Goal: Task Accomplishment & Management: Manage account settings

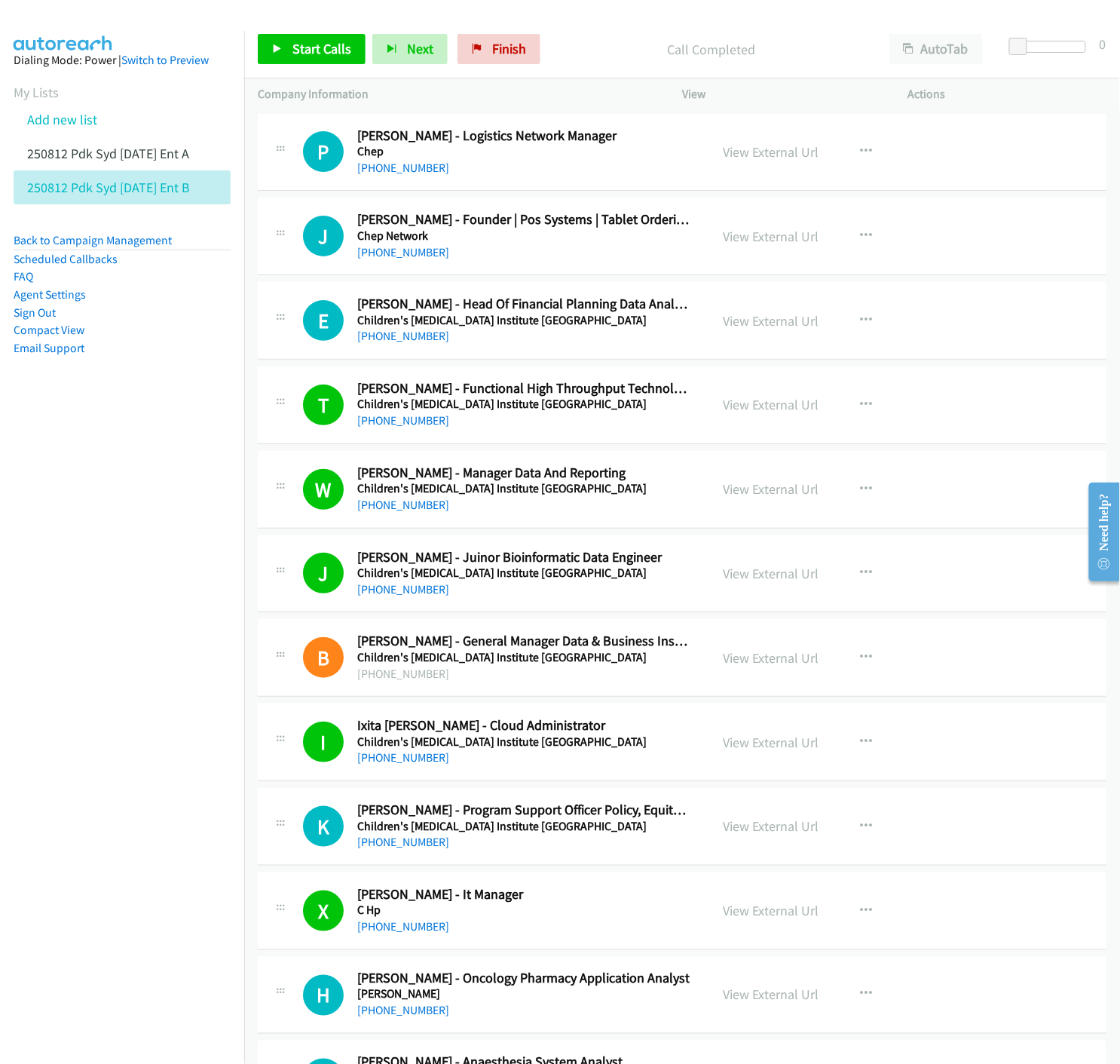
scroll to position [8710, 0]
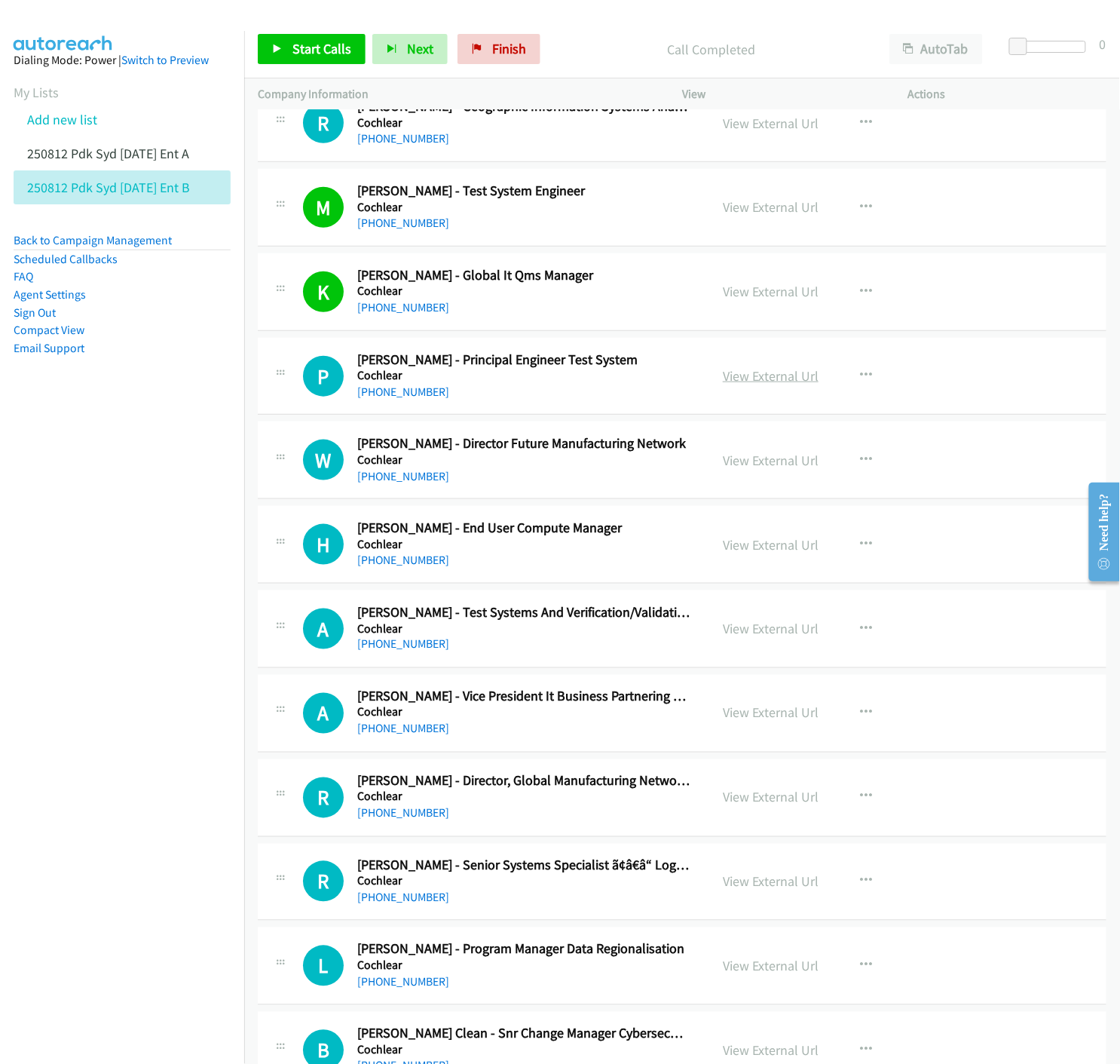
click at [773, 375] on link "View External Url" at bounding box center [770, 376] width 95 height 18
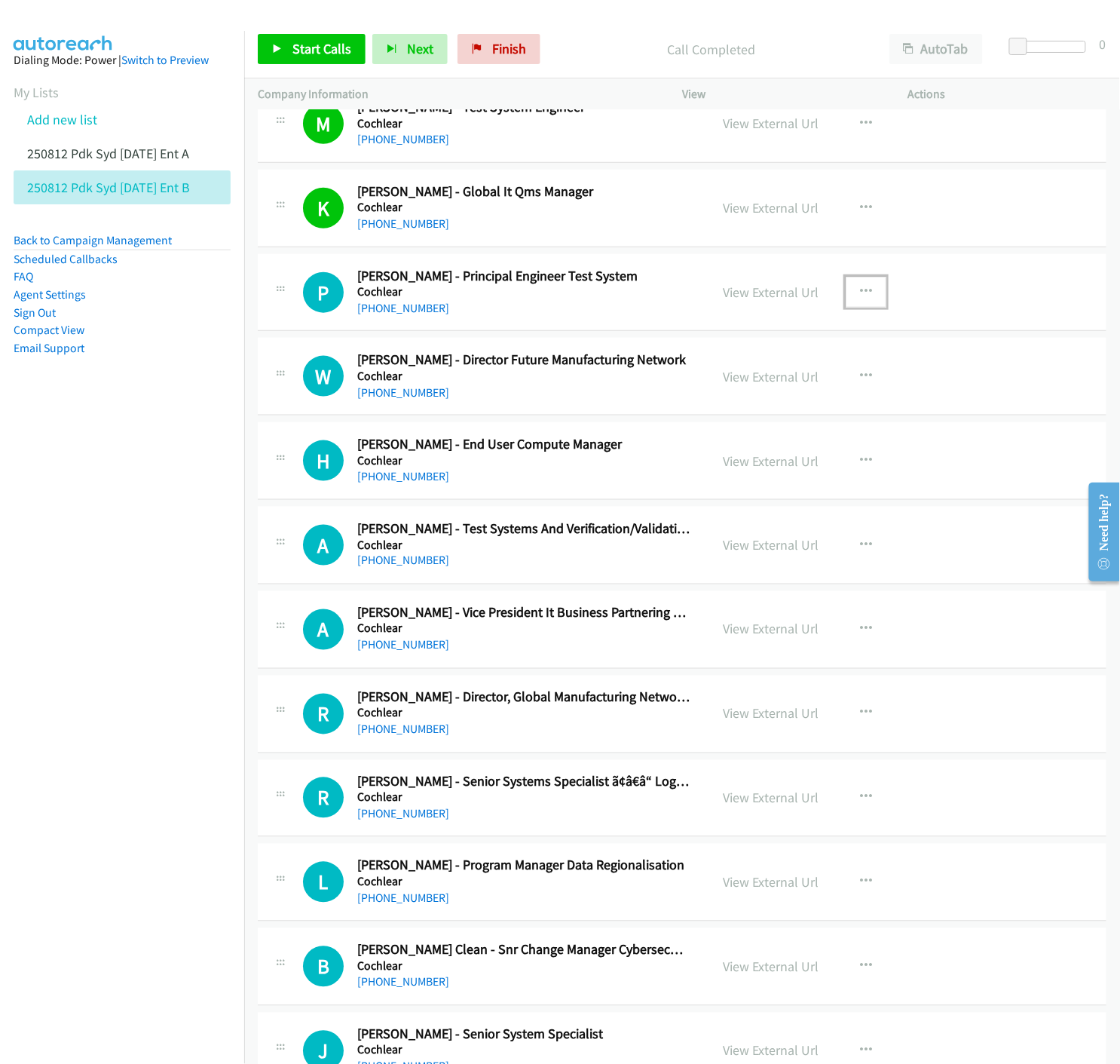
click at [860, 290] on icon "button" at bounding box center [866, 292] width 12 height 12
click at [699, 390] on icon at bounding box center [704, 390] width 11 height 11
click at [863, 463] on icon "button" at bounding box center [866, 460] width 12 height 12
click at [699, 562] on icon at bounding box center [704, 560] width 11 height 11
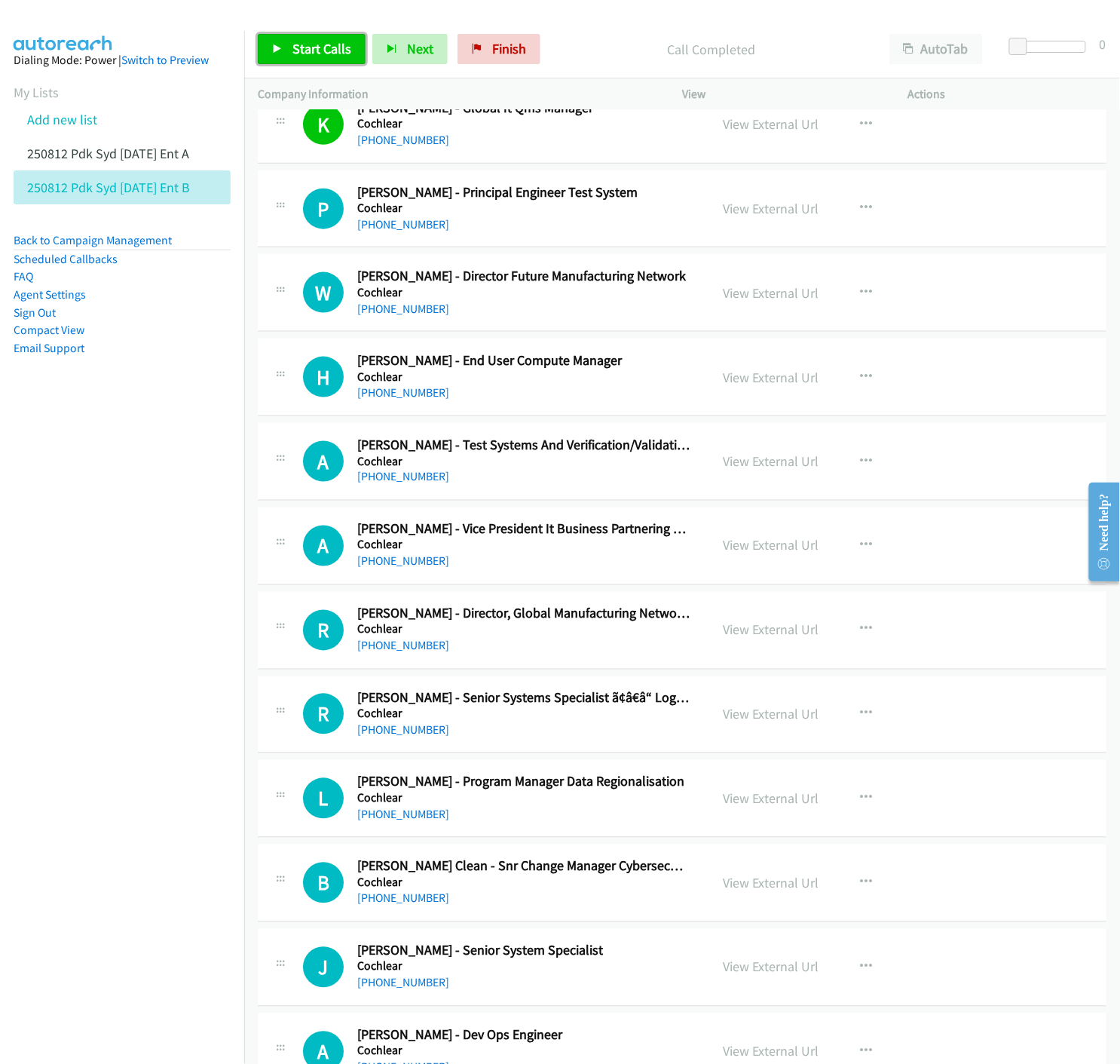
click at [294, 56] on span "Start Calls" at bounding box center [322, 49] width 59 height 18
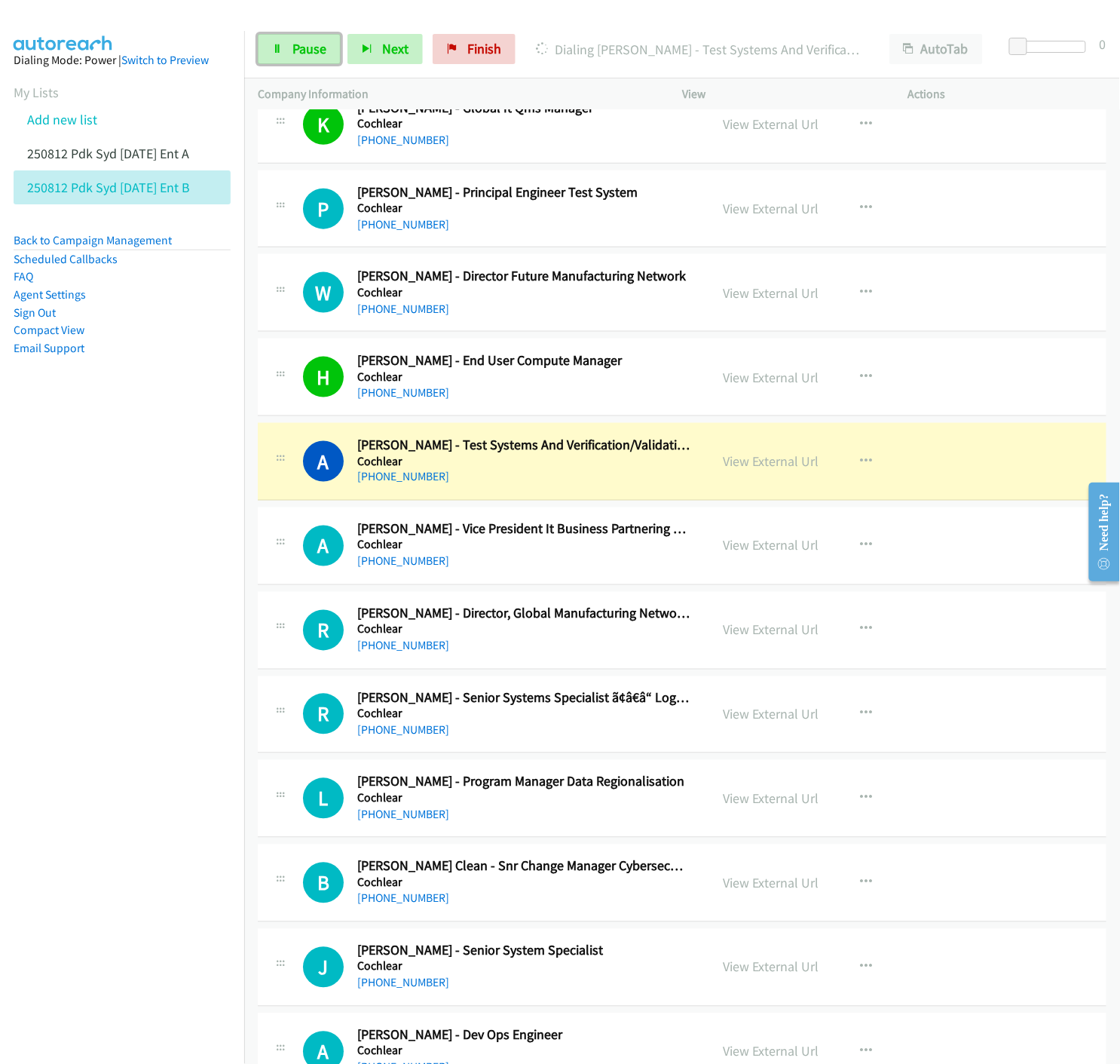
drag, startPoint x: 295, startPoint y: 50, endPoint x: 175, endPoint y: 101, distance: 130.4
click at [295, 50] on span "Pause" at bounding box center [309, 49] width 33 height 18
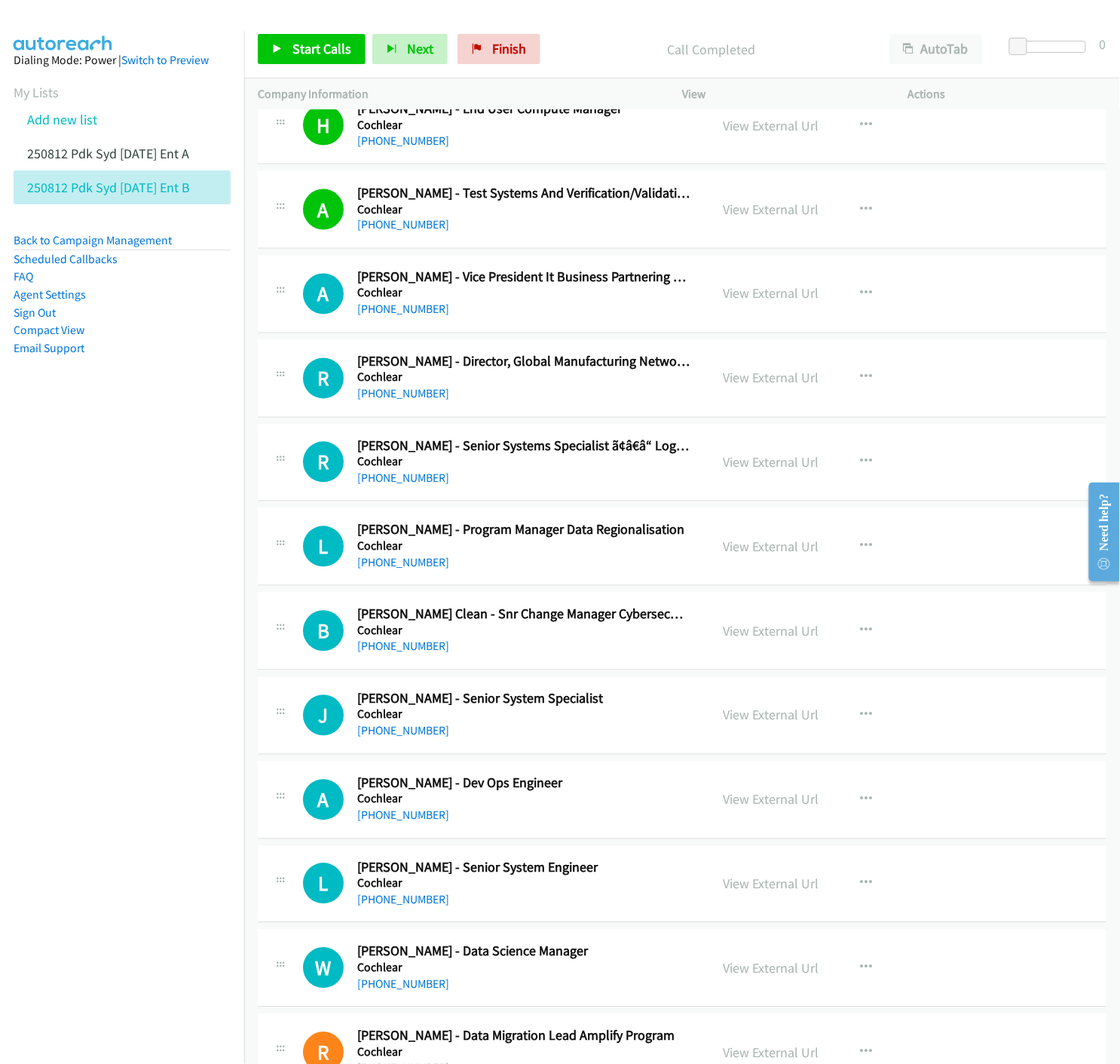
scroll to position [9213, 0]
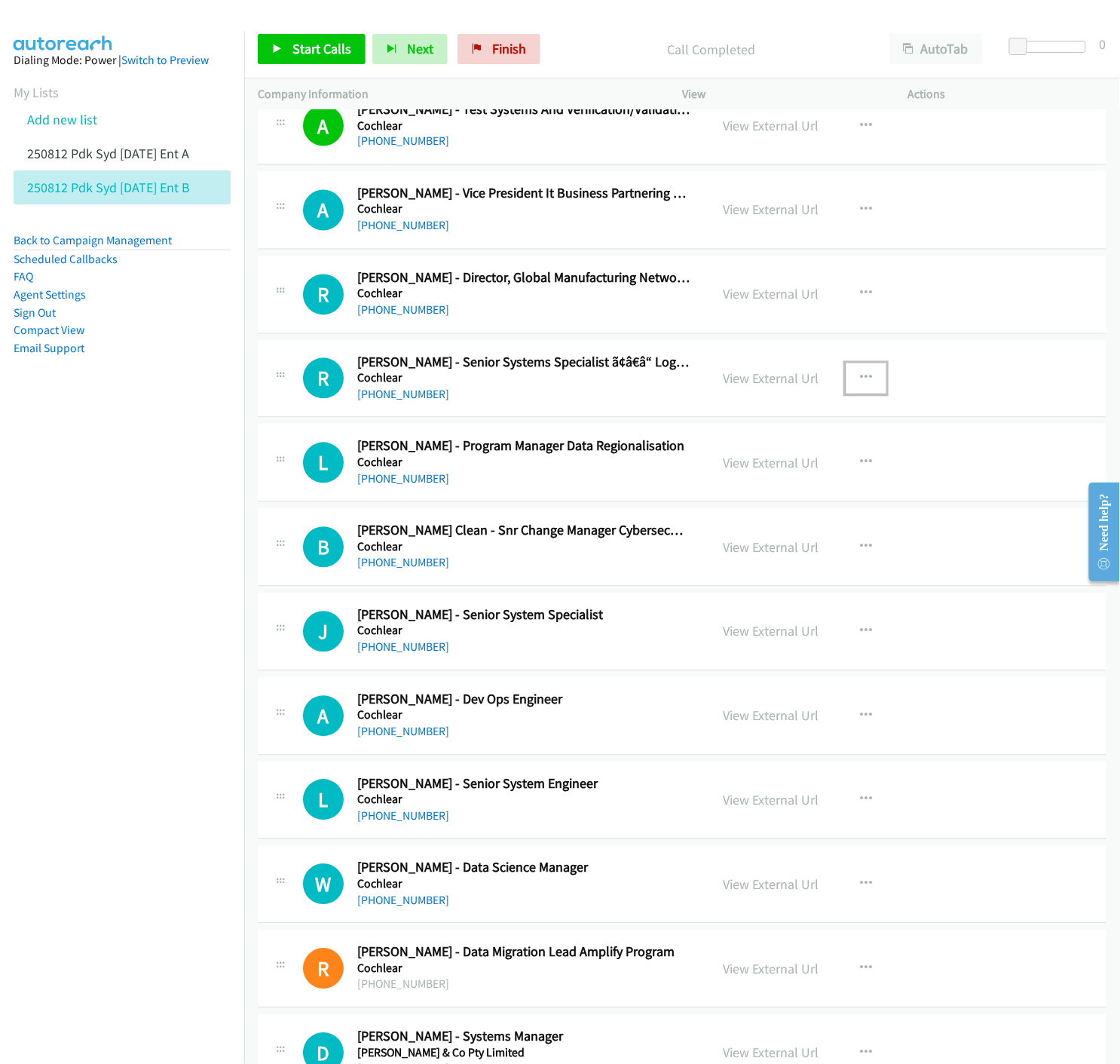
click at [860, 380] on icon "button" at bounding box center [866, 379] width 12 height 12
click at [699, 480] on icon at bounding box center [704, 478] width 11 height 11
click at [767, 385] on link "View External Url" at bounding box center [770, 379] width 95 height 18
click at [754, 215] on link "View External Url" at bounding box center [770, 210] width 95 height 18
click at [788, 303] on link "View External Url" at bounding box center [770, 295] width 95 height 18
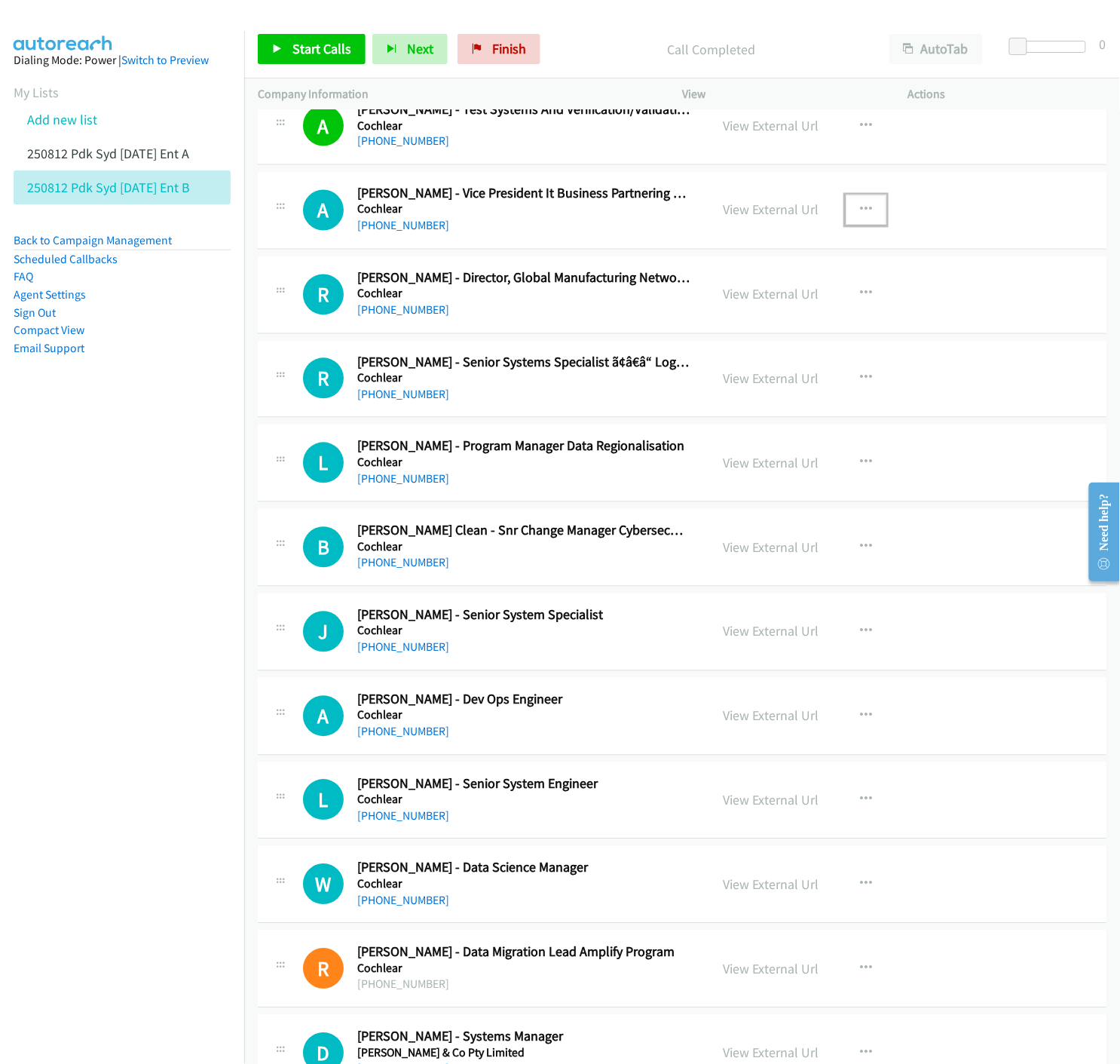
click at [862, 211] on icon "button" at bounding box center [866, 210] width 12 height 12
click at [699, 312] on icon at bounding box center [704, 309] width 11 height 11
click at [302, 47] on span "Start Calls" at bounding box center [322, 49] width 59 height 18
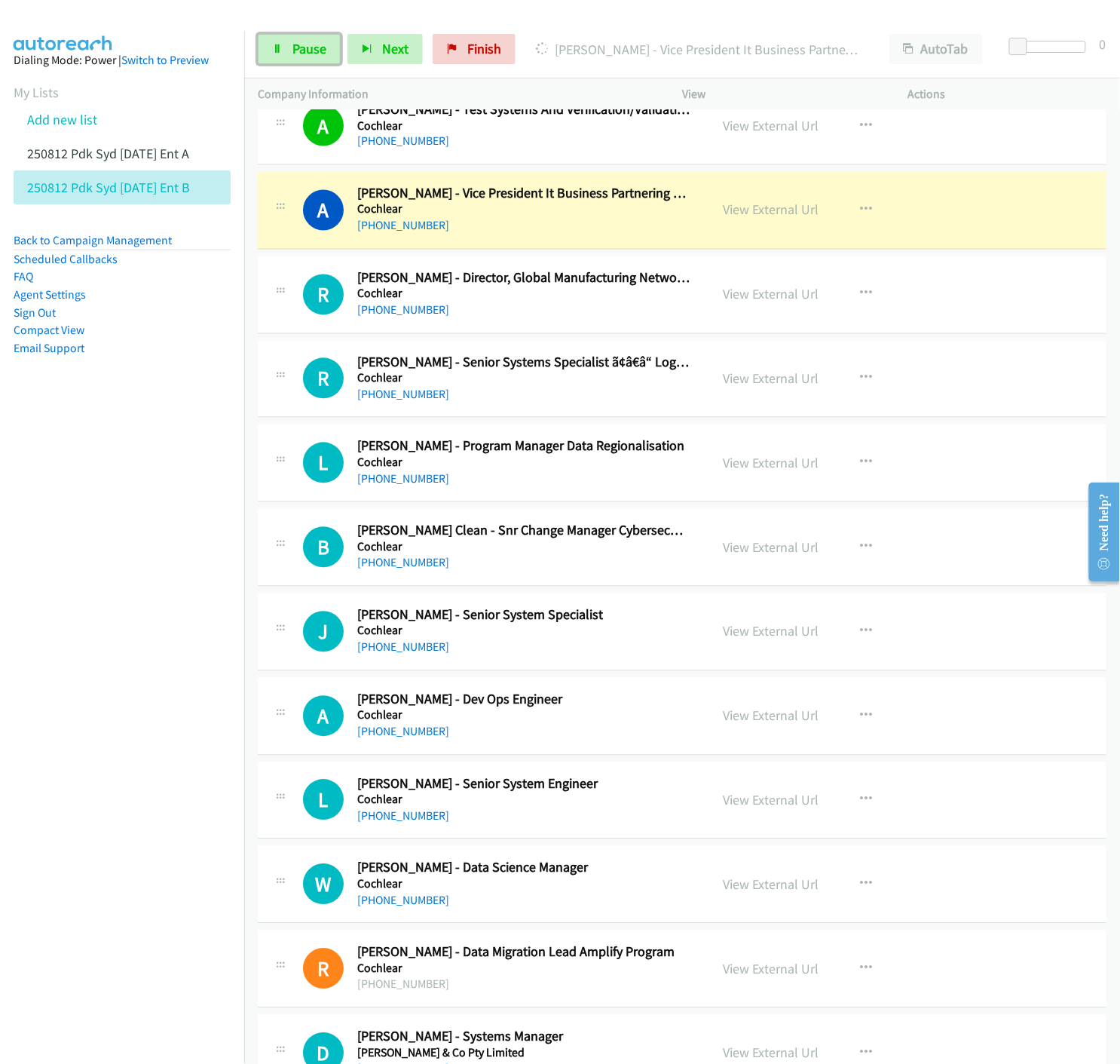
drag, startPoint x: 287, startPoint y: 53, endPoint x: 66, endPoint y: 491, distance: 490.6
click at [285, 53] on link "Pause" at bounding box center [299, 48] width 83 height 30
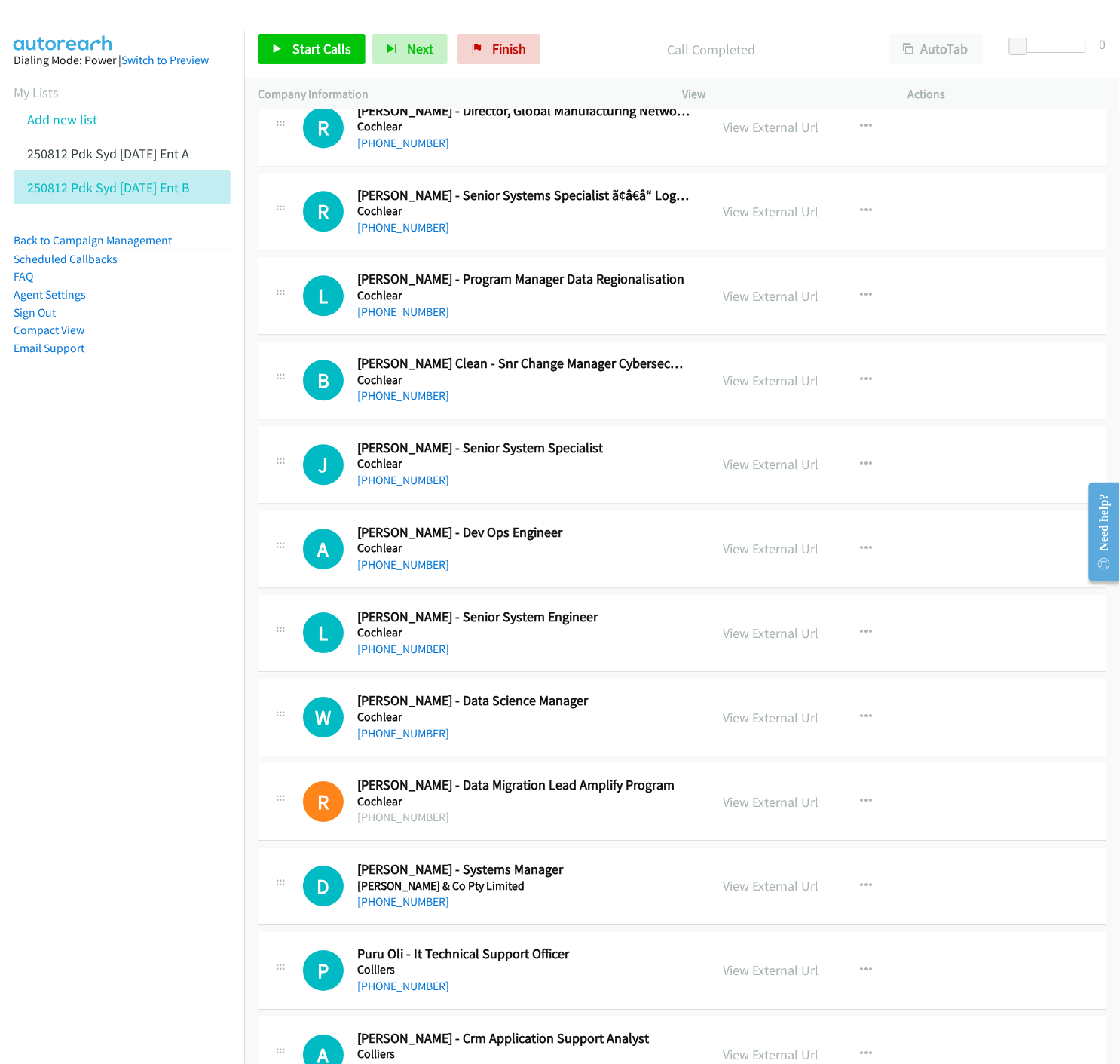
scroll to position [9464, 0]
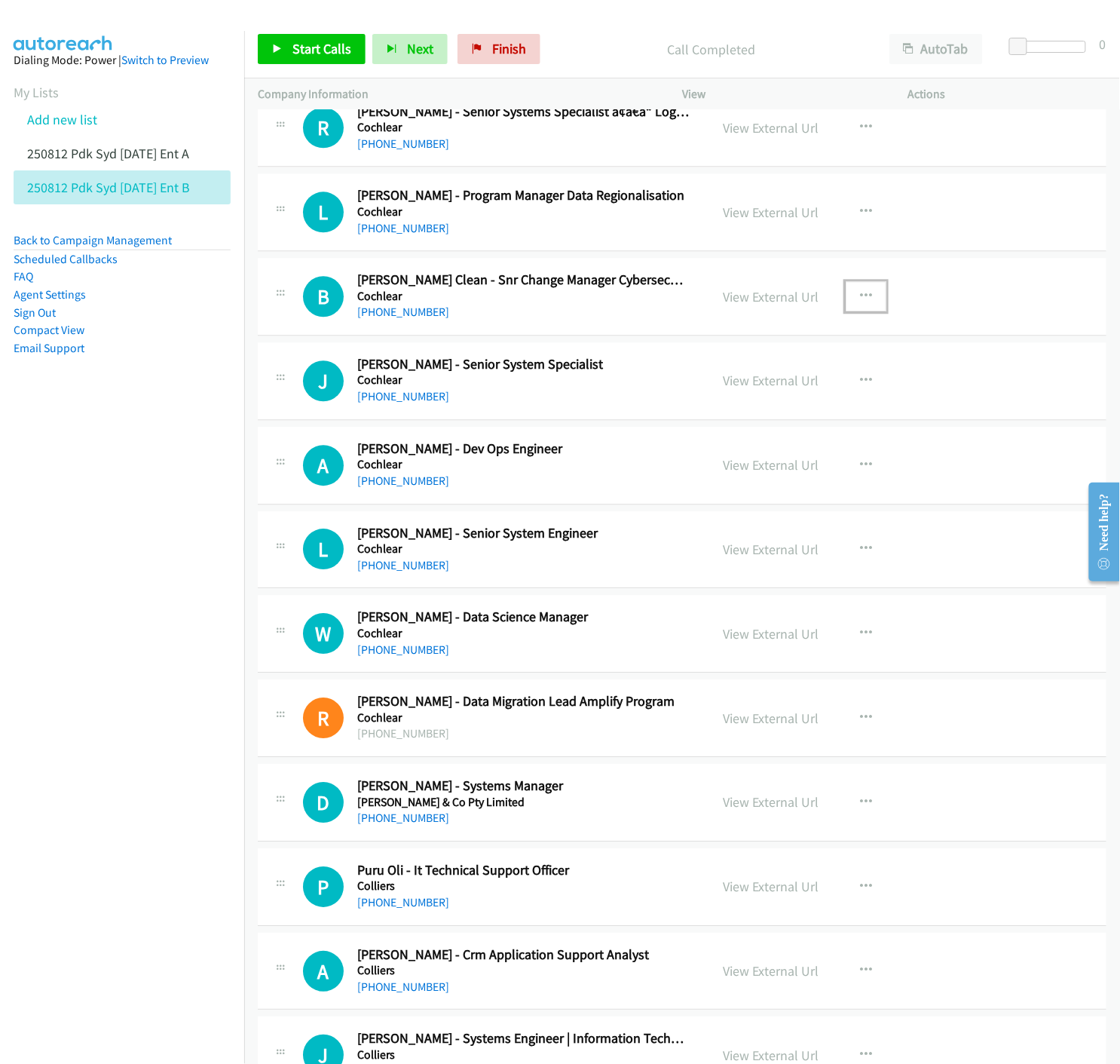
click at [863, 298] on icon "button" at bounding box center [866, 296] width 12 height 12
click at [699, 397] on icon at bounding box center [704, 395] width 11 height 11
click at [276, 53] on link "Start Calls" at bounding box center [312, 48] width 108 height 30
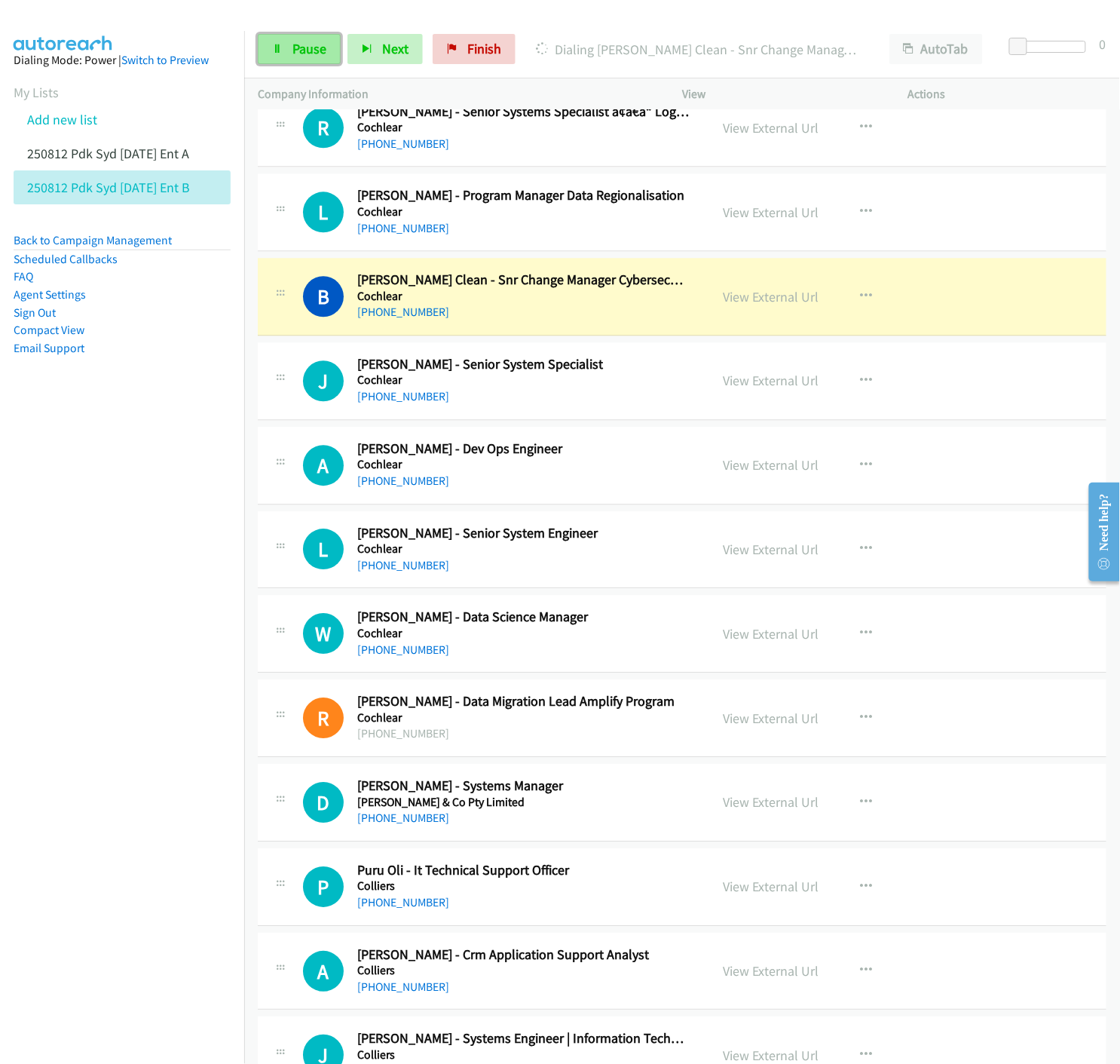
click at [281, 54] on link "Pause" at bounding box center [299, 48] width 83 height 30
click at [744, 300] on link "View External Url" at bounding box center [770, 297] width 95 height 18
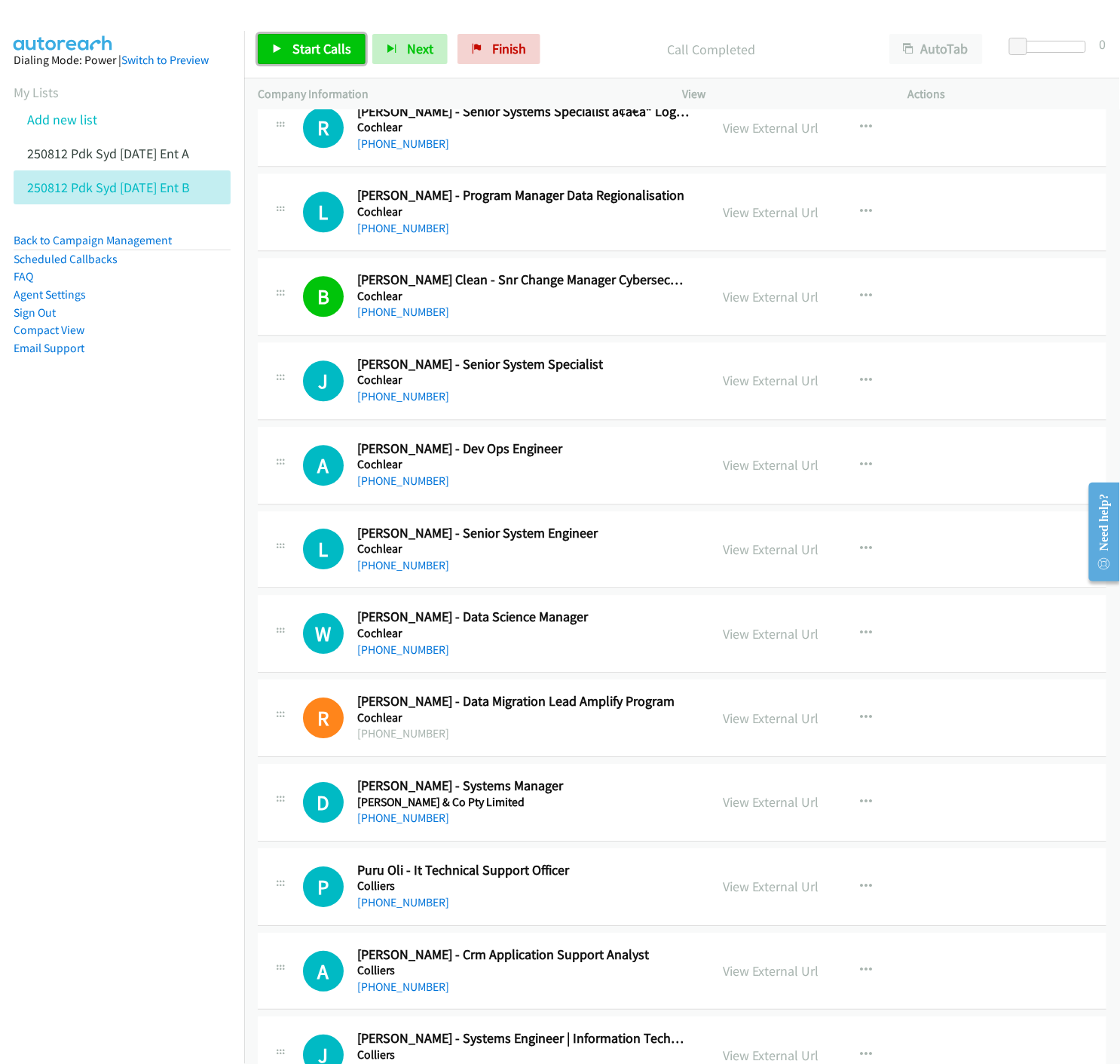
click at [273, 48] on icon at bounding box center [277, 49] width 11 height 11
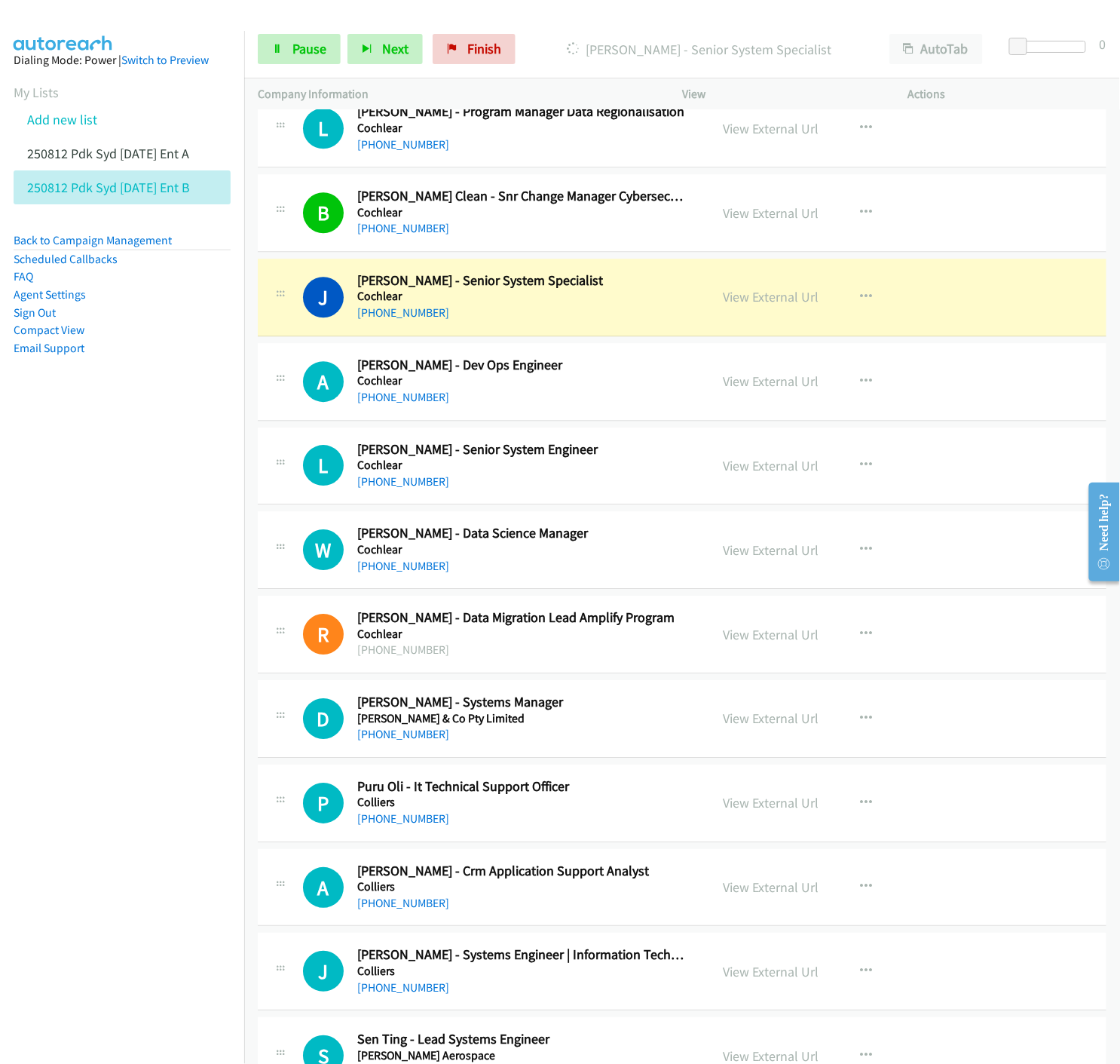
scroll to position [9715, 0]
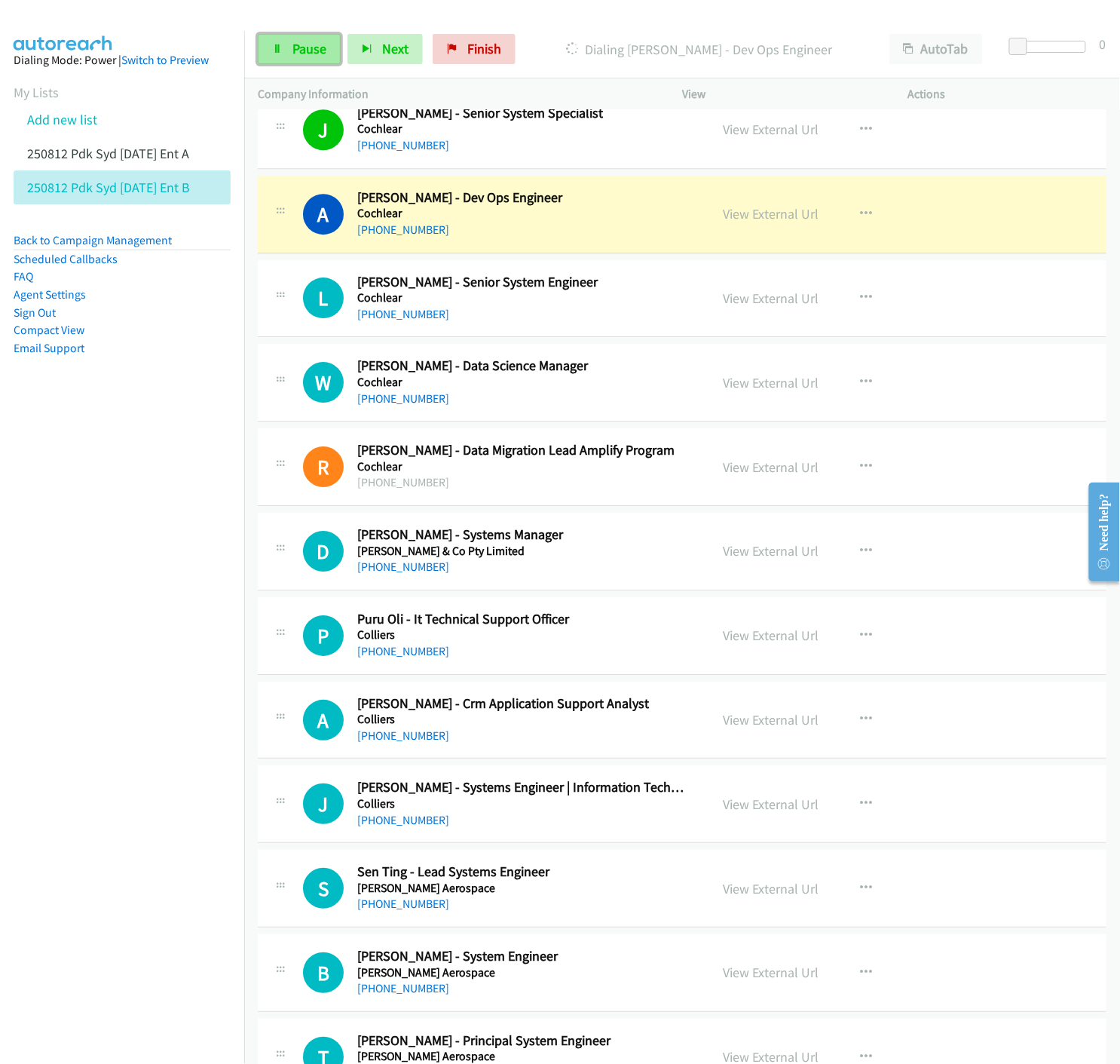
drag, startPoint x: 272, startPoint y: 45, endPoint x: 276, endPoint y: 53, distance: 8.9
click at [272, 45] on icon at bounding box center [277, 49] width 11 height 11
click at [752, 217] on link "View External Url" at bounding box center [770, 213] width 95 height 18
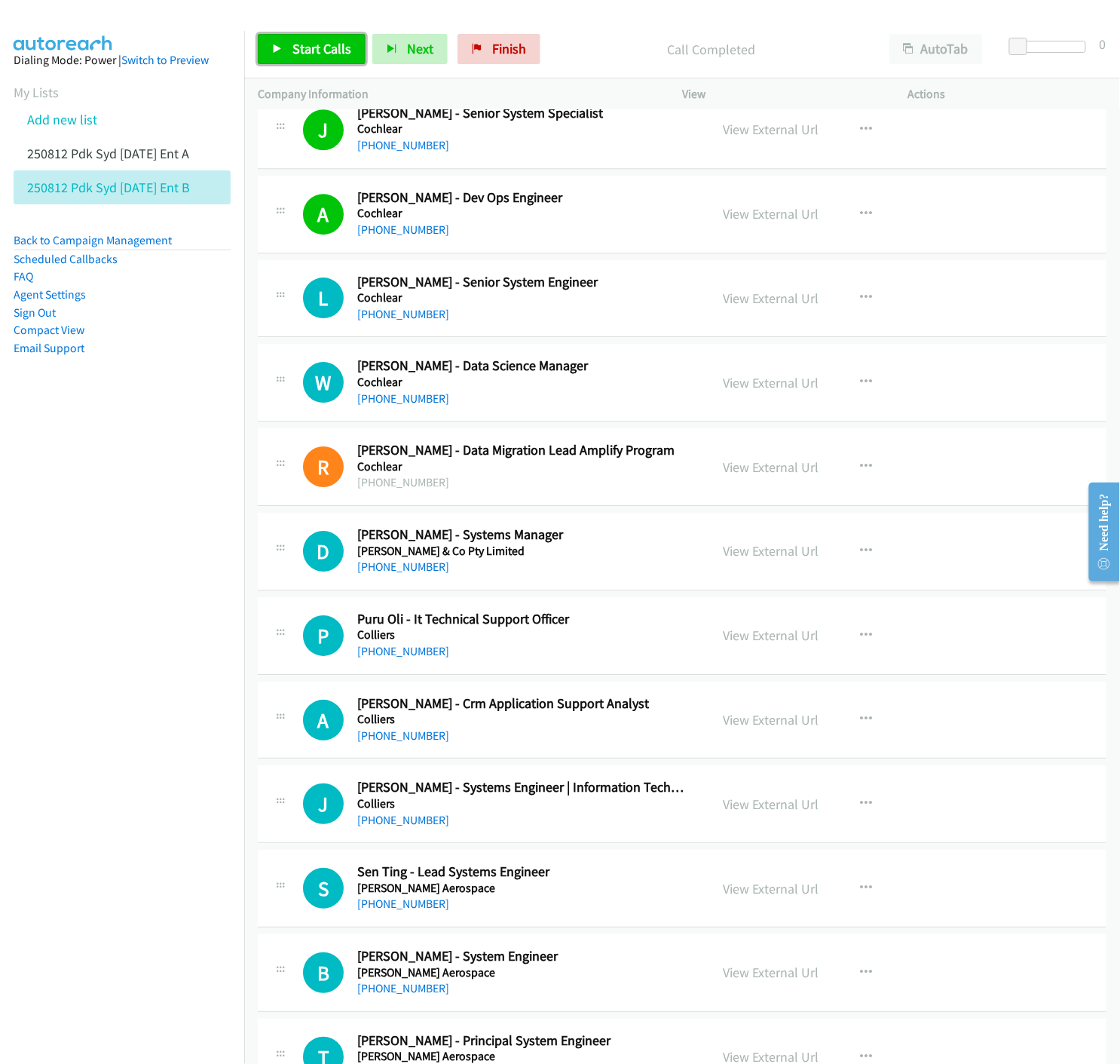
click at [304, 47] on span "Start Calls" at bounding box center [322, 49] width 59 height 18
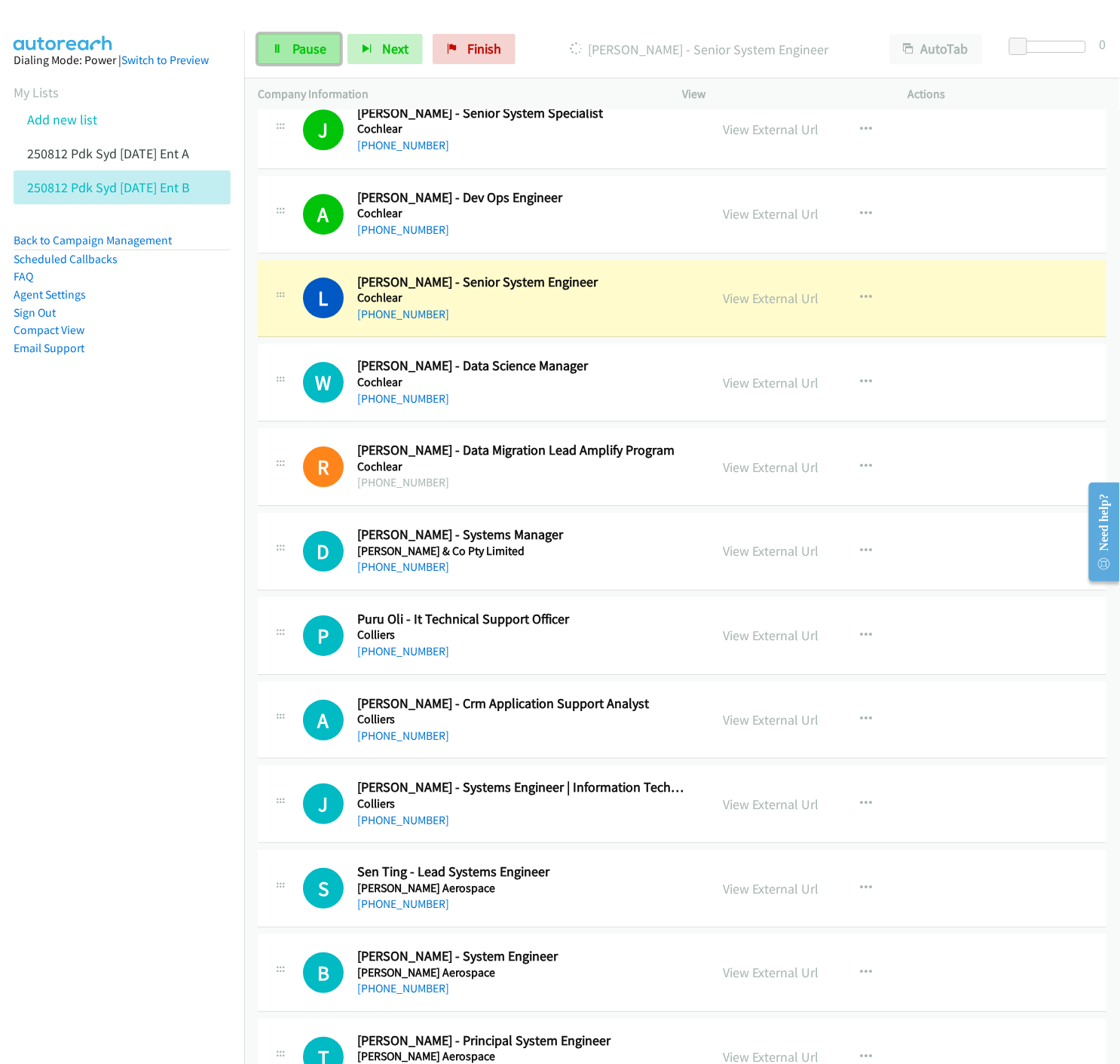
click at [282, 44] on icon at bounding box center [277, 49] width 11 height 11
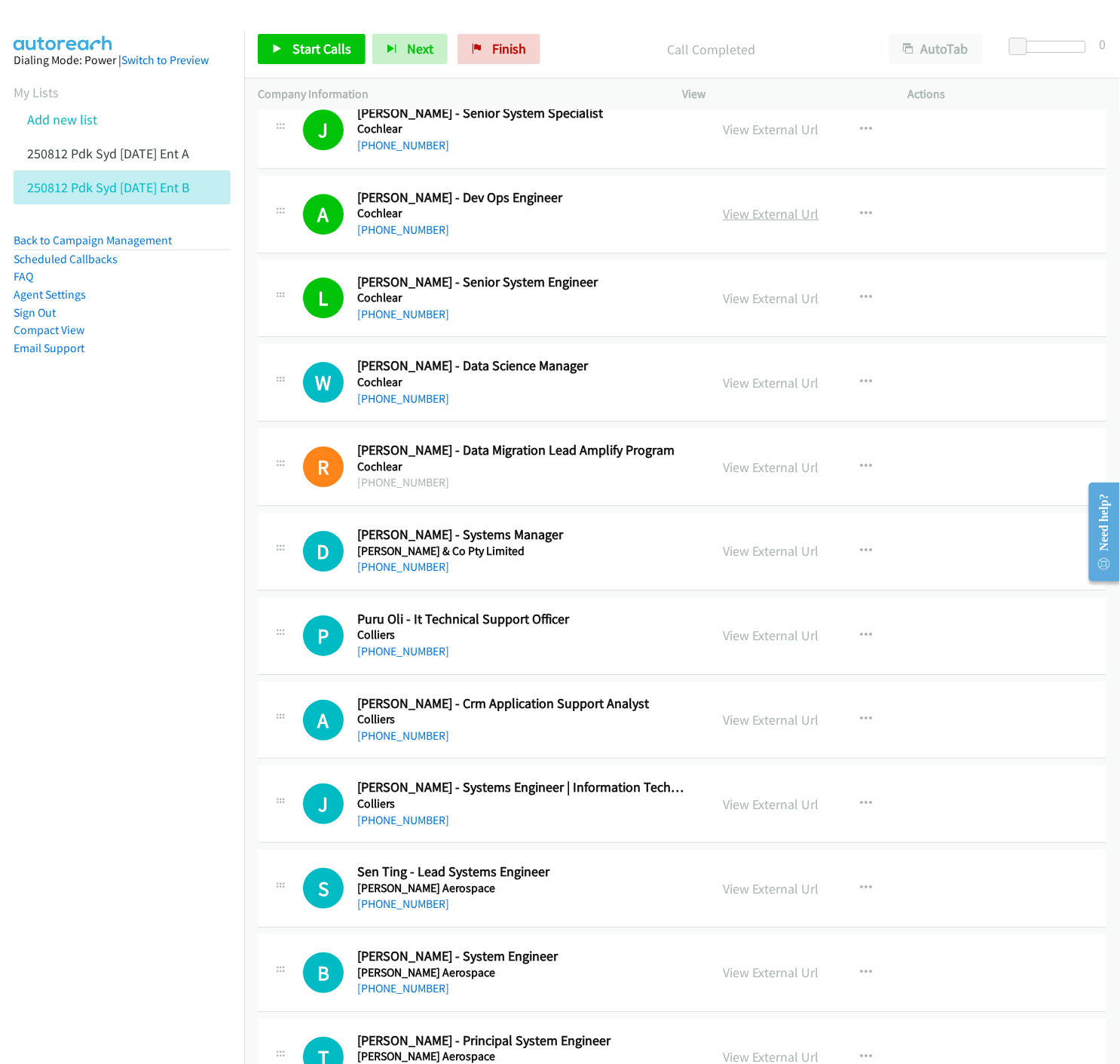
click at [761, 221] on link "View External Url" at bounding box center [770, 213] width 95 height 18
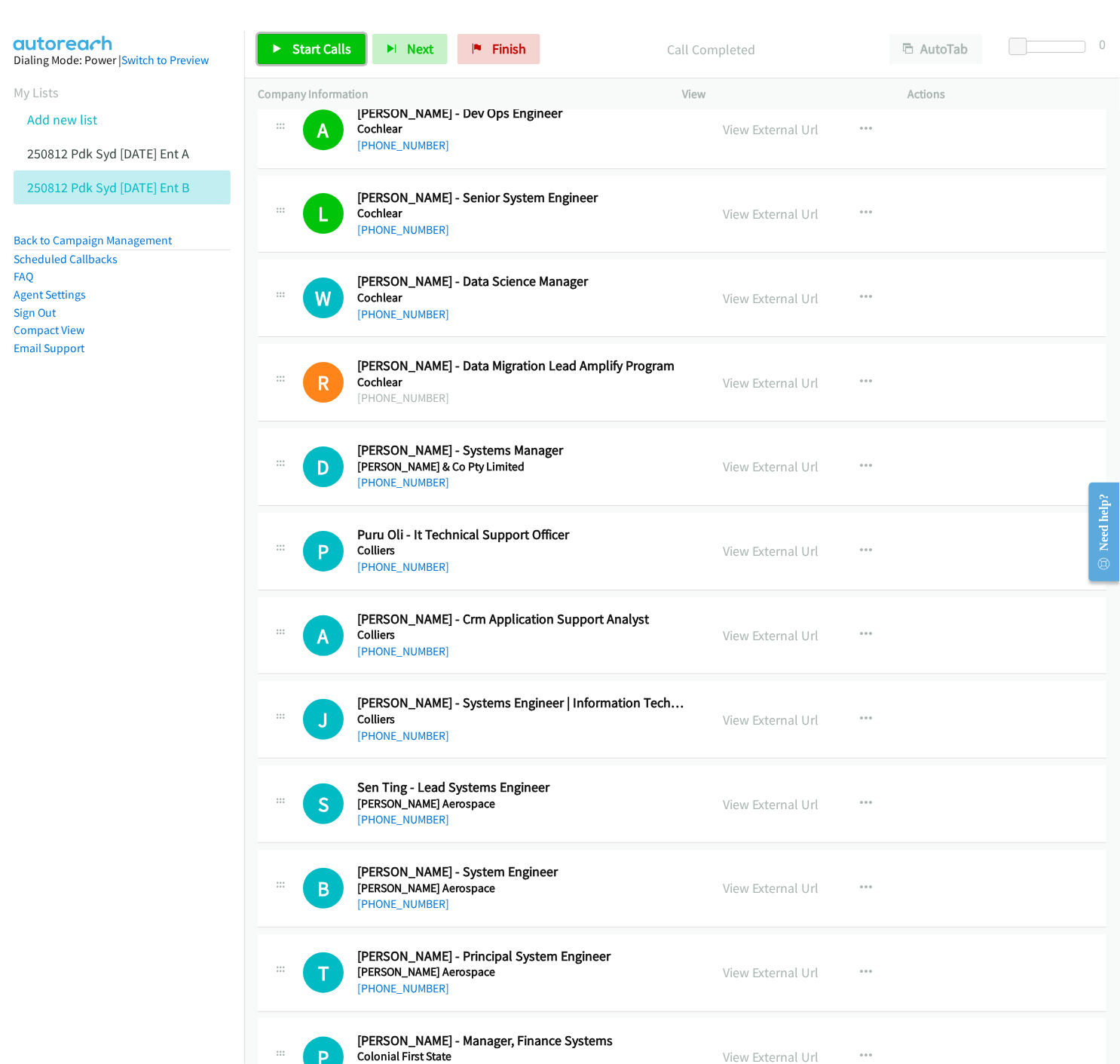
click at [288, 50] on link "Start Calls" at bounding box center [312, 48] width 108 height 30
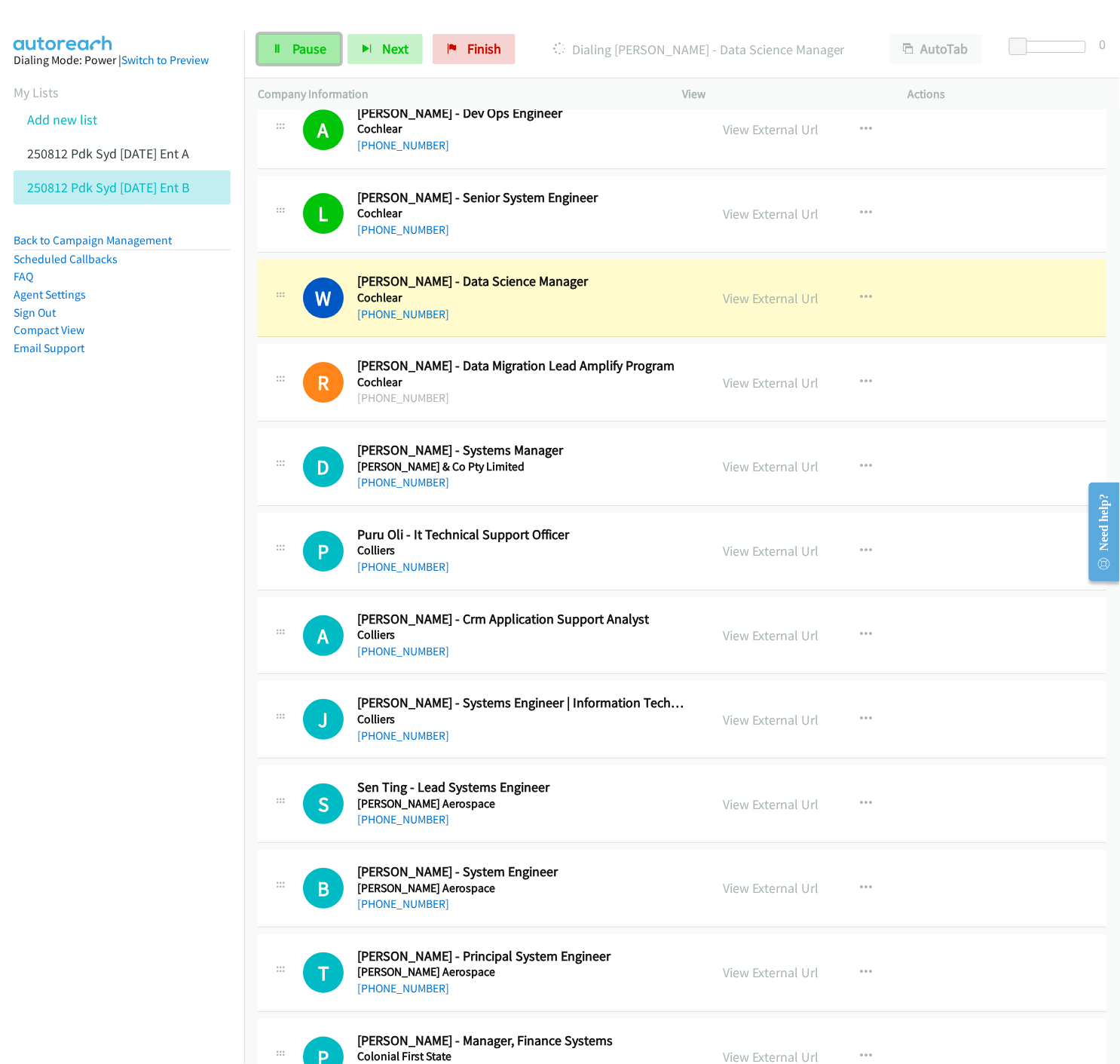
drag, startPoint x: 276, startPoint y: 45, endPoint x: 289, endPoint y: 56, distance: 17.0
click at [276, 45] on icon at bounding box center [277, 49] width 11 height 11
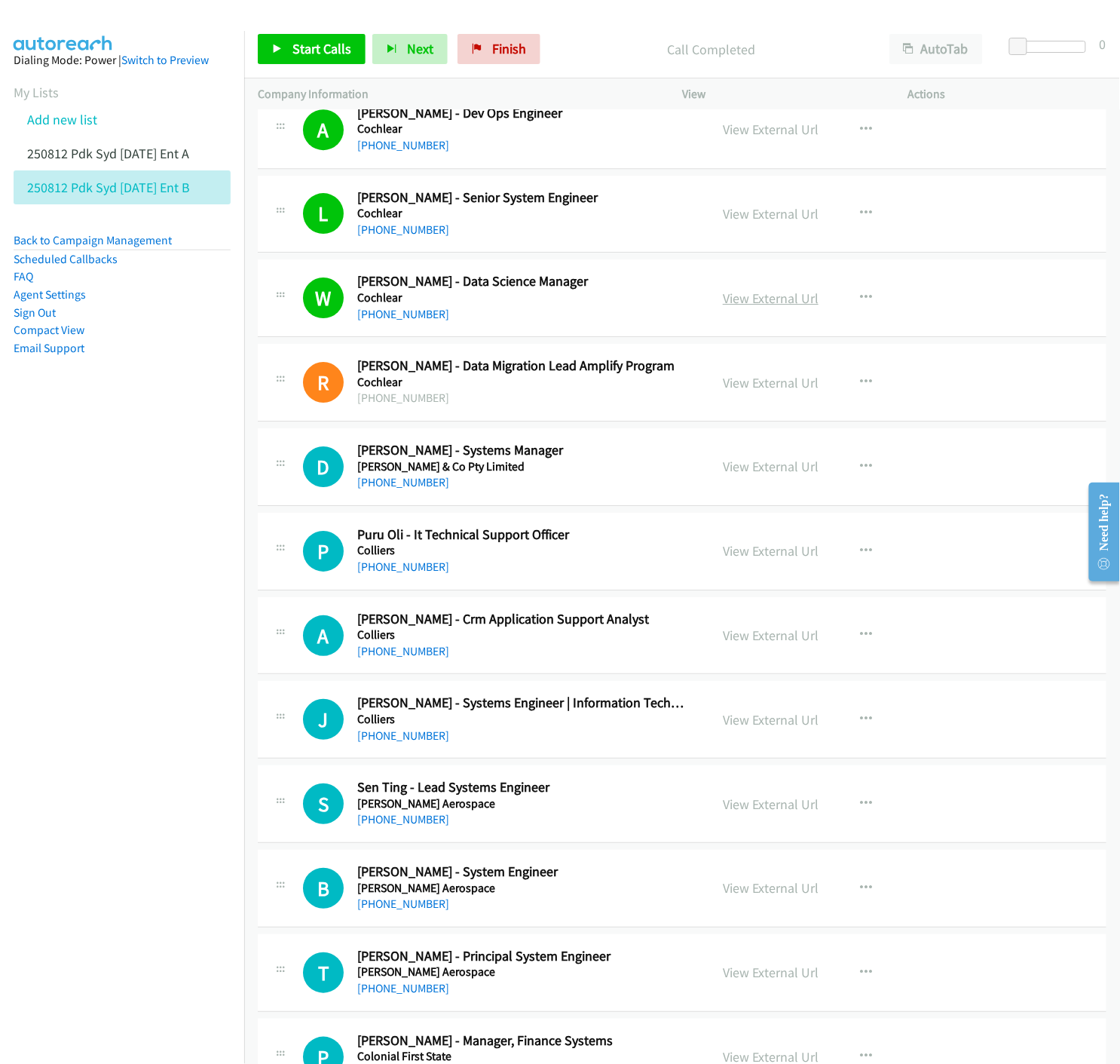
click at [765, 297] on link "View External Url" at bounding box center [770, 298] width 95 height 18
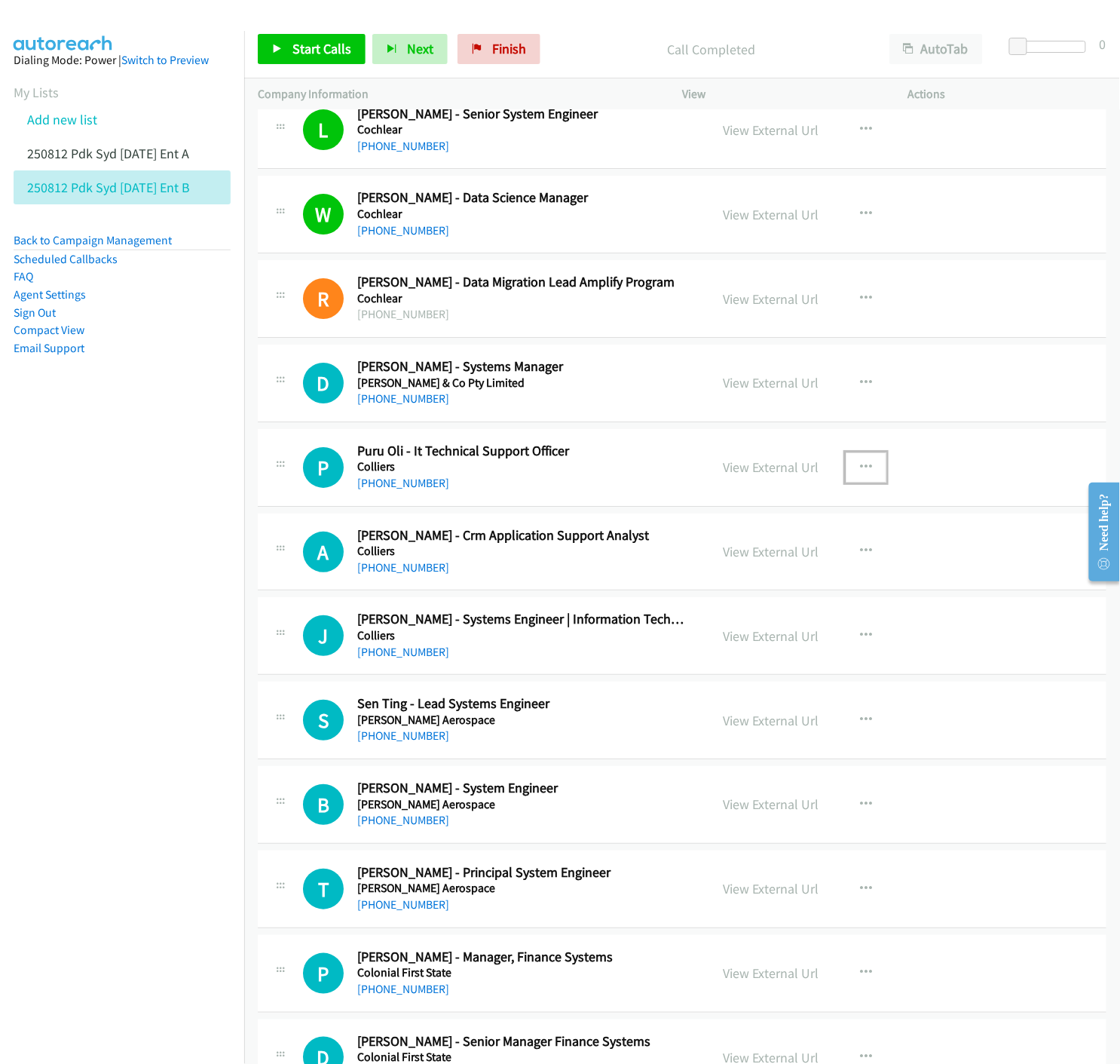
click at [860, 470] on icon "button" at bounding box center [866, 467] width 12 height 12
click at [699, 566] on icon at bounding box center [704, 565] width 11 height 11
click at [281, 50] on icon at bounding box center [277, 49] width 11 height 11
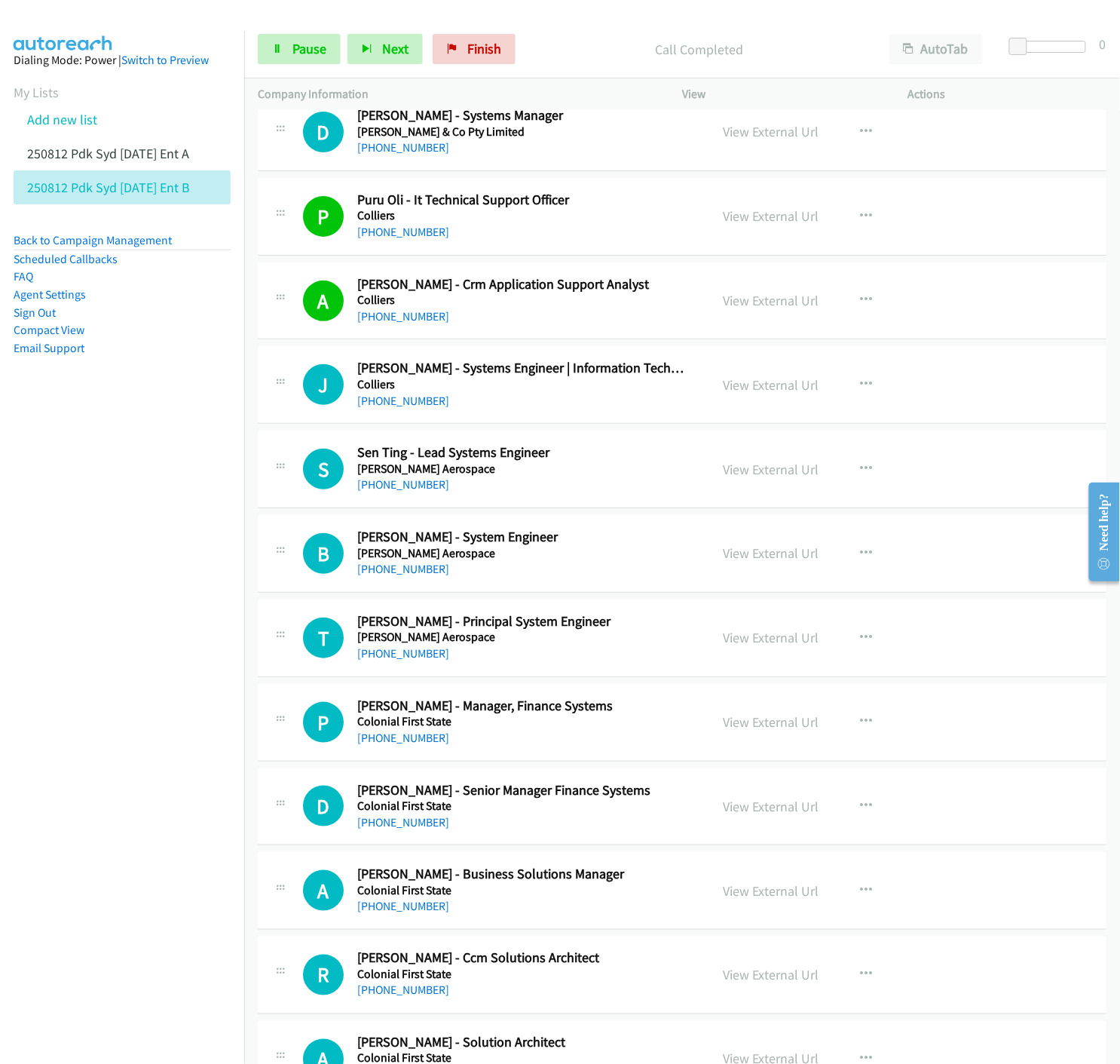
scroll to position [10217, 0]
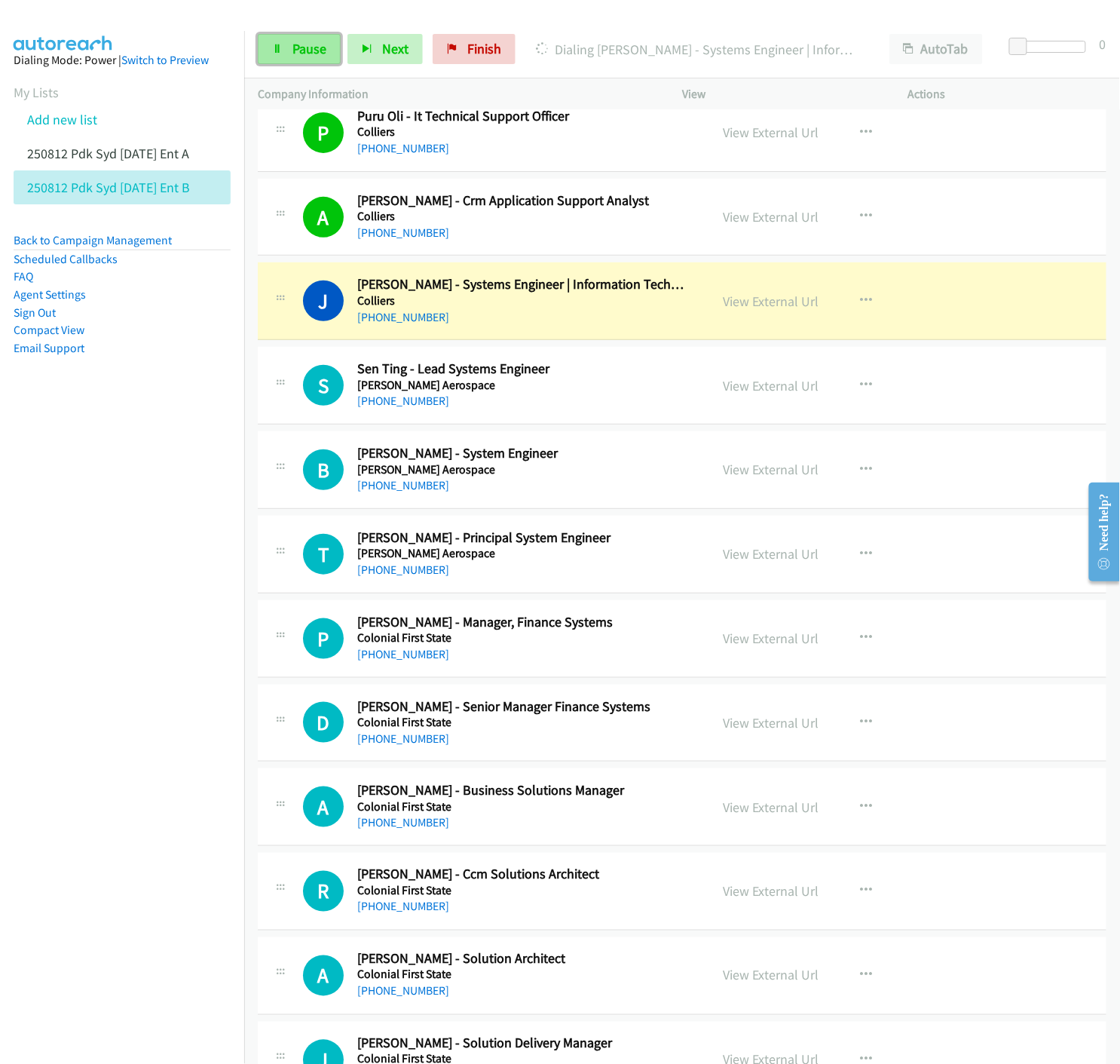
click at [292, 45] on span "Pause" at bounding box center [309, 49] width 33 height 18
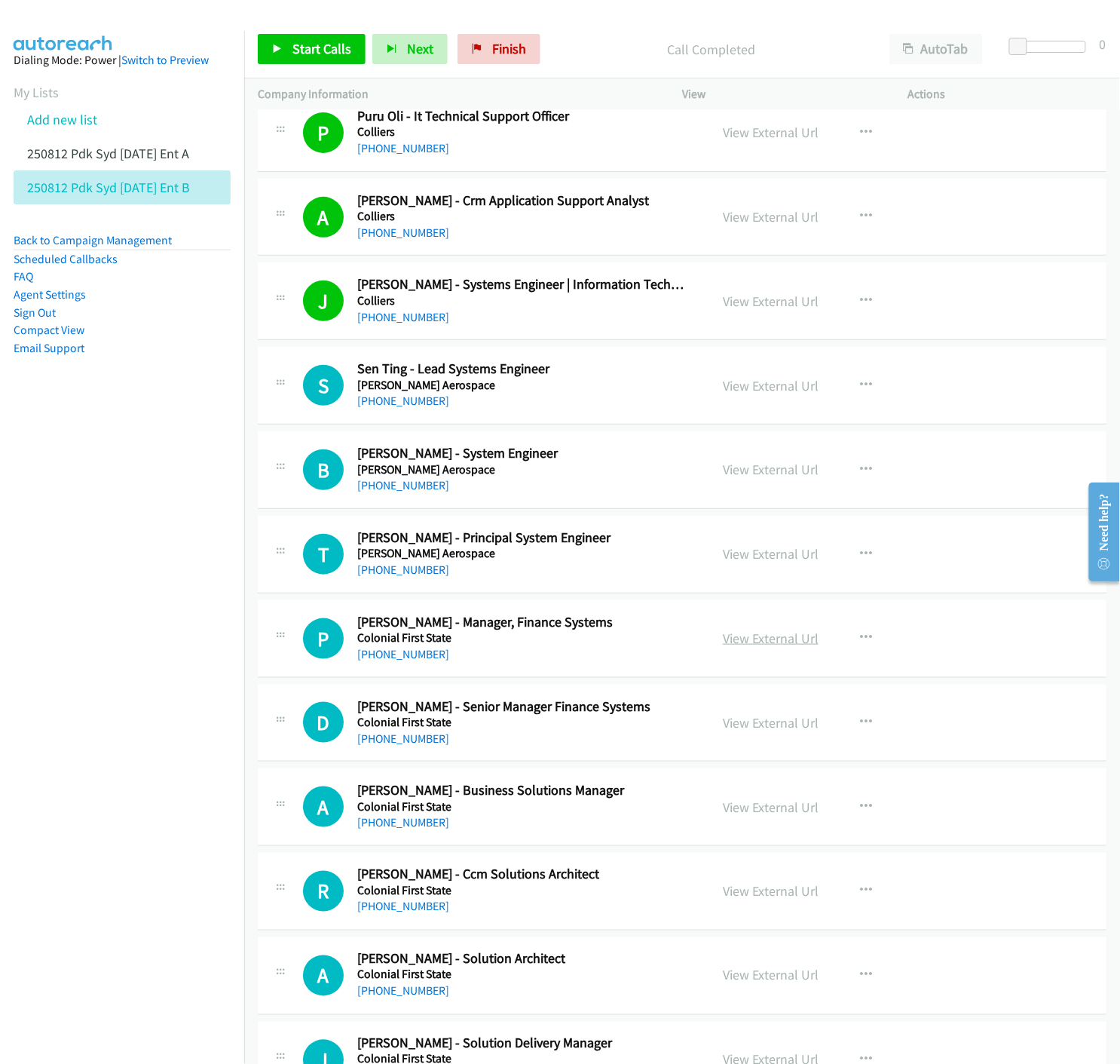
click at [778, 636] on link "View External Url" at bounding box center [770, 638] width 95 height 18
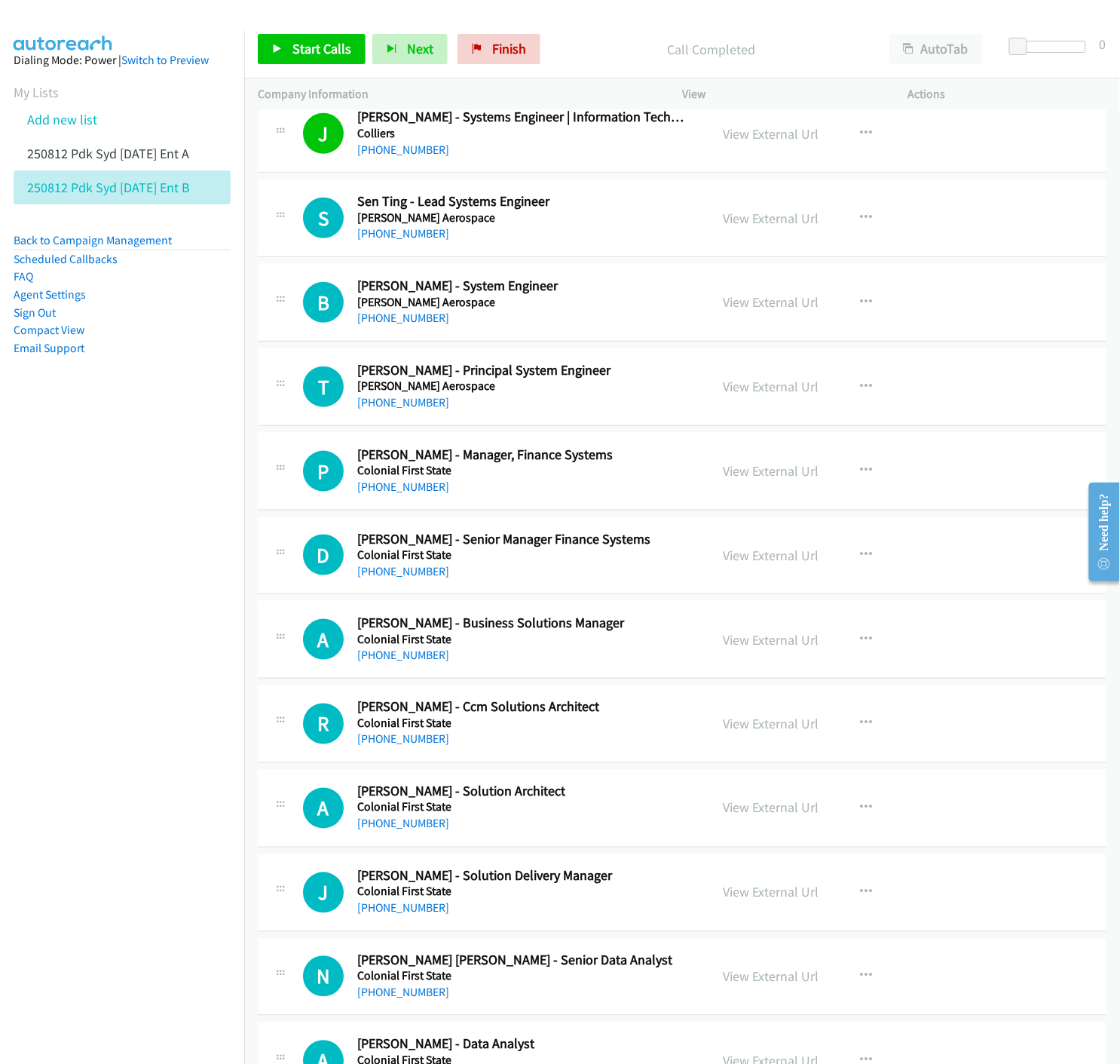
scroll to position [10469, 0]
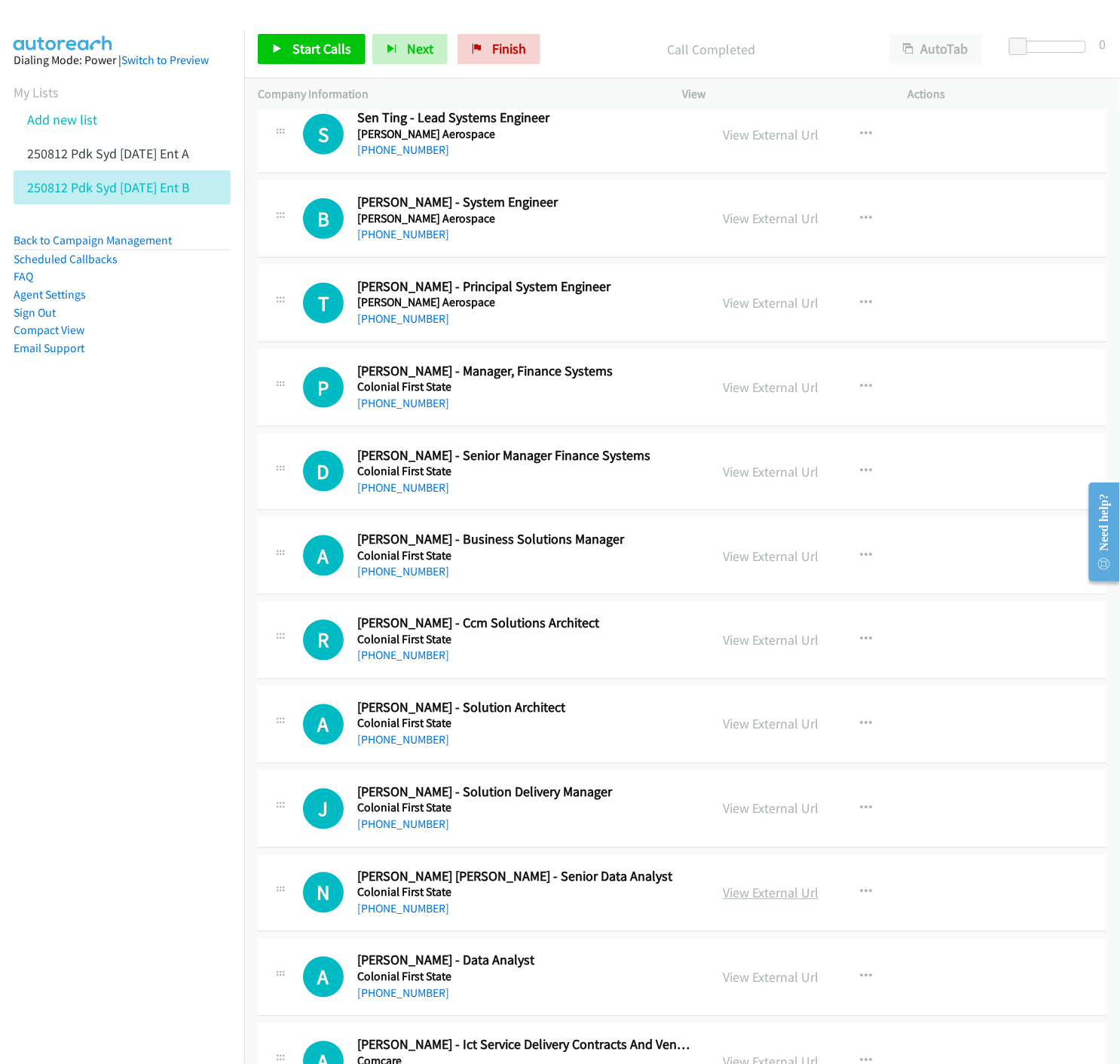
click at [796, 891] on link "View External Url" at bounding box center [770, 893] width 95 height 18
click at [796, 896] on link "View External Url" at bounding box center [770, 893] width 95 height 18
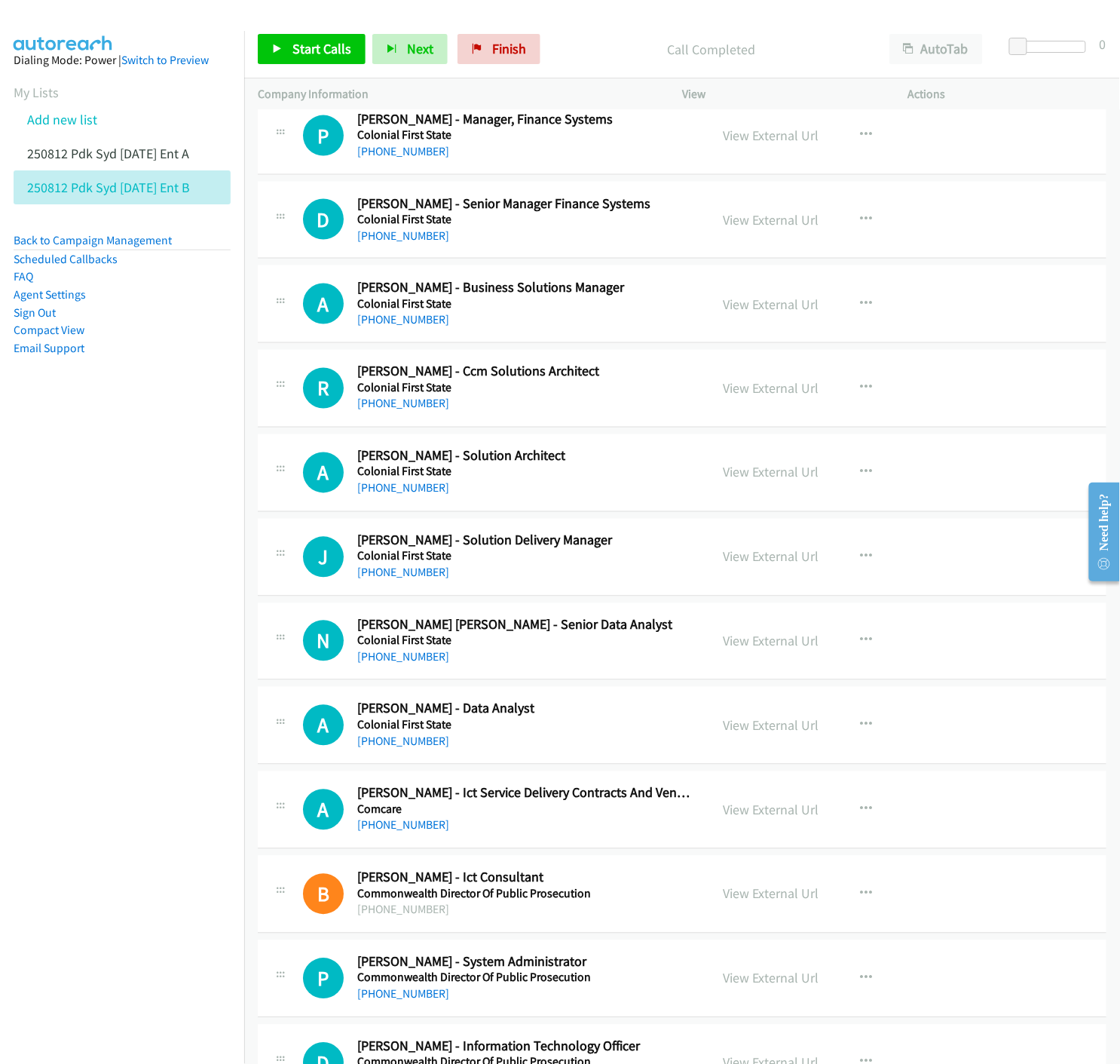
scroll to position [10888, 0]
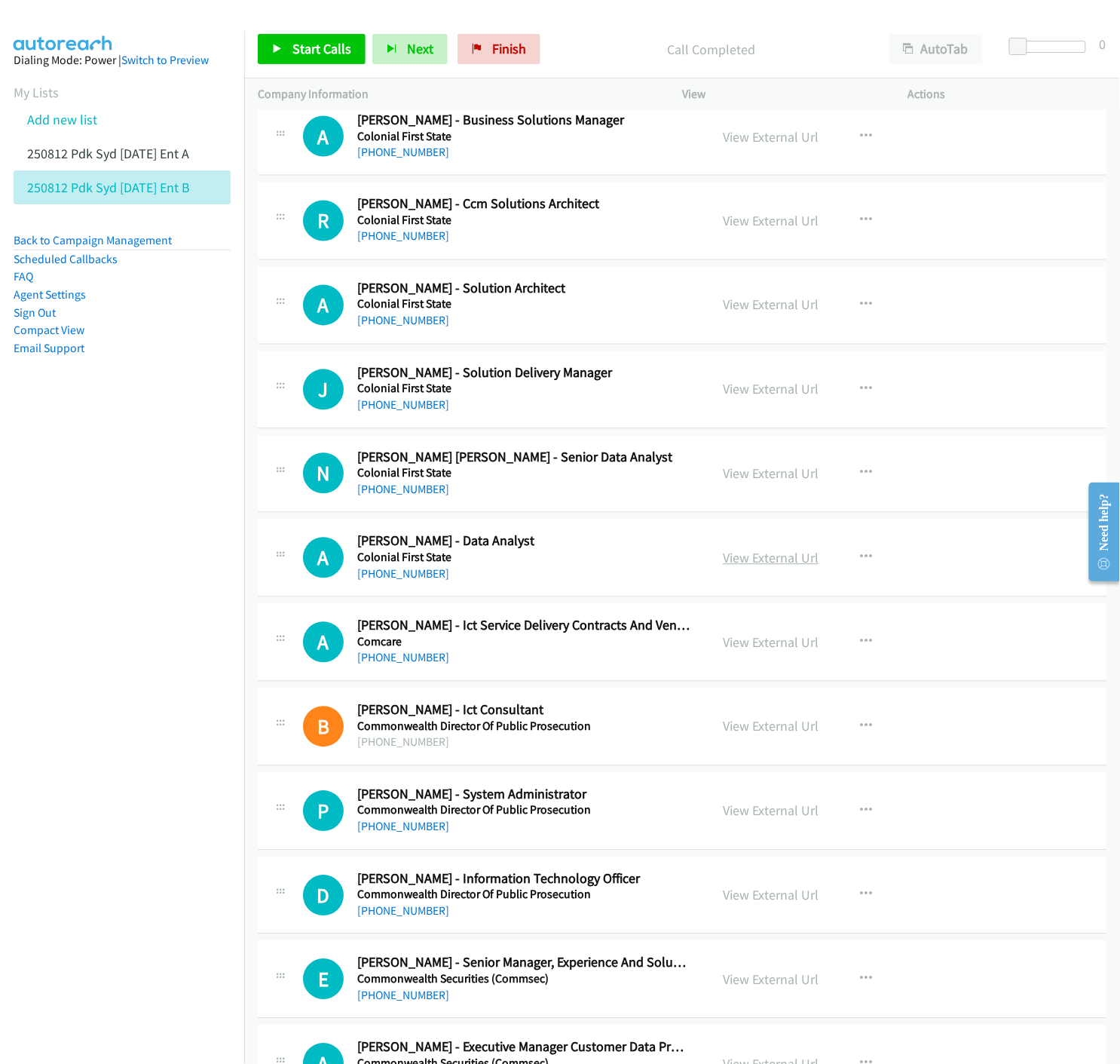
click at [769, 562] on link "View External Url" at bounding box center [770, 559] width 95 height 18
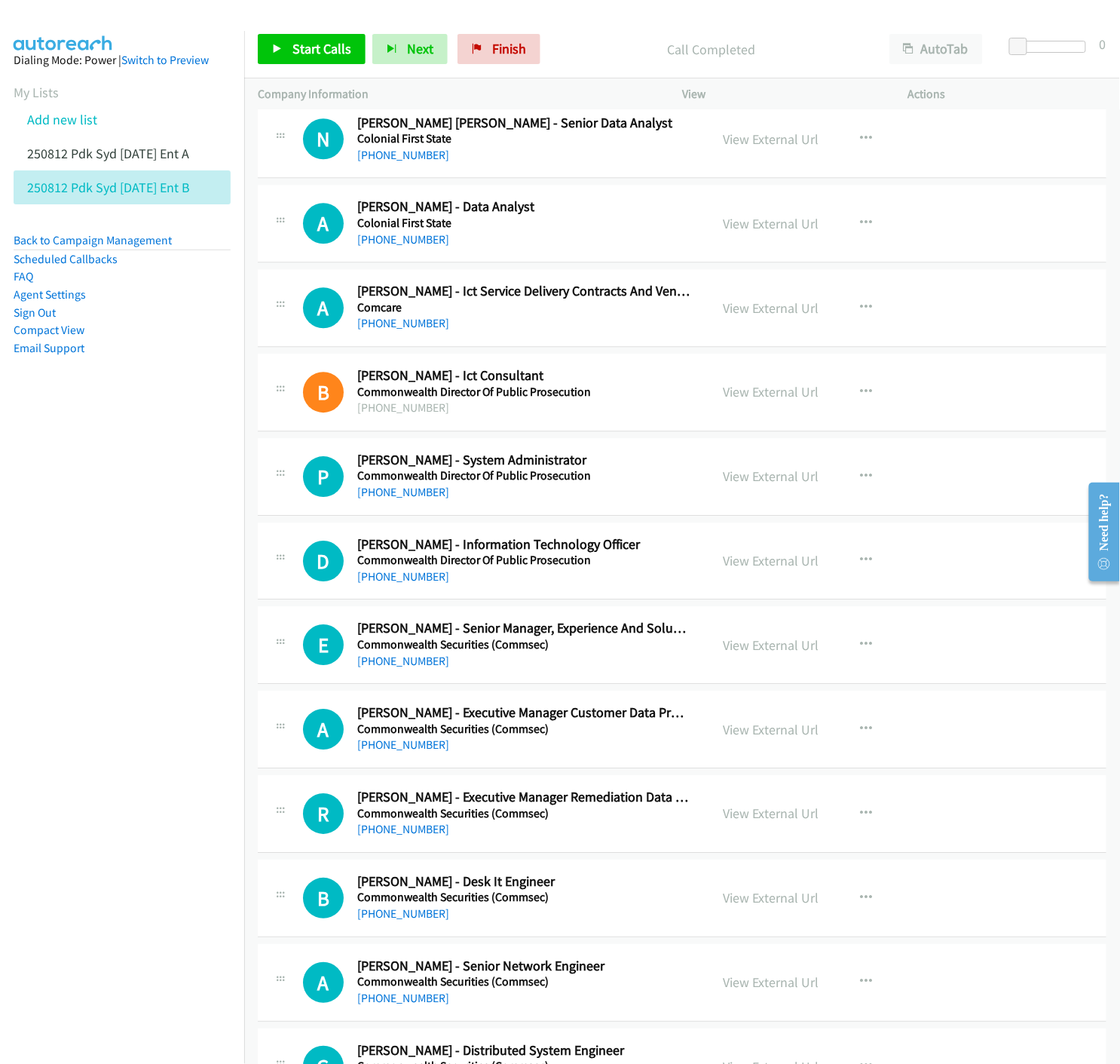
scroll to position [11307, 0]
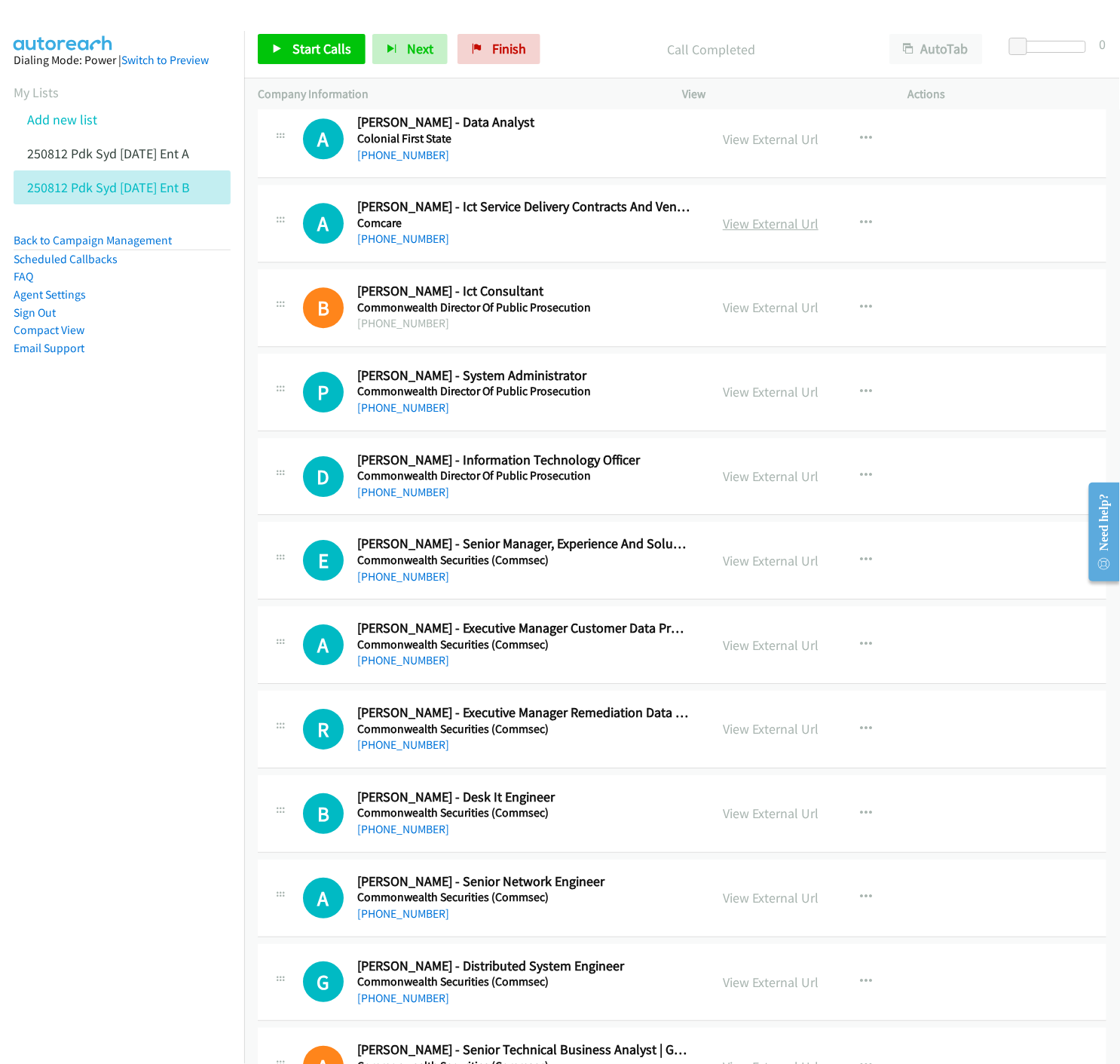
click at [795, 228] on link "View External Url" at bounding box center [770, 223] width 95 height 18
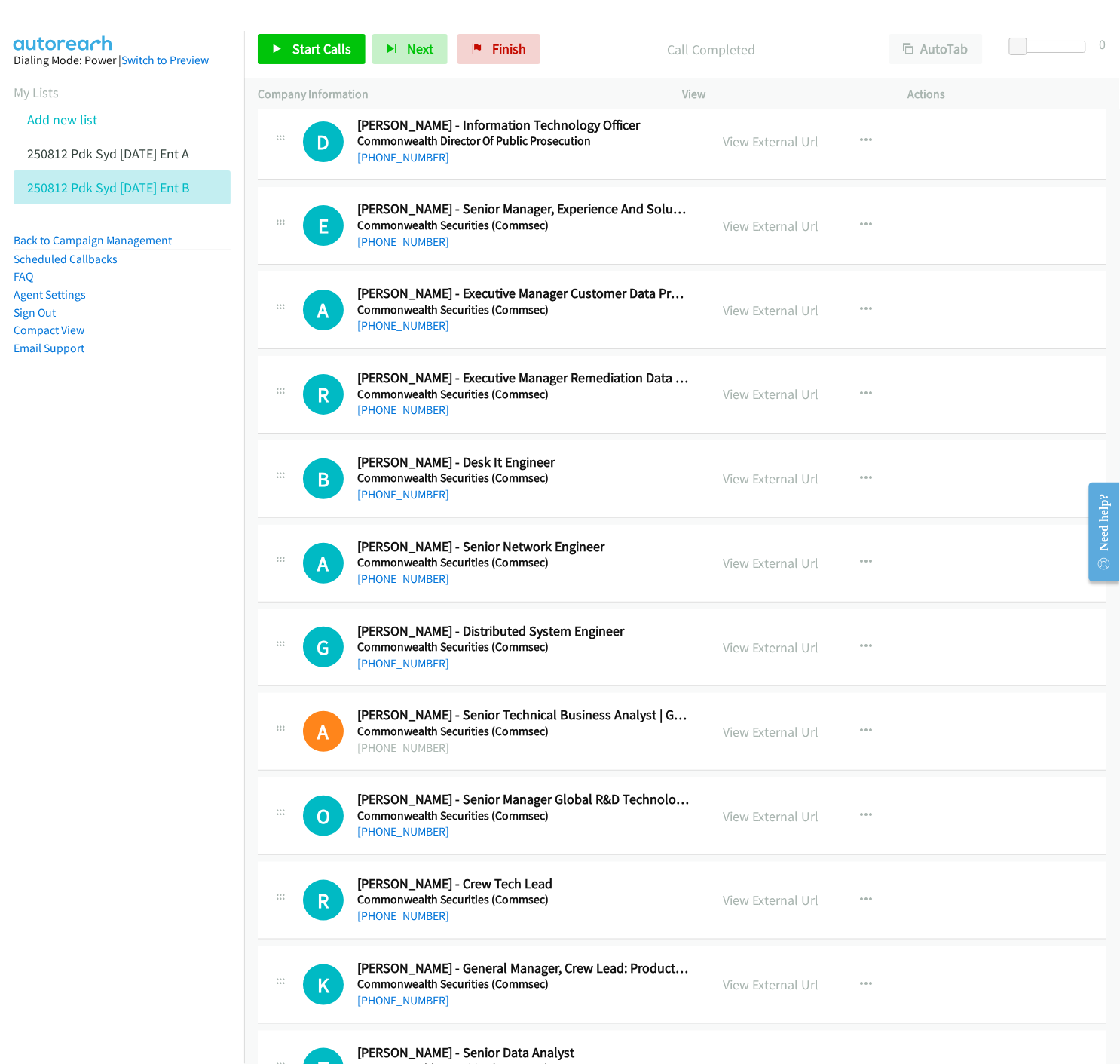
scroll to position [11725, 0]
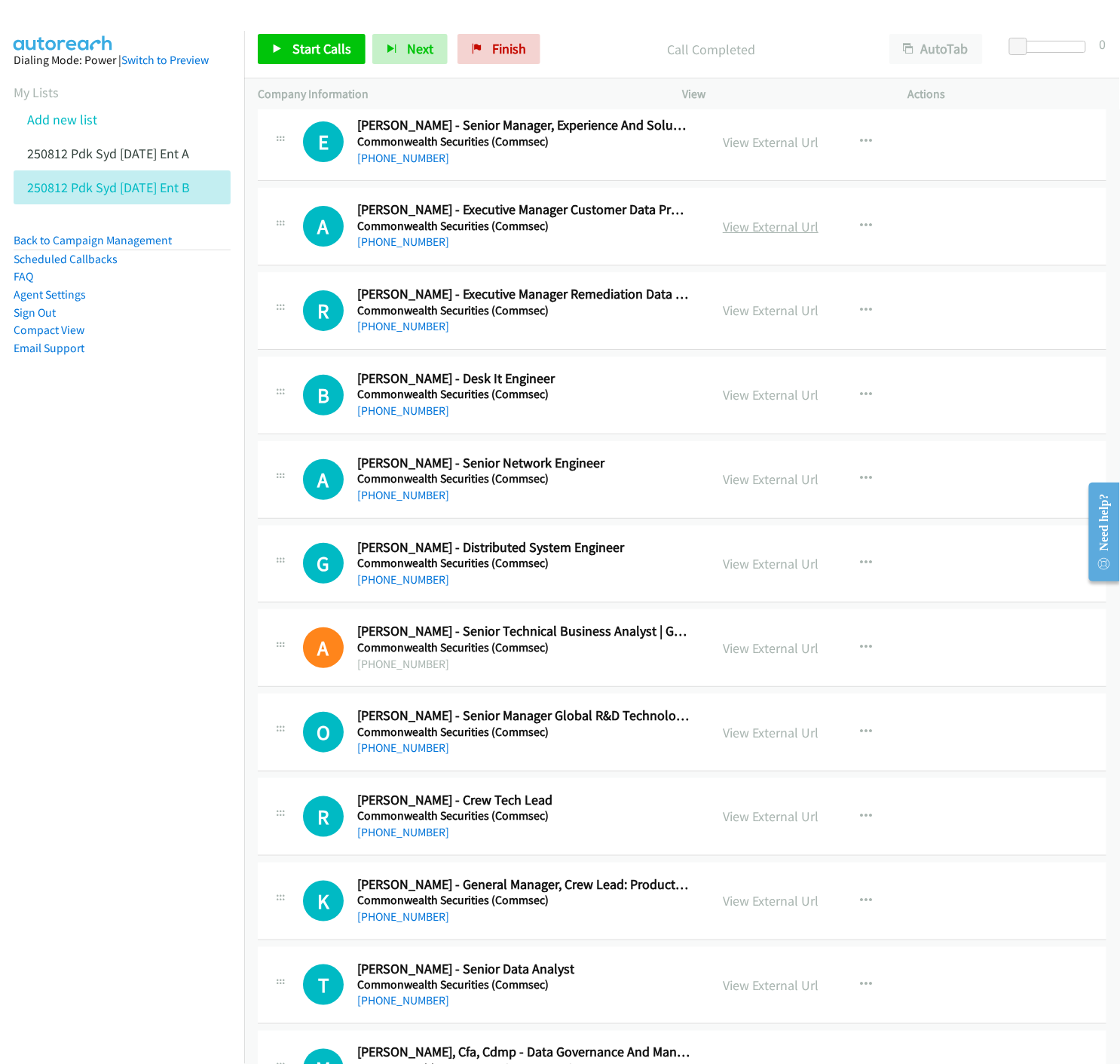
click at [789, 232] on link "View External Url" at bounding box center [770, 227] width 95 height 18
click at [757, 314] on link "View External Url" at bounding box center [770, 311] width 95 height 18
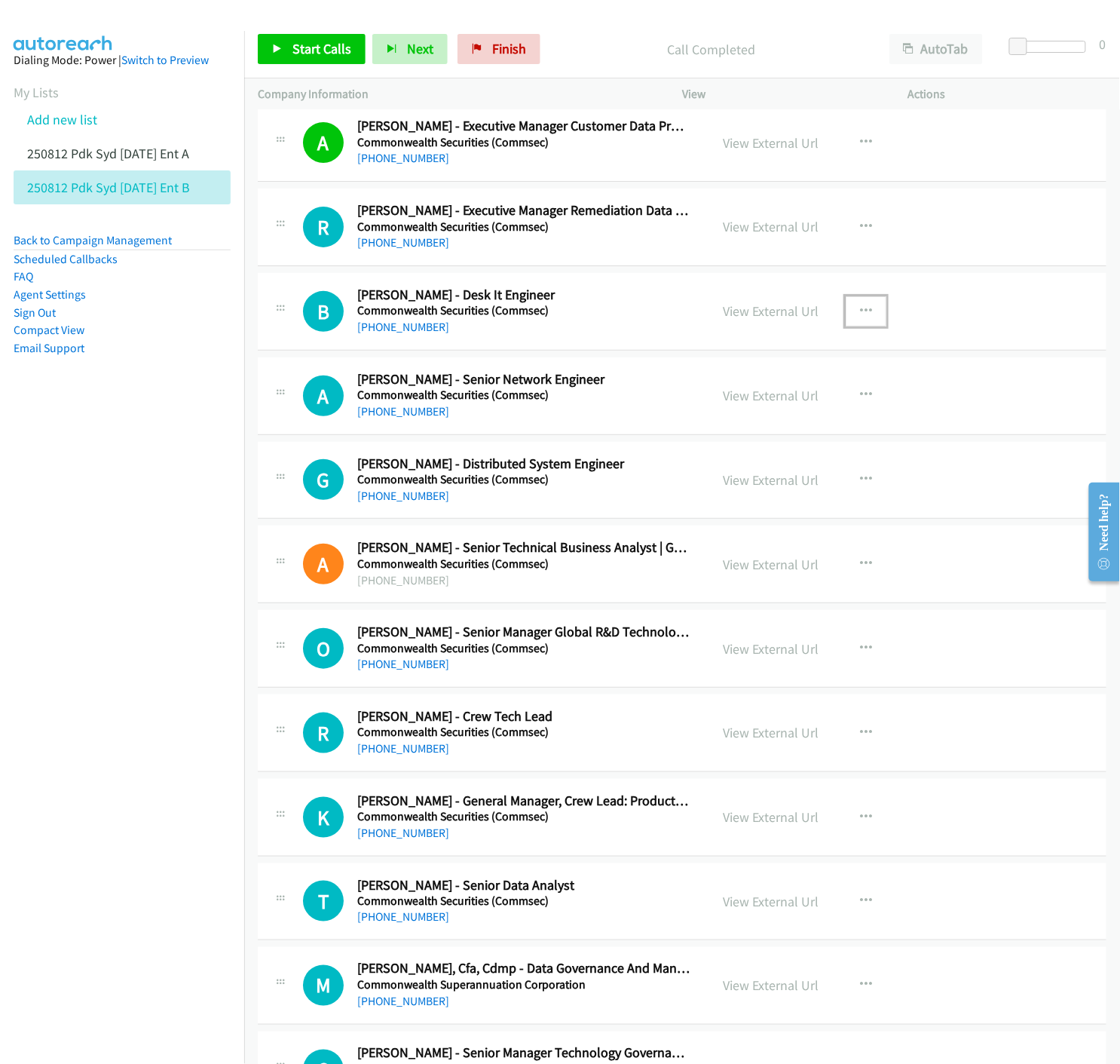
click at [869, 315] on button "button" at bounding box center [865, 311] width 40 height 30
click at [699, 415] on icon at bounding box center [704, 410] width 11 height 11
drag, startPoint x: 290, startPoint y: 45, endPoint x: 302, endPoint y: 58, distance: 17.7
click at [290, 43] on link "Start Calls" at bounding box center [312, 48] width 108 height 30
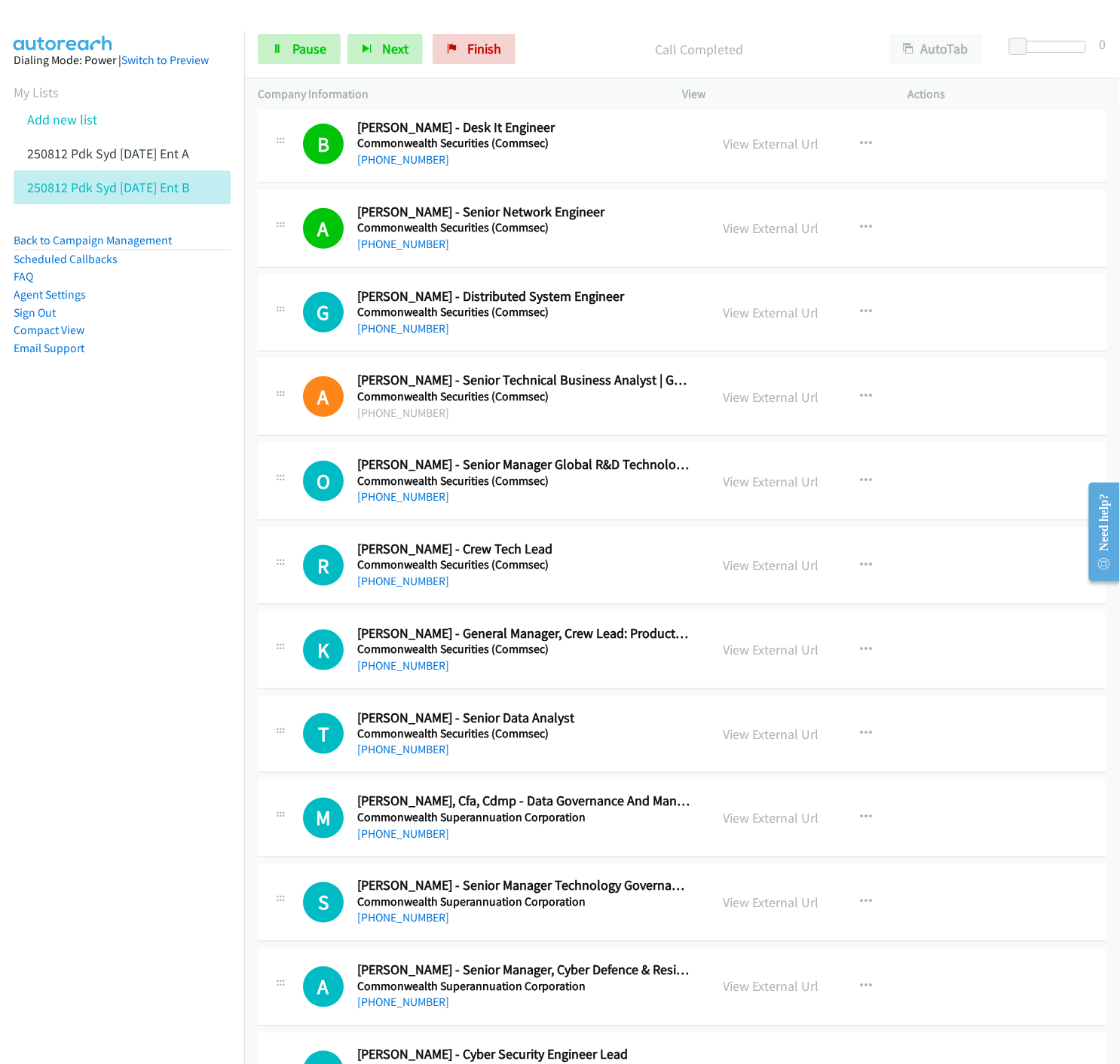
scroll to position [12060, 0]
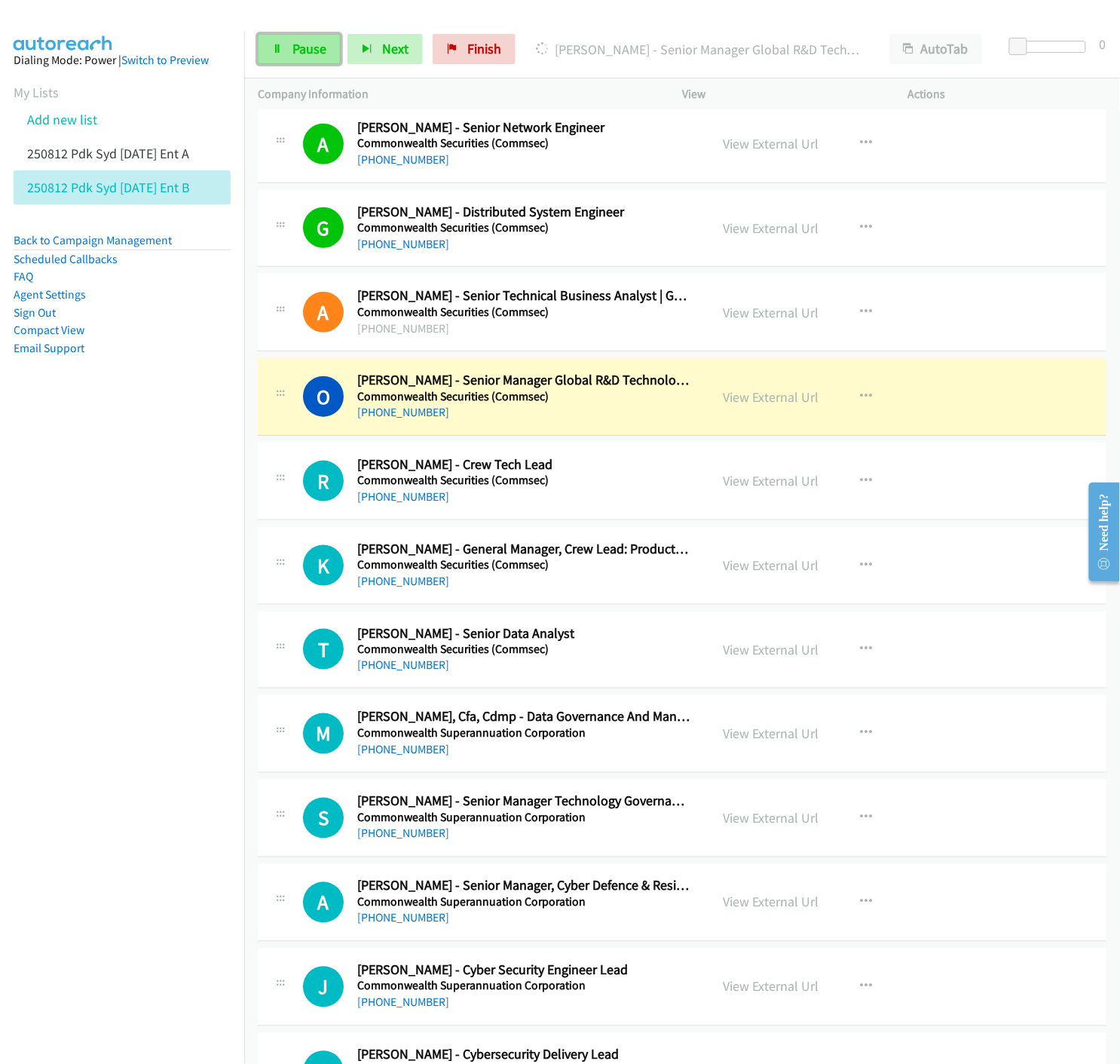
click at [287, 41] on link "Pause" at bounding box center [299, 48] width 83 height 30
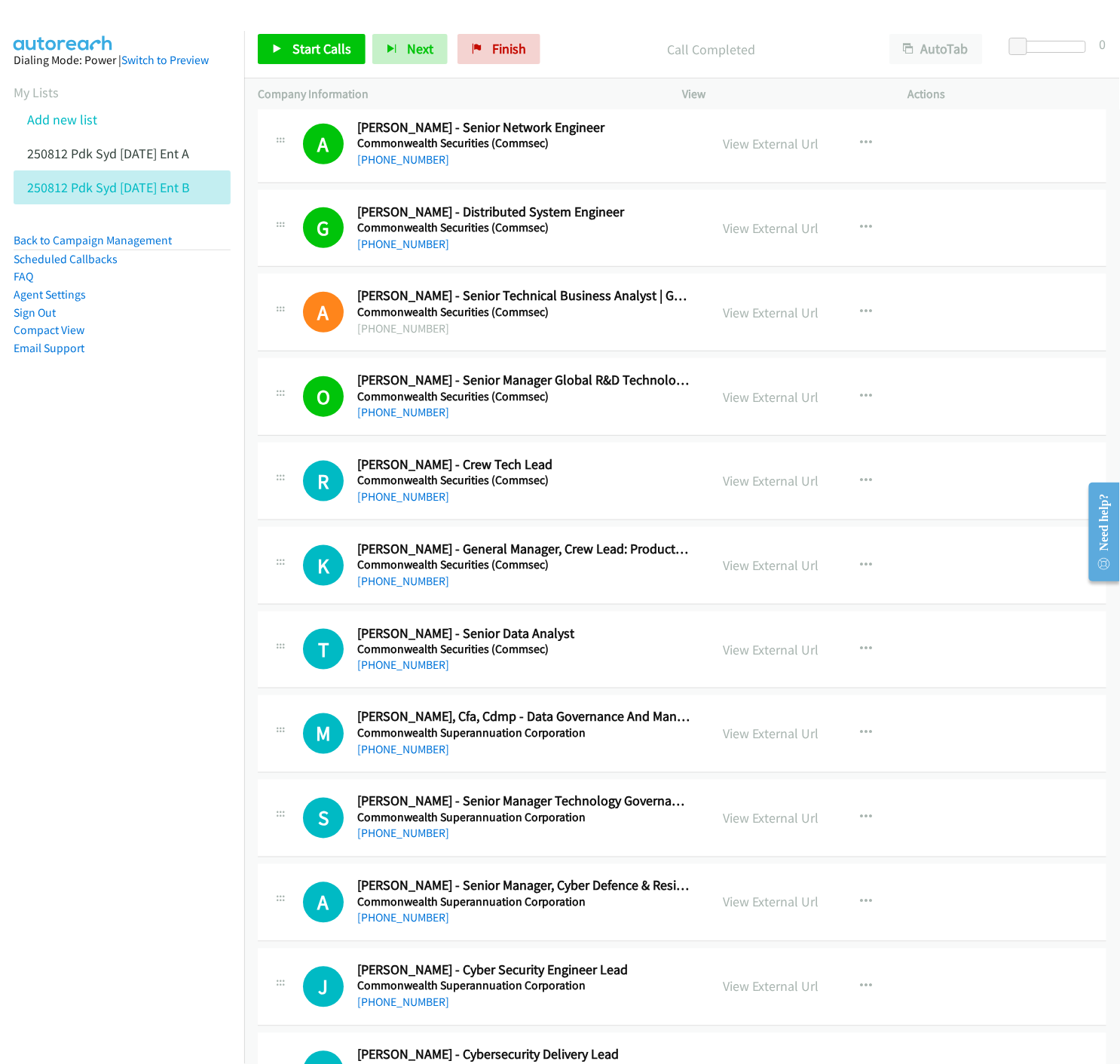
scroll to position [12145, 0]
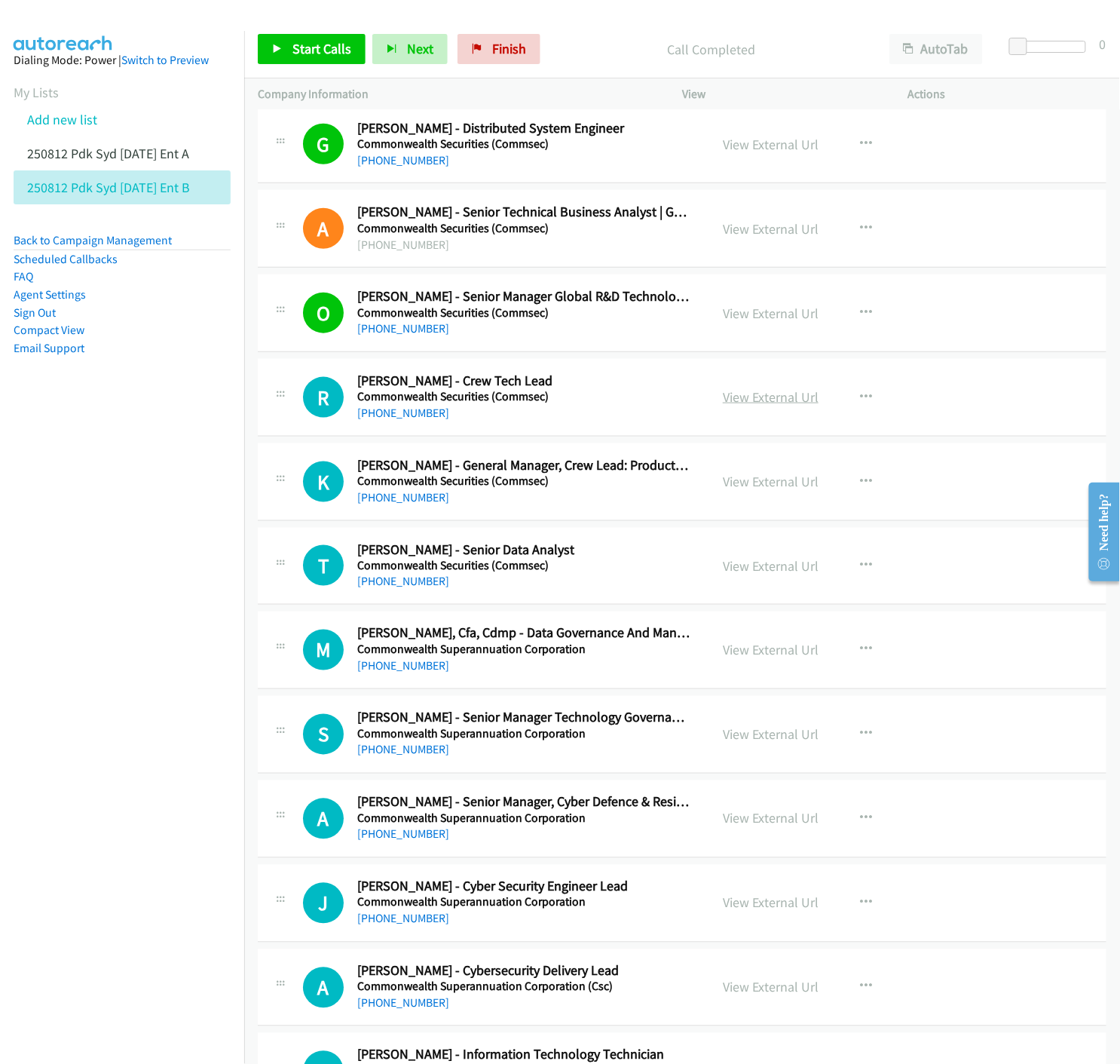
click at [769, 405] on link "View External Url" at bounding box center [770, 397] width 95 height 18
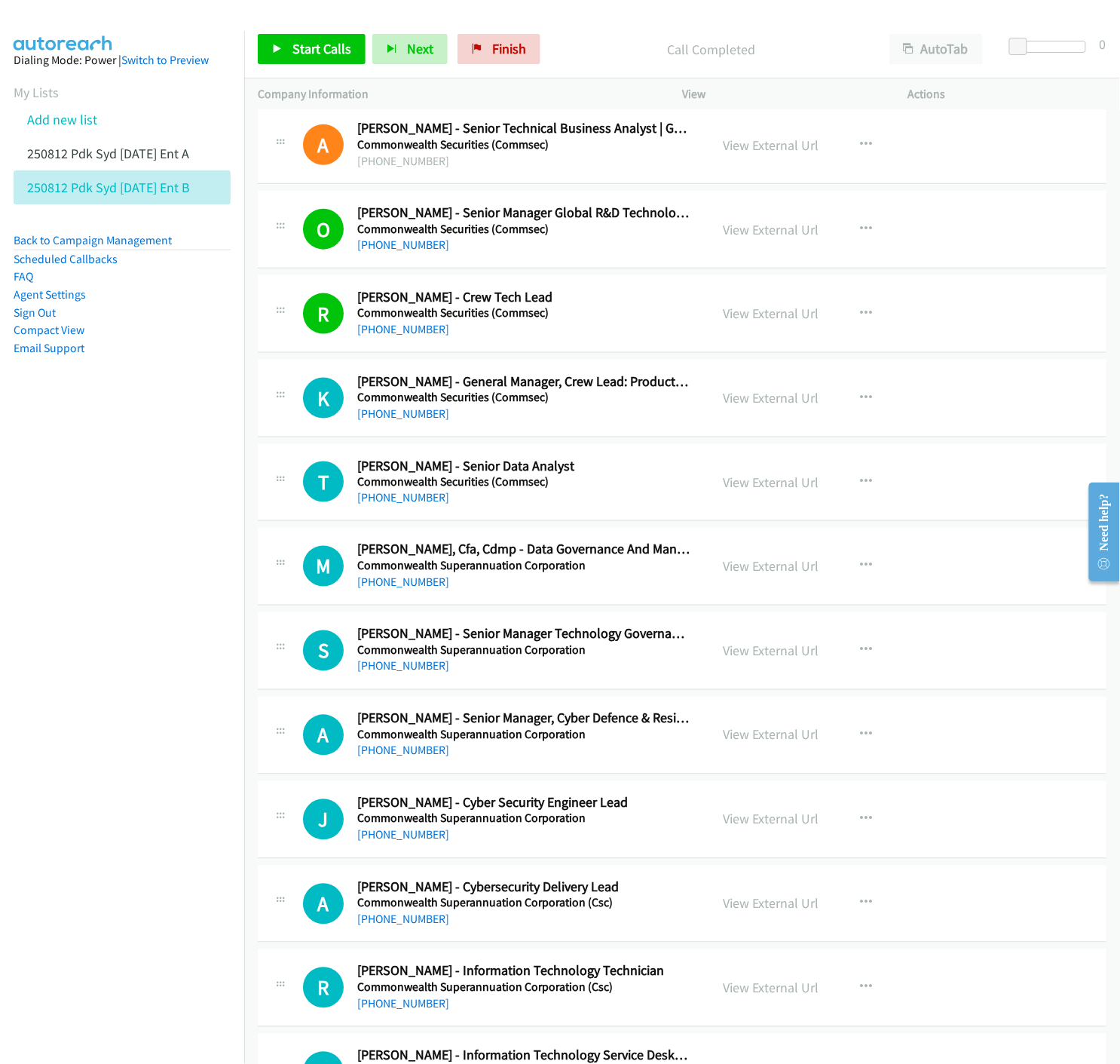
scroll to position [12312, 0]
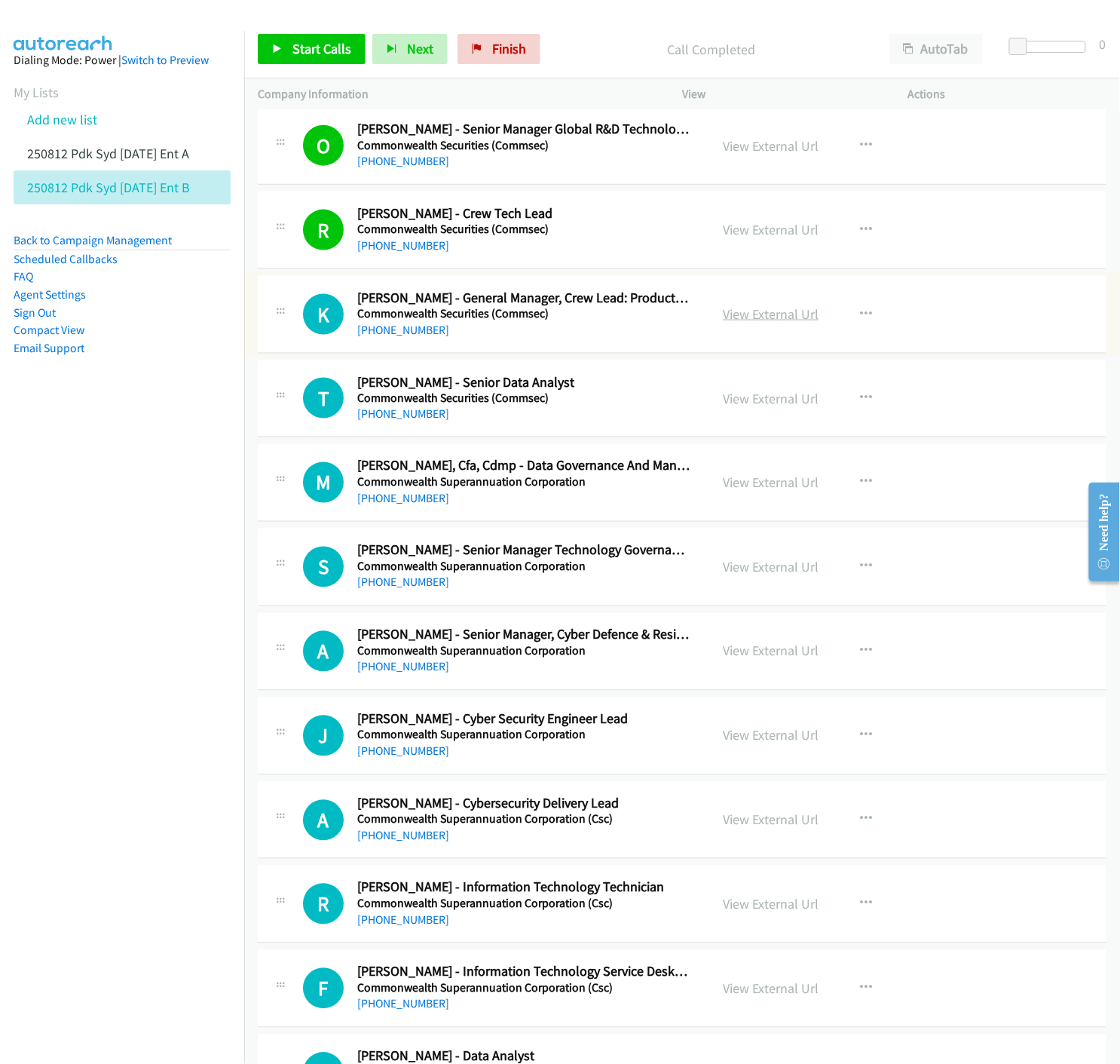
click at [789, 321] on link "View External Url" at bounding box center [770, 314] width 95 height 18
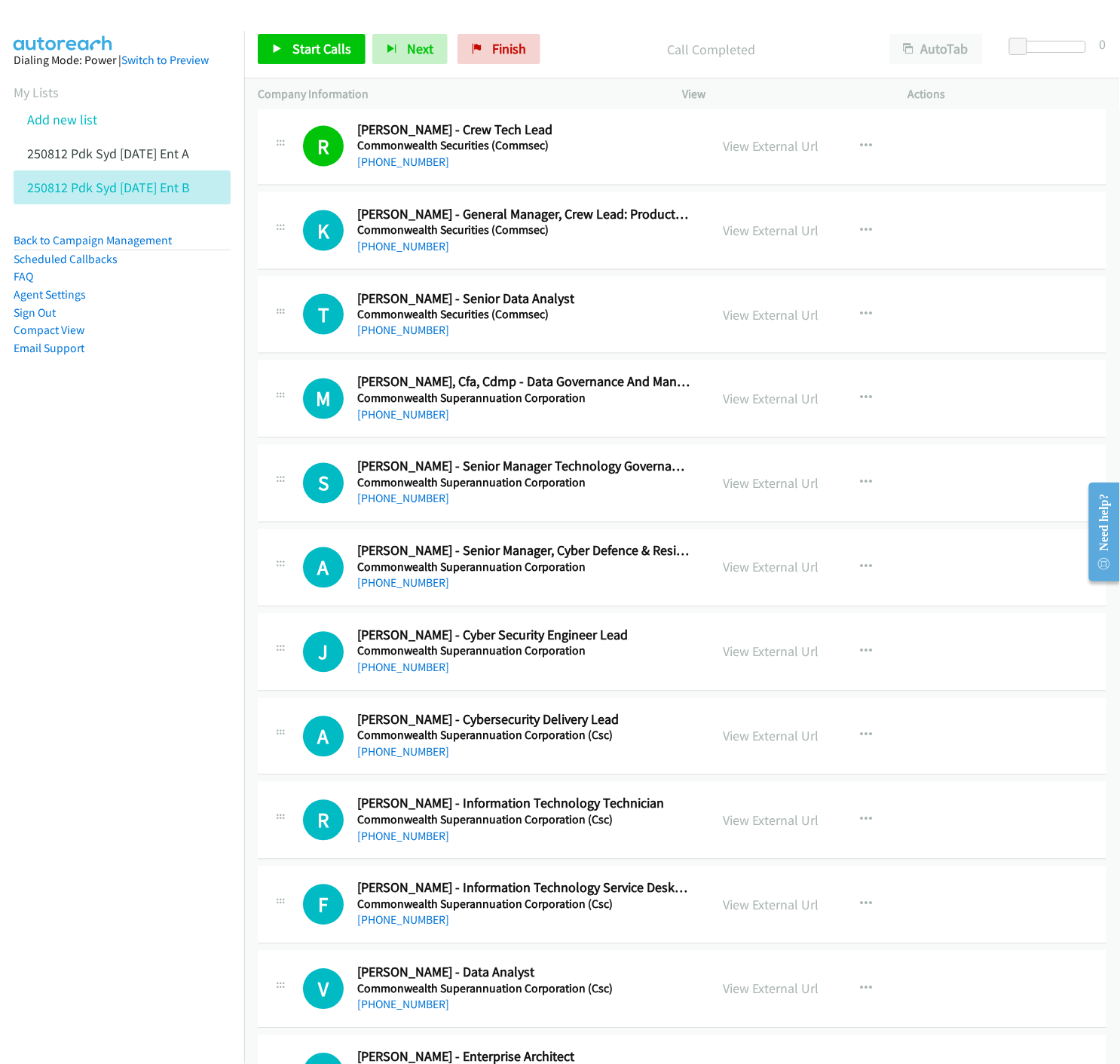
scroll to position [12479, 0]
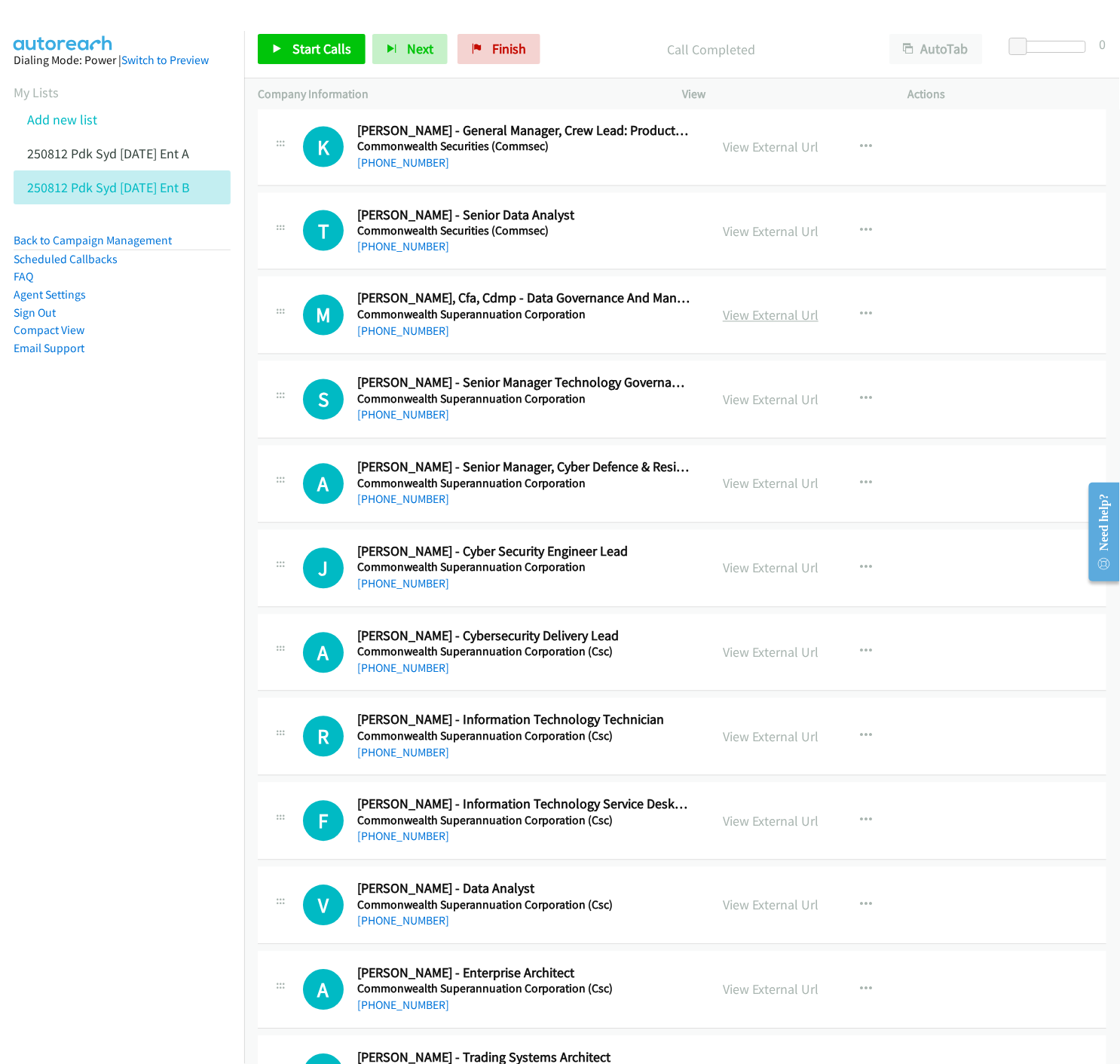
click at [789, 321] on link "View External Url" at bounding box center [770, 316] width 95 height 18
click at [861, 234] on icon "button" at bounding box center [866, 230] width 12 height 12
click at [699, 333] on icon at bounding box center [704, 329] width 11 height 11
click at [279, 44] on icon at bounding box center [277, 49] width 11 height 11
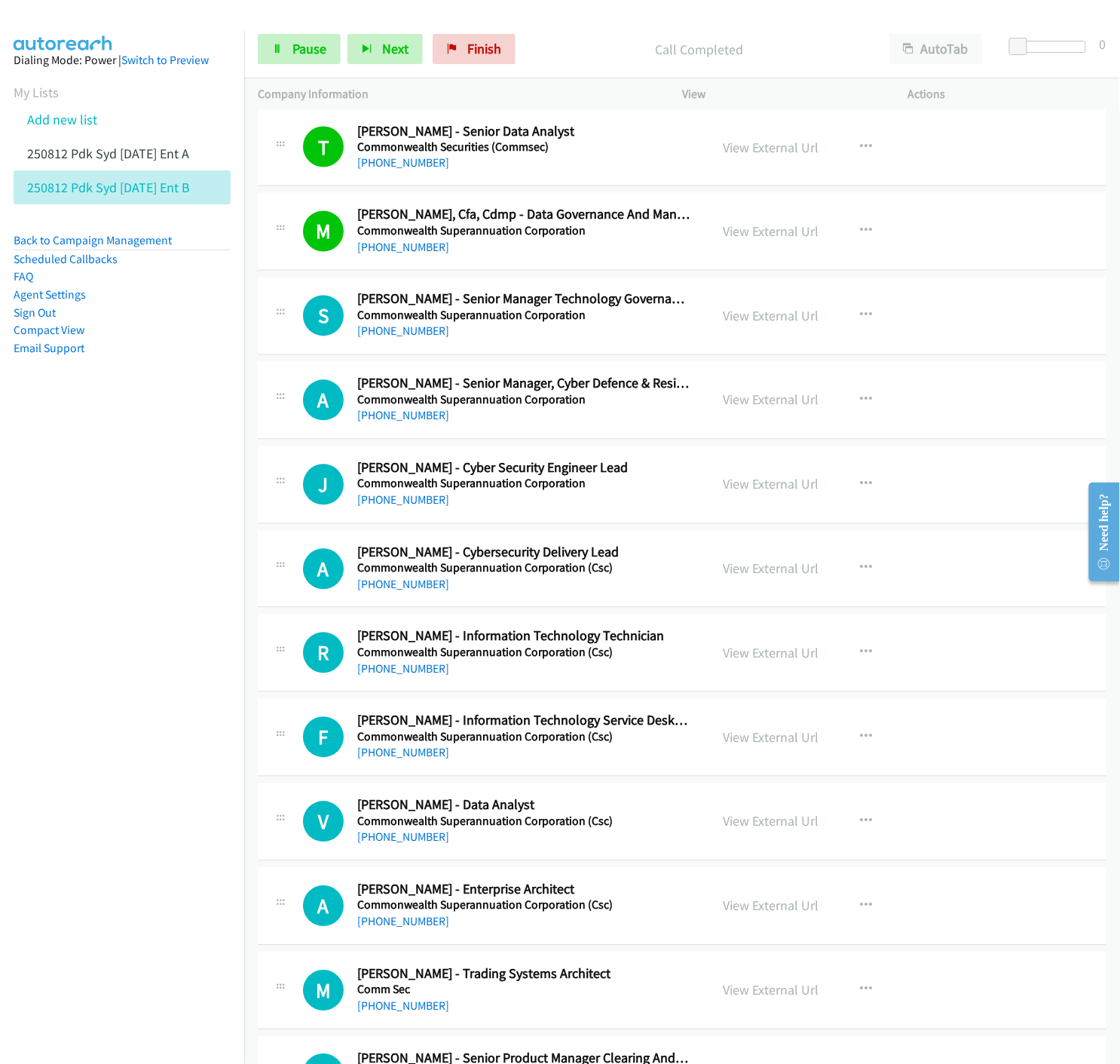
scroll to position [12646, 0]
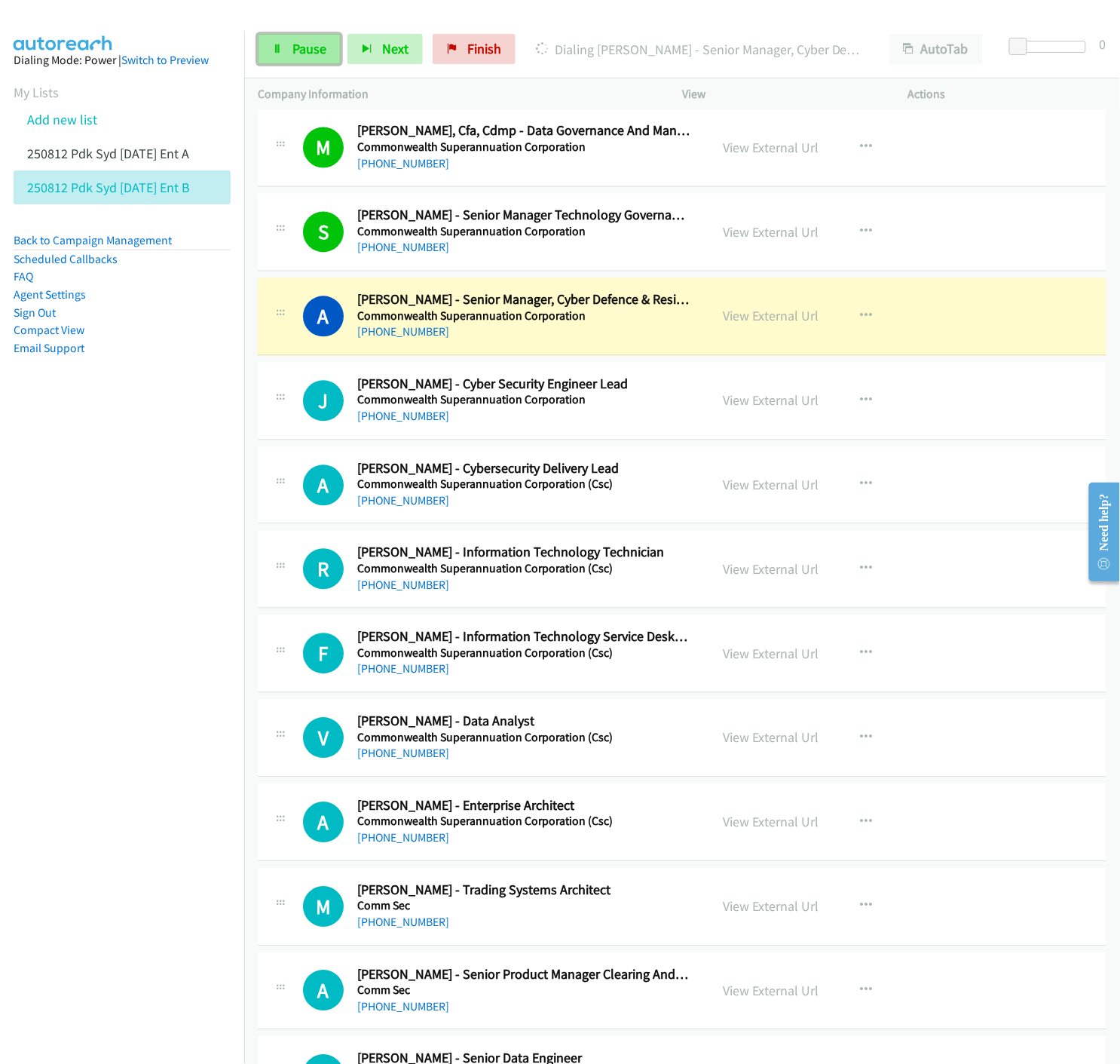
click at [286, 55] on link "Pause" at bounding box center [299, 48] width 83 height 30
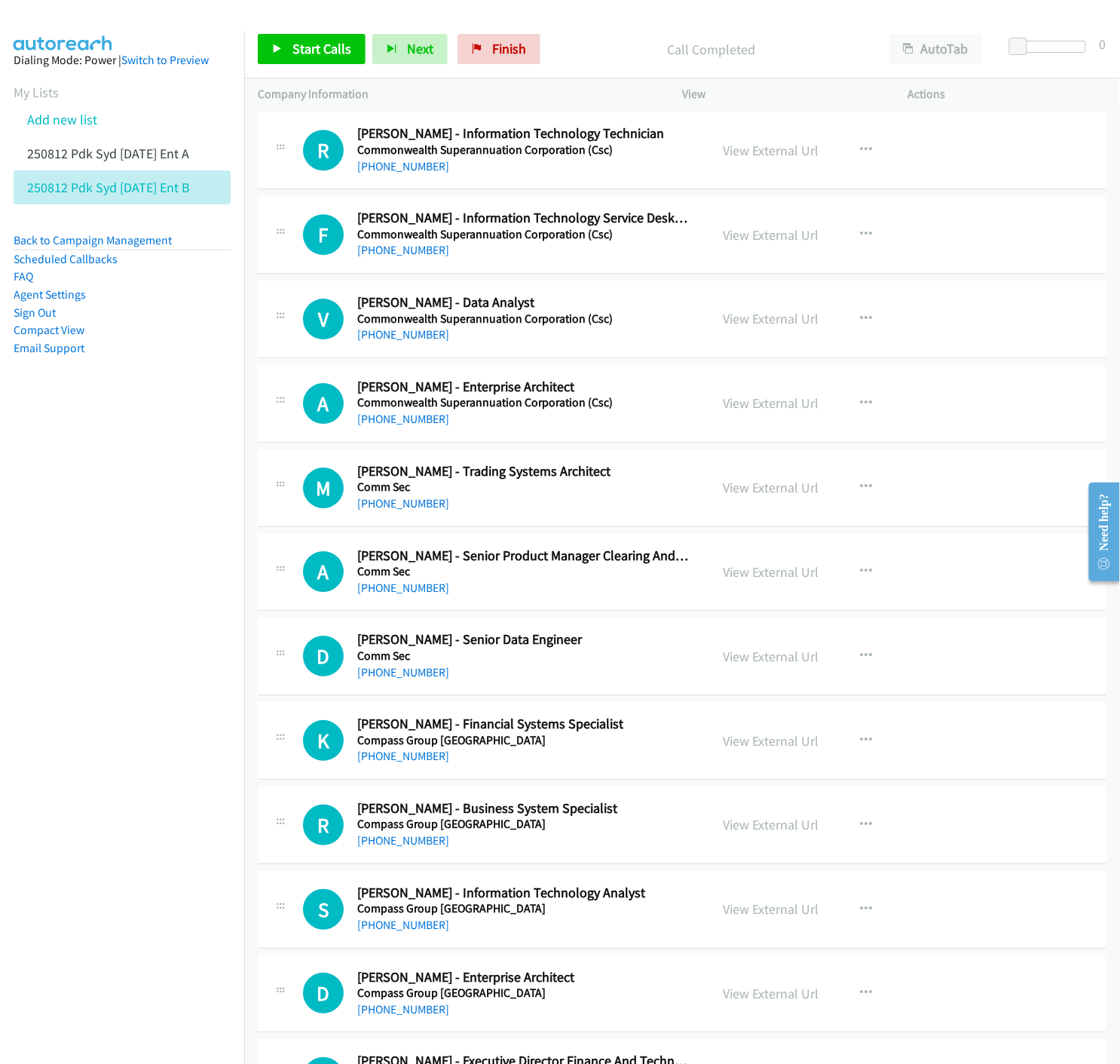
scroll to position [12814, 0]
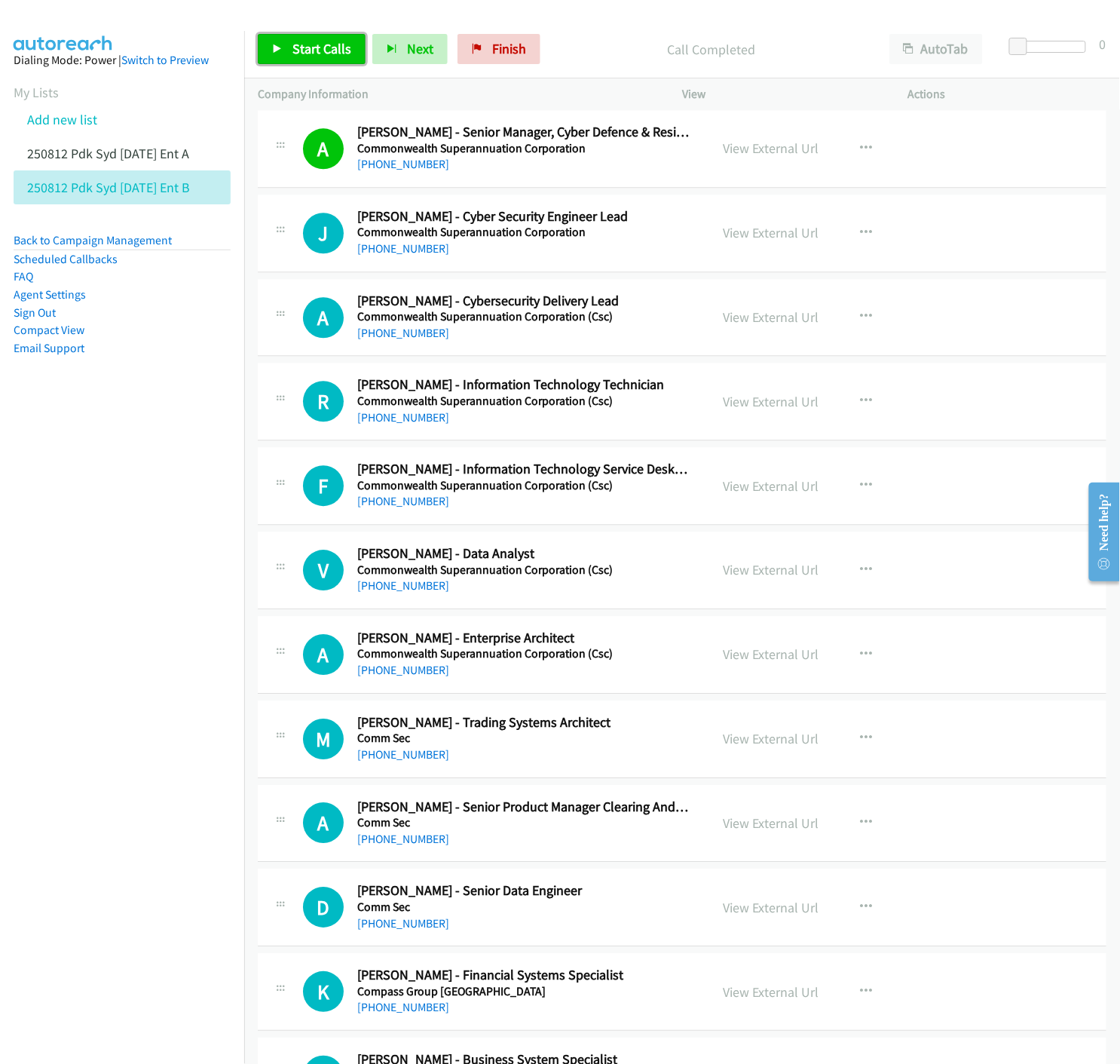
drag, startPoint x: 295, startPoint y: 50, endPoint x: 493, endPoint y: 184, distance: 239.1
click at [295, 50] on span "Start Calls" at bounding box center [322, 49] width 59 height 18
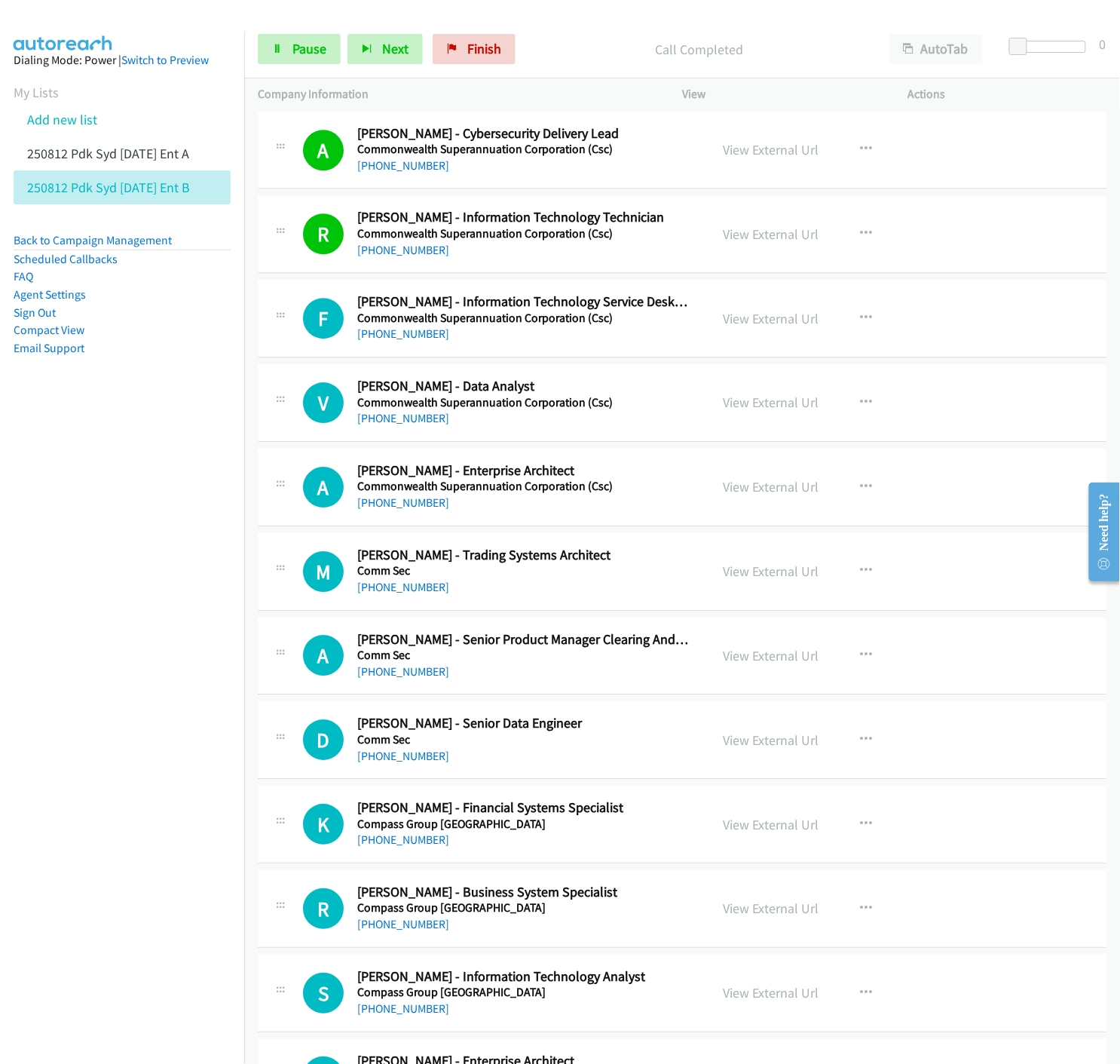
scroll to position [13065, 0]
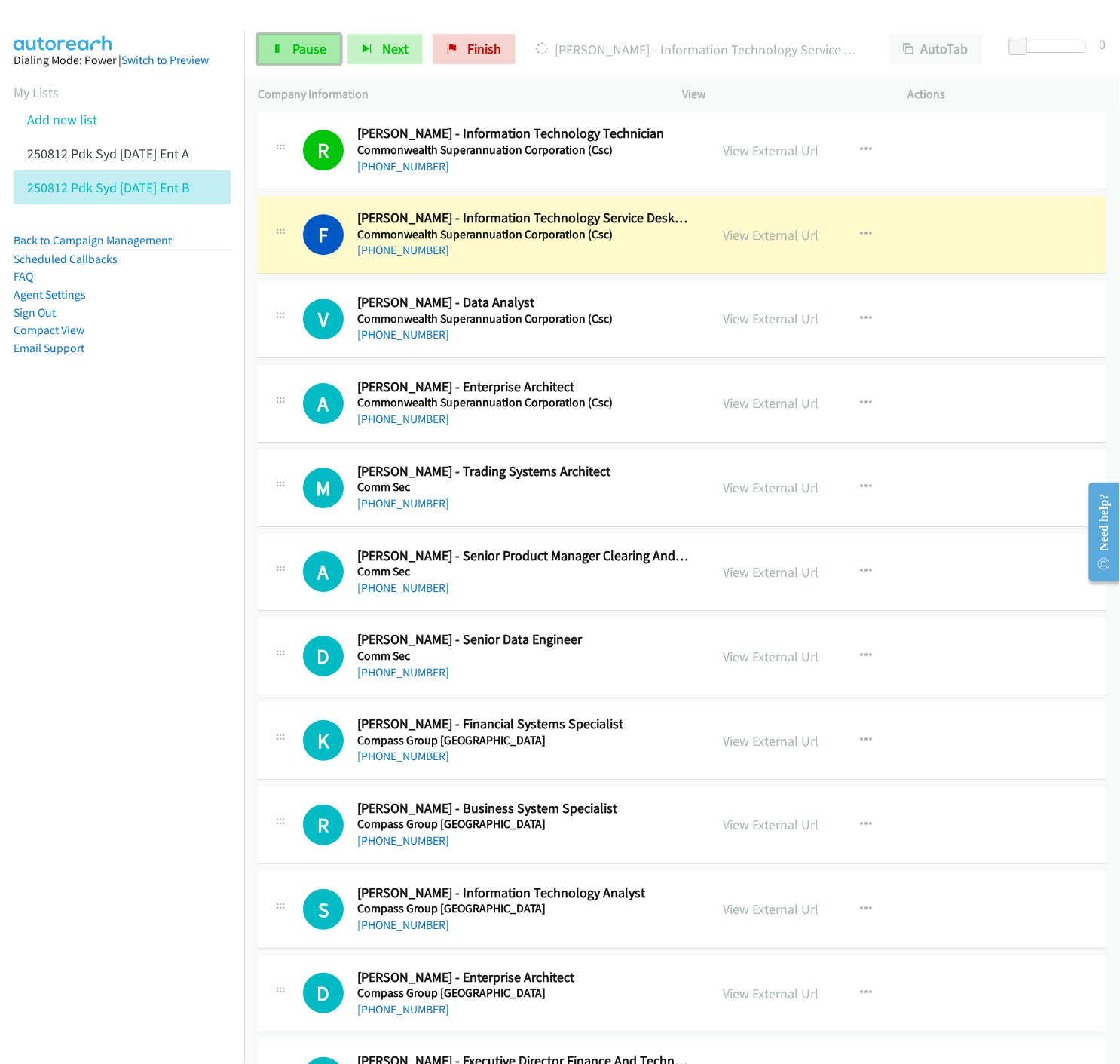
click at [295, 46] on span "Pause" at bounding box center [309, 49] width 33 height 18
click at [769, 240] on link "View External Url" at bounding box center [770, 235] width 95 height 18
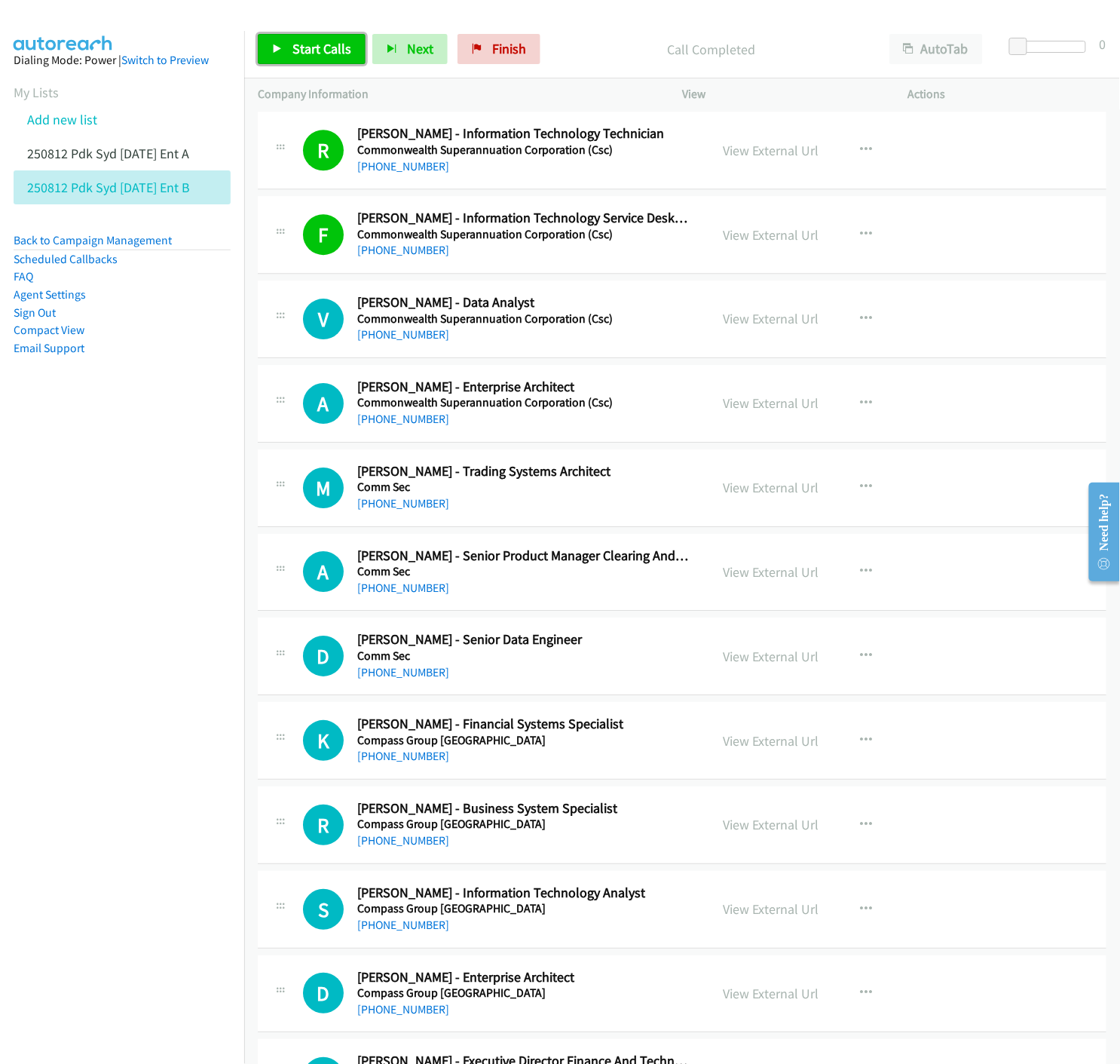
drag, startPoint x: 282, startPoint y: 58, endPoint x: 606, endPoint y: 207, distance: 356.6
click at [282, 58] on link "Start Calls" at bounding box center [312, 48] width 108 height 30
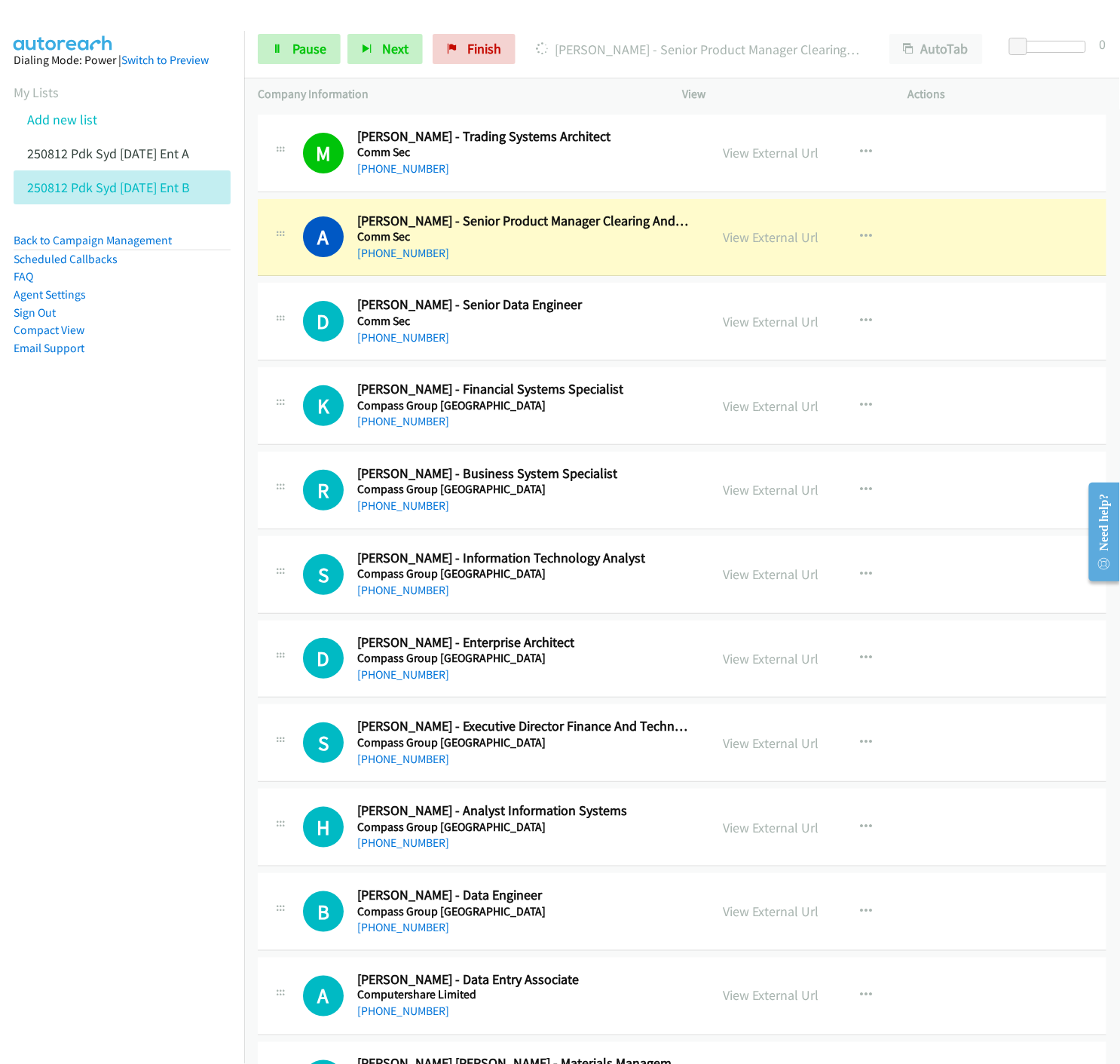
scroll to position [13568, 0]
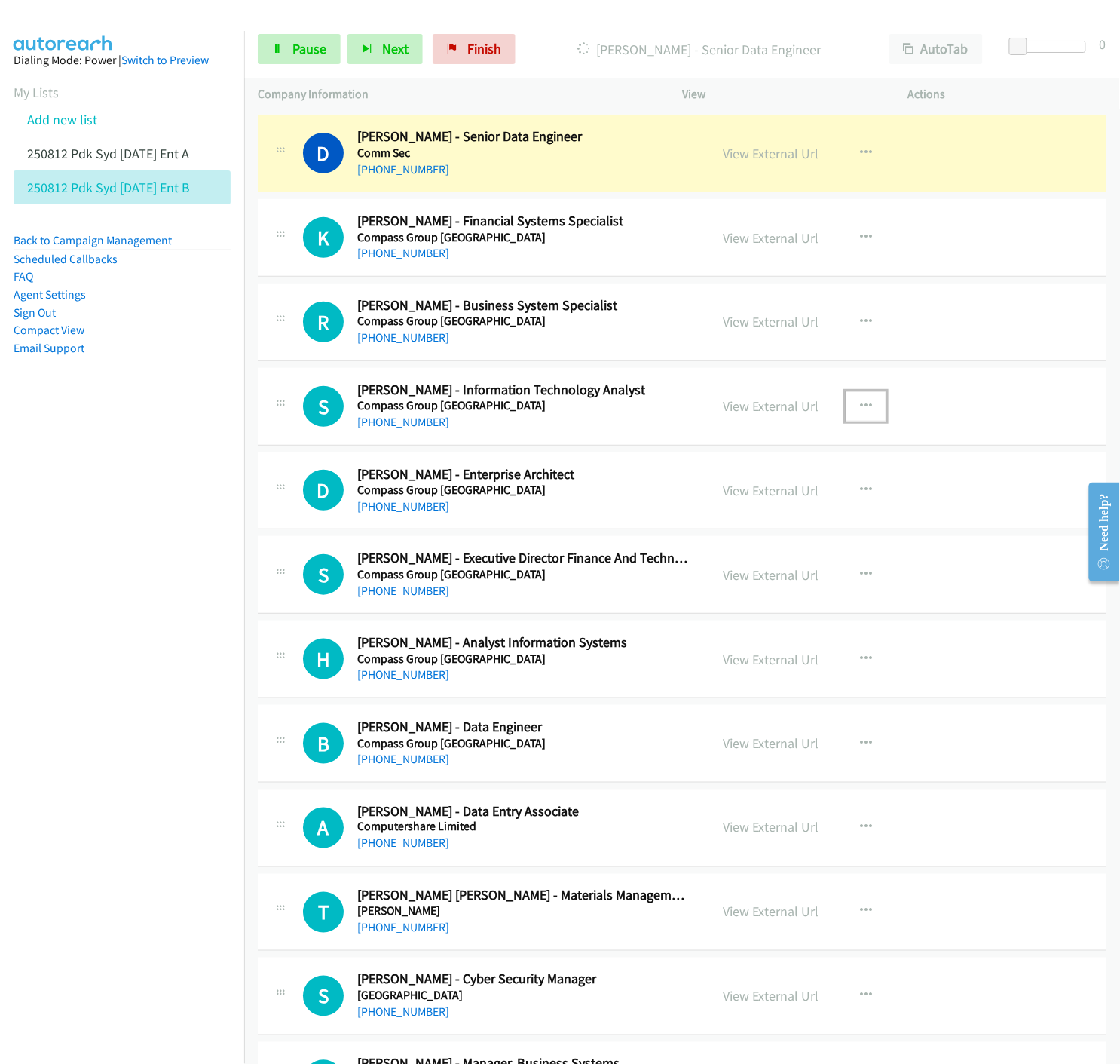
click at [861, 409] on icon "button" at bounding box center [866, 406] width 12 height 12
click at [289, 58] on div at bounding box center [560, 532] width 1120 height 1064
click at [290, 47] on link "Pause" at bounding box center [299, 48] width 83 height 30
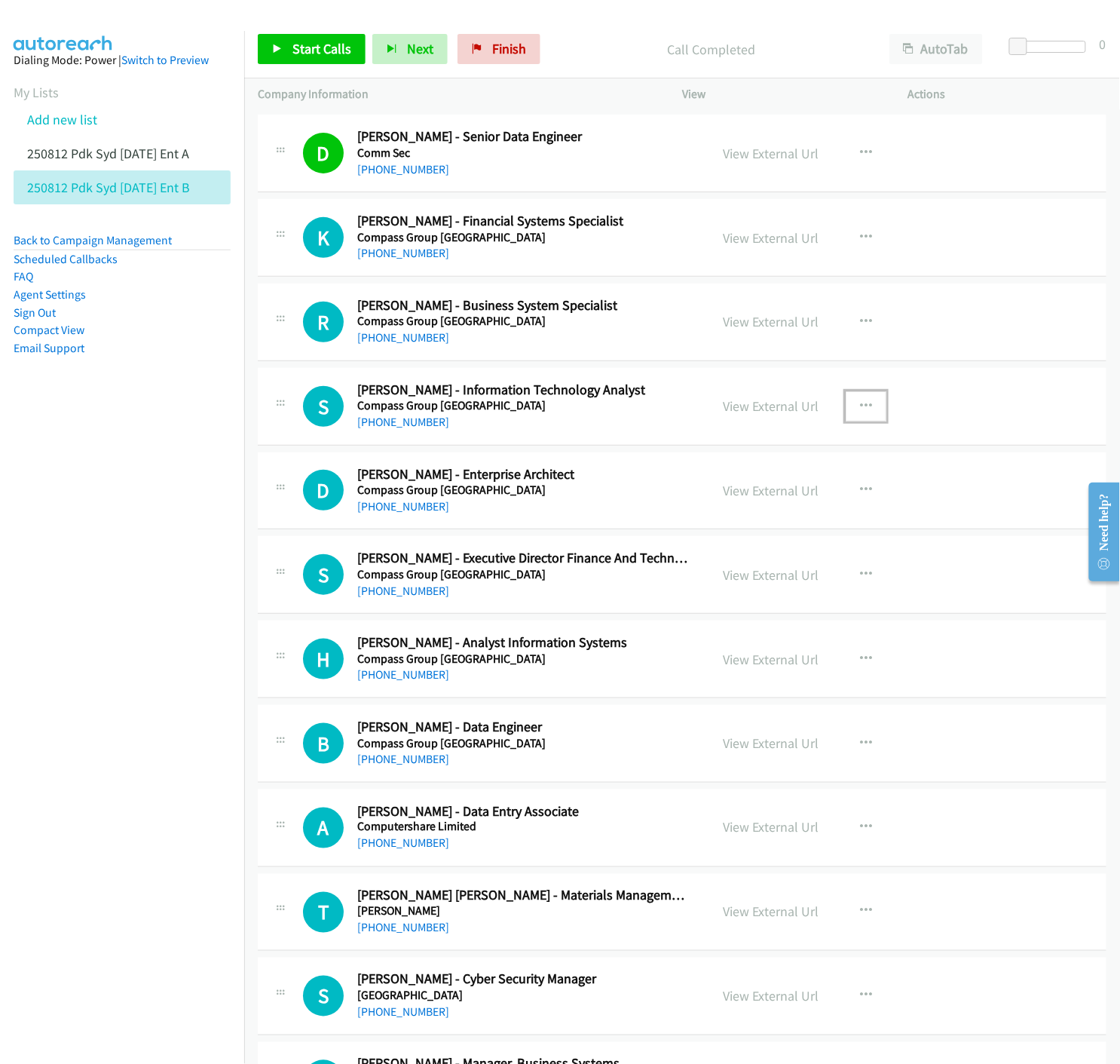
click at [871, 411] on button "button" at bounding box center [865, 406] width 40 height 30
click at [699, 509] on icon at bounding box center [704, 504] width 11 height 11
drag, startPoint x: 289, startPoint y: 49, endPoint x: 298, endPoint y: 88, distance: 40.0
click at [290, 49] on link "Start Calls" at bounding box center [312, 48] width 108 height 30
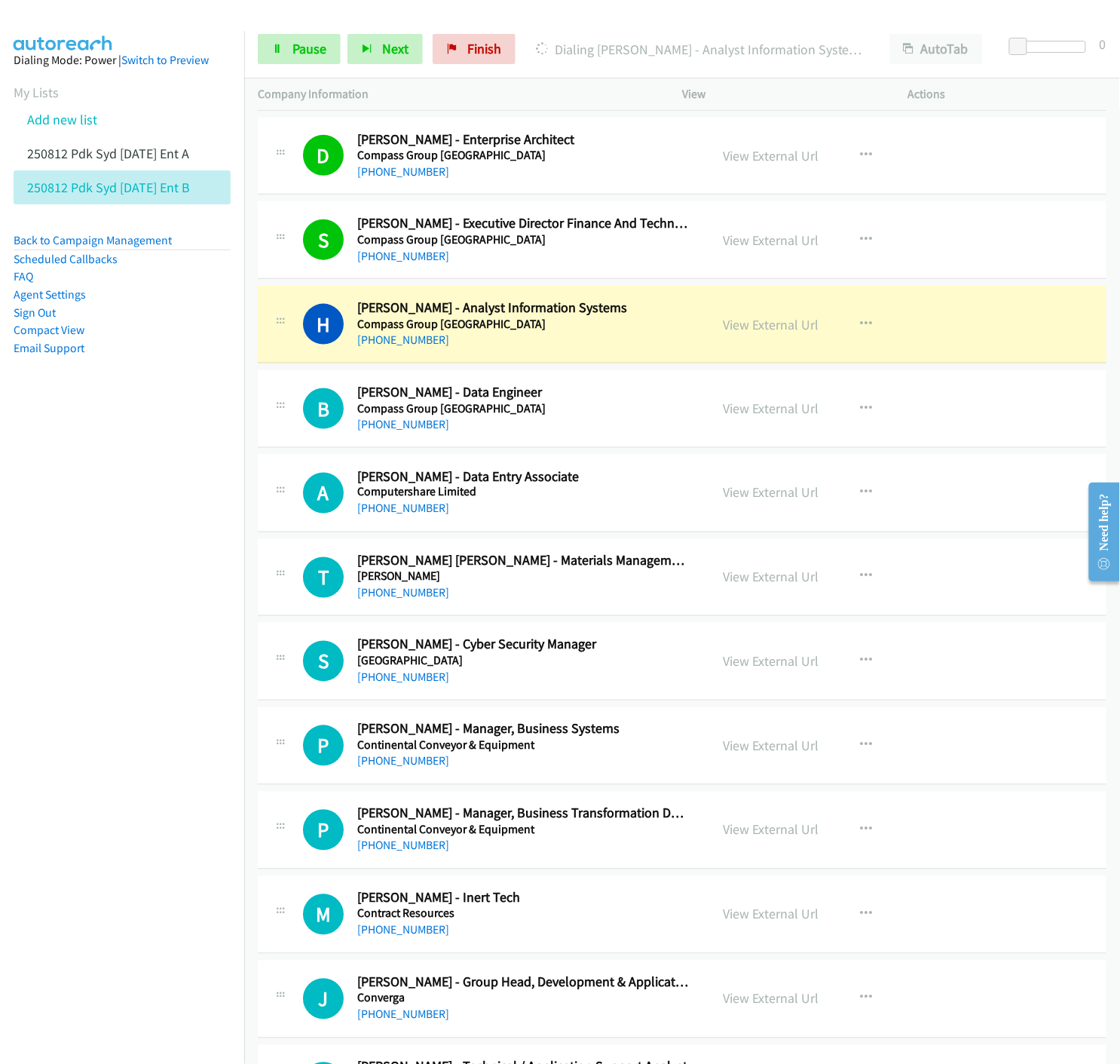
scroll to position [13986, 0]
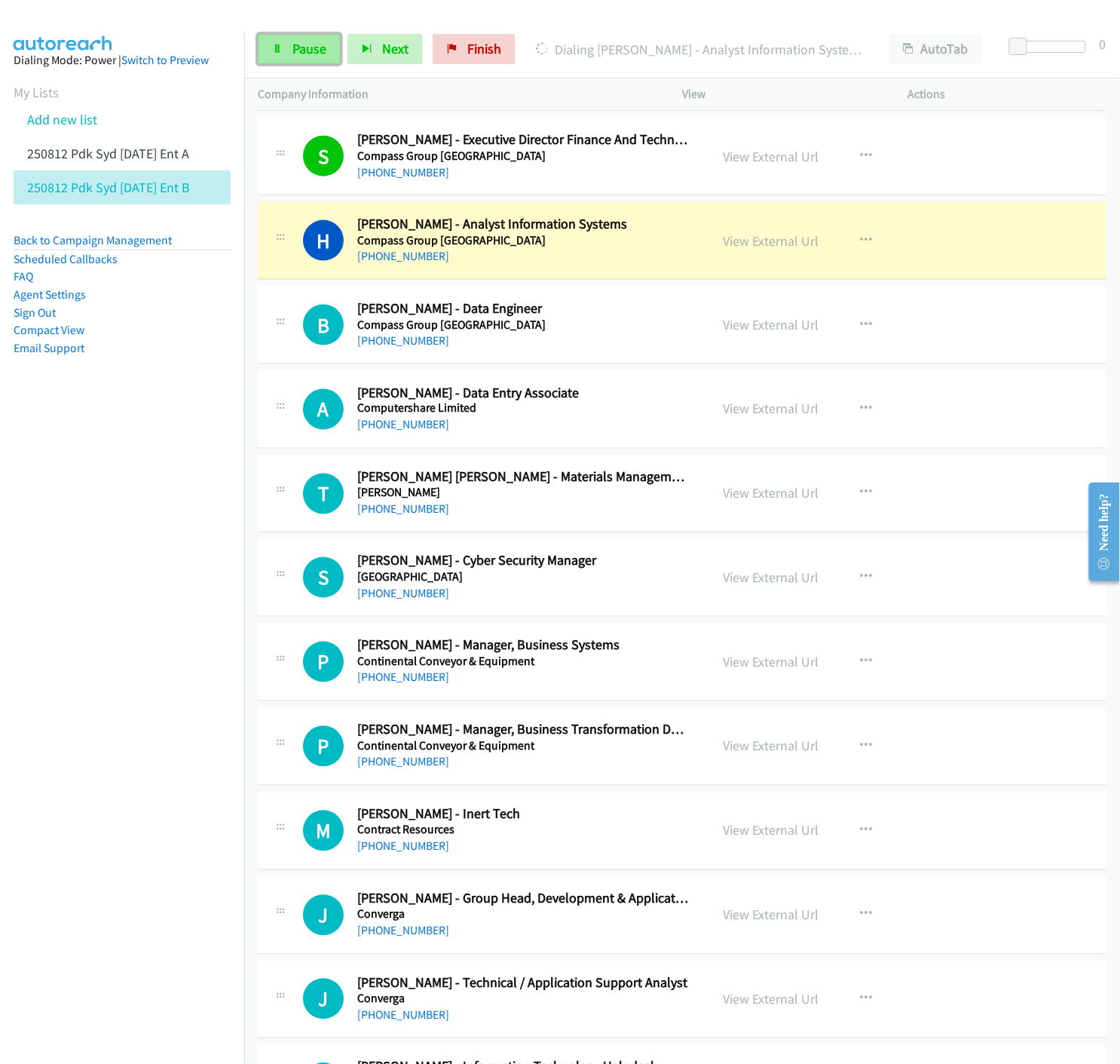
click at [288, 47] on link "Pause" at bounding box center [299, 48] width 83 height 30
click at [767, 247] on link "View External Url" at bounding box center [770, 241] width 95 height 18
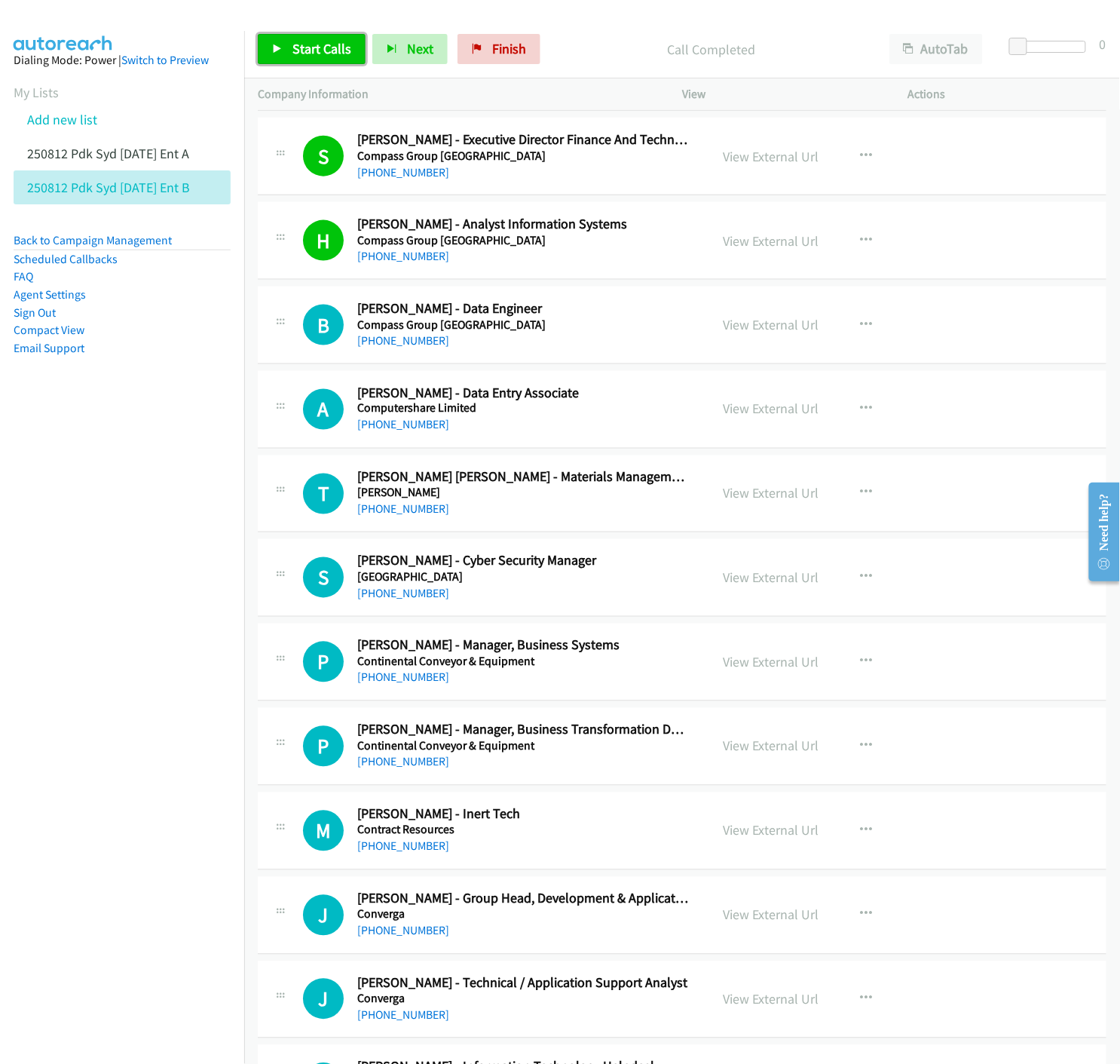
click at [272, 41] on link "Start Calls" at bounding box center [312, 48] width 108 height 30
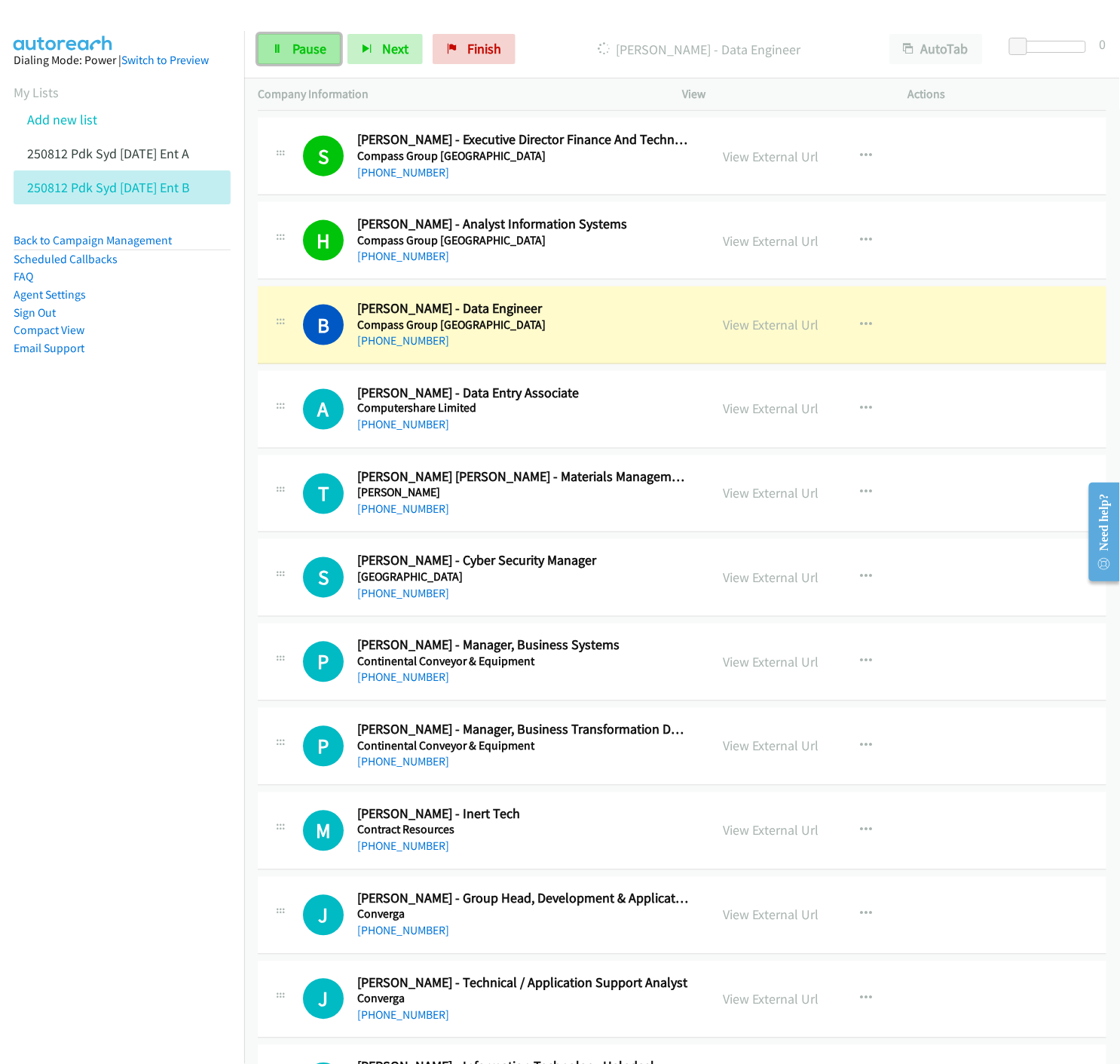
click at [285, 36] on link "Pause" at bounding box center [299, 48] width 83 height 30
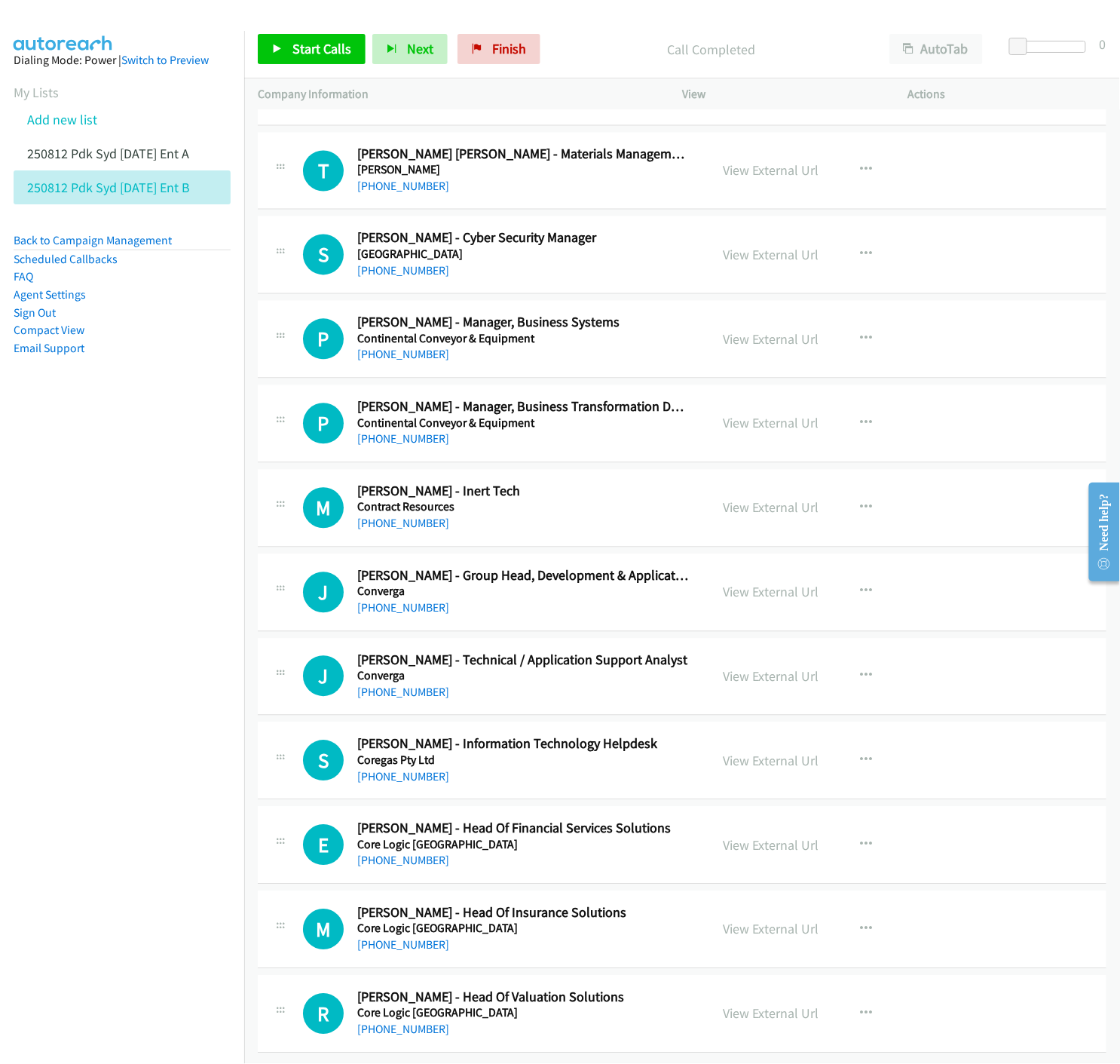
scroll to position [14327, 0]
click at [860, 839] on icon "button" at bounding box center [866, 845] width 12 height 12
click at [699, 939] on icon at bounding box center [704, 944] width 11 height 11
click at [307, 47] on span "Start Calls" at bounding box center [322, 49] width 59 height 18
click at [299, 49] on span "Pause" at bounding box center [309, 49] width 33 height 18
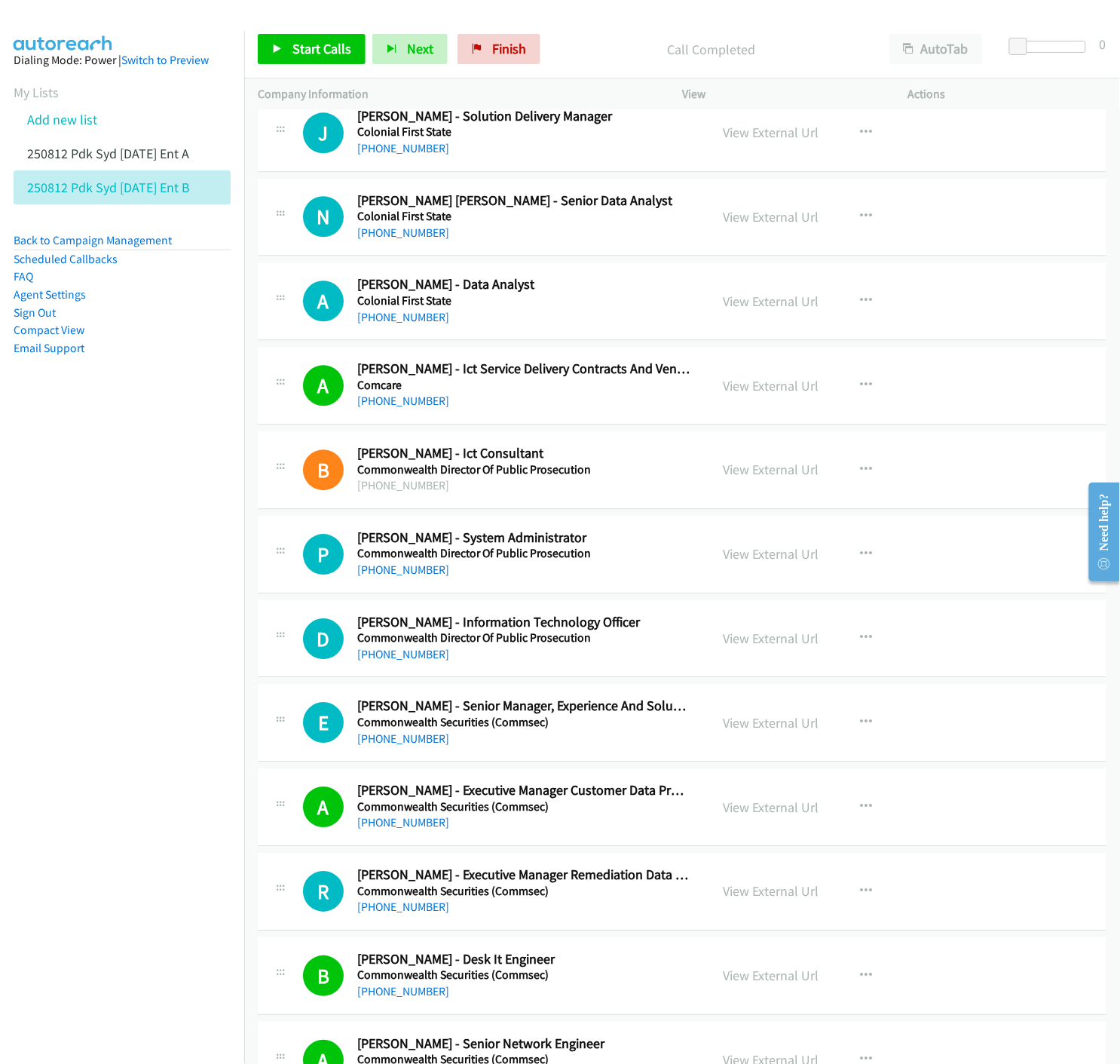
scroll to position [10727, 0]
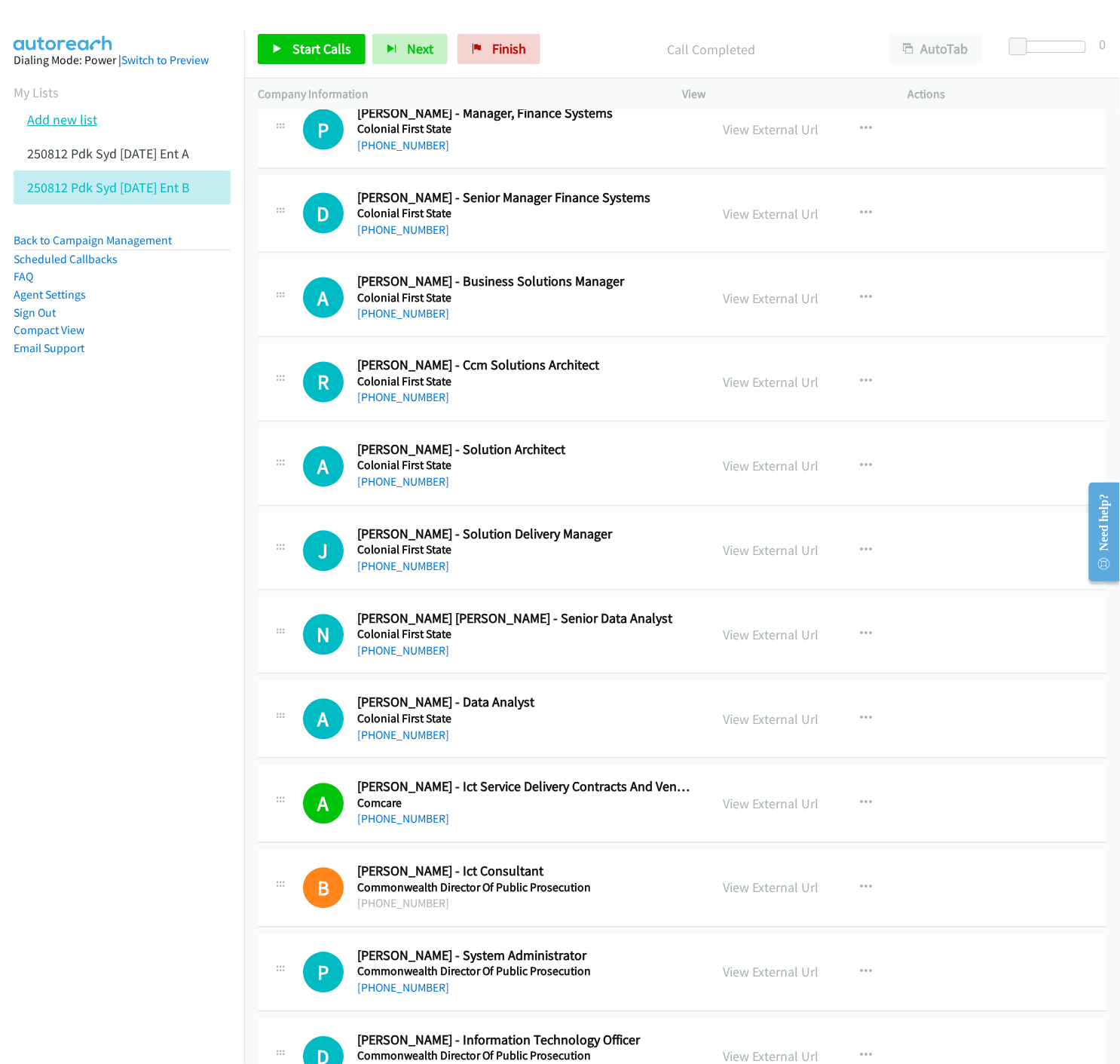
click at [73, 115] on link "Add new list" at bounding box center [62, 120] width 70 height 18
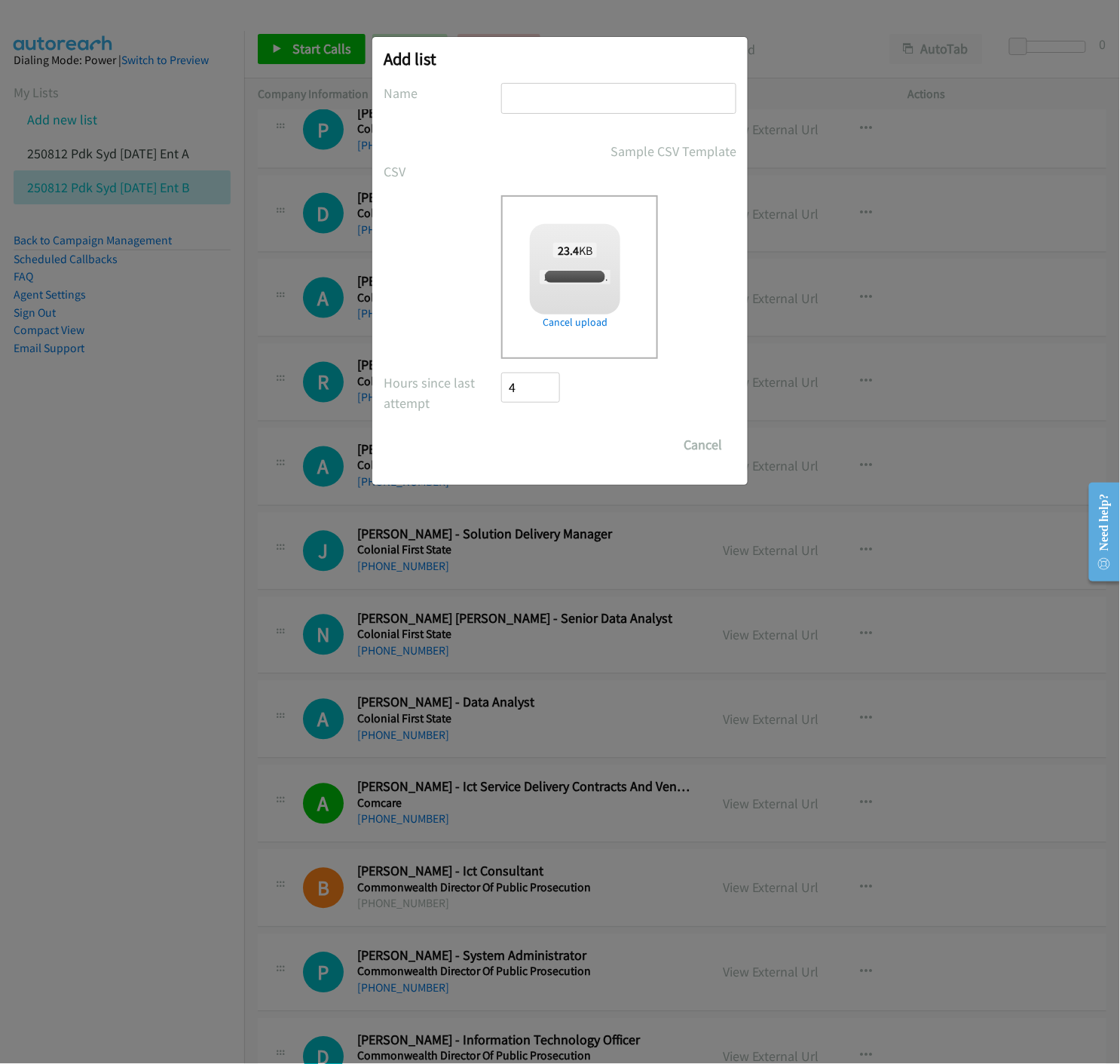
checkbox input "true"
click at [596, 92] on input "text" at bounding box center [619, 97] width 235 height 30
type input "250812 PDK SYD [DATE] ENT - C"
click at [525, 445] on input "Save List" at bounding box center [541, 444] width 79 height 30
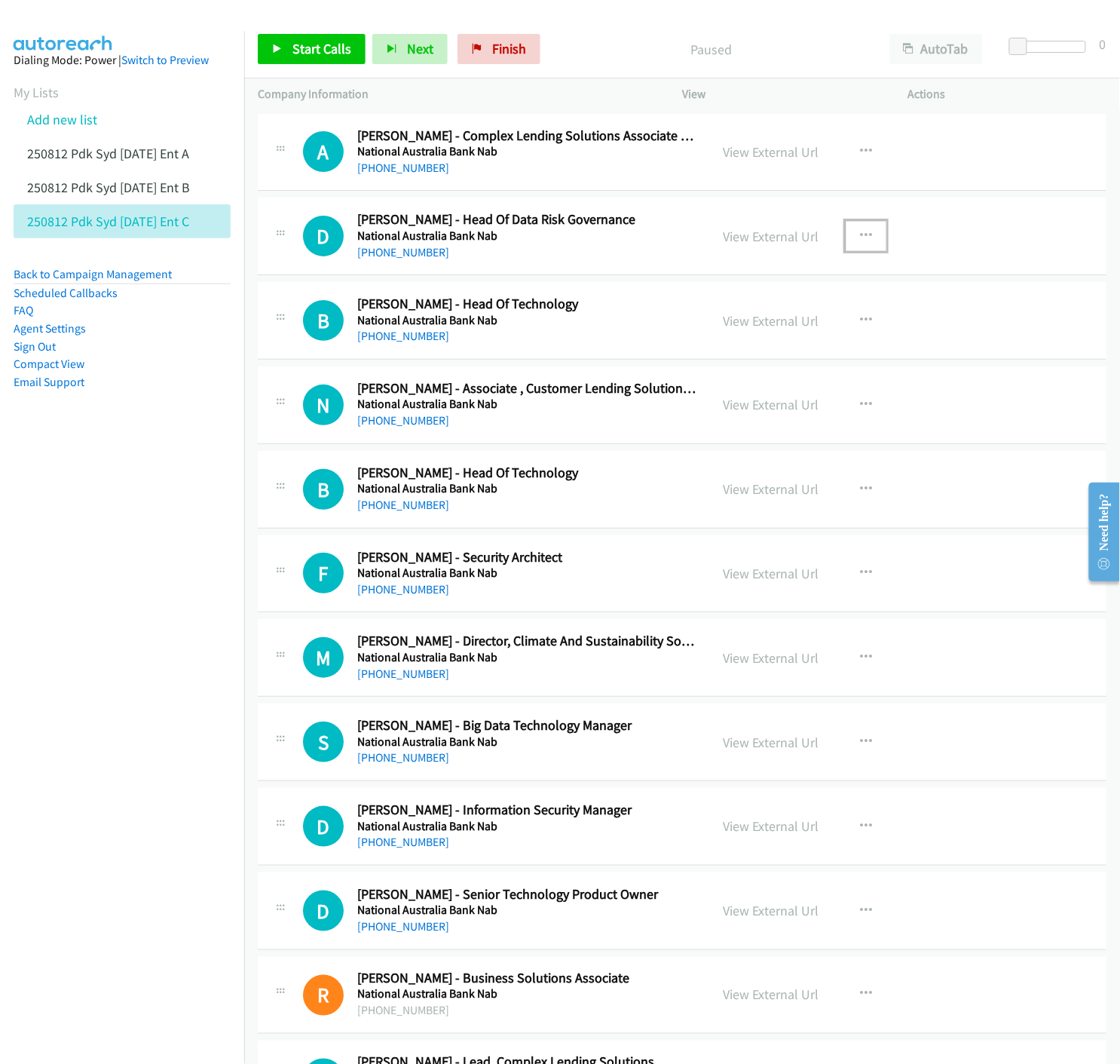
click at [868, 236] on button "button" at bounding box center [865, 236] width 40 height 30
click at [699, 334] on icon at bounding box center [704, 335] width 11 height 11
click at [272, 47] on icon at bounding box center [277, 49] width 11 height 11
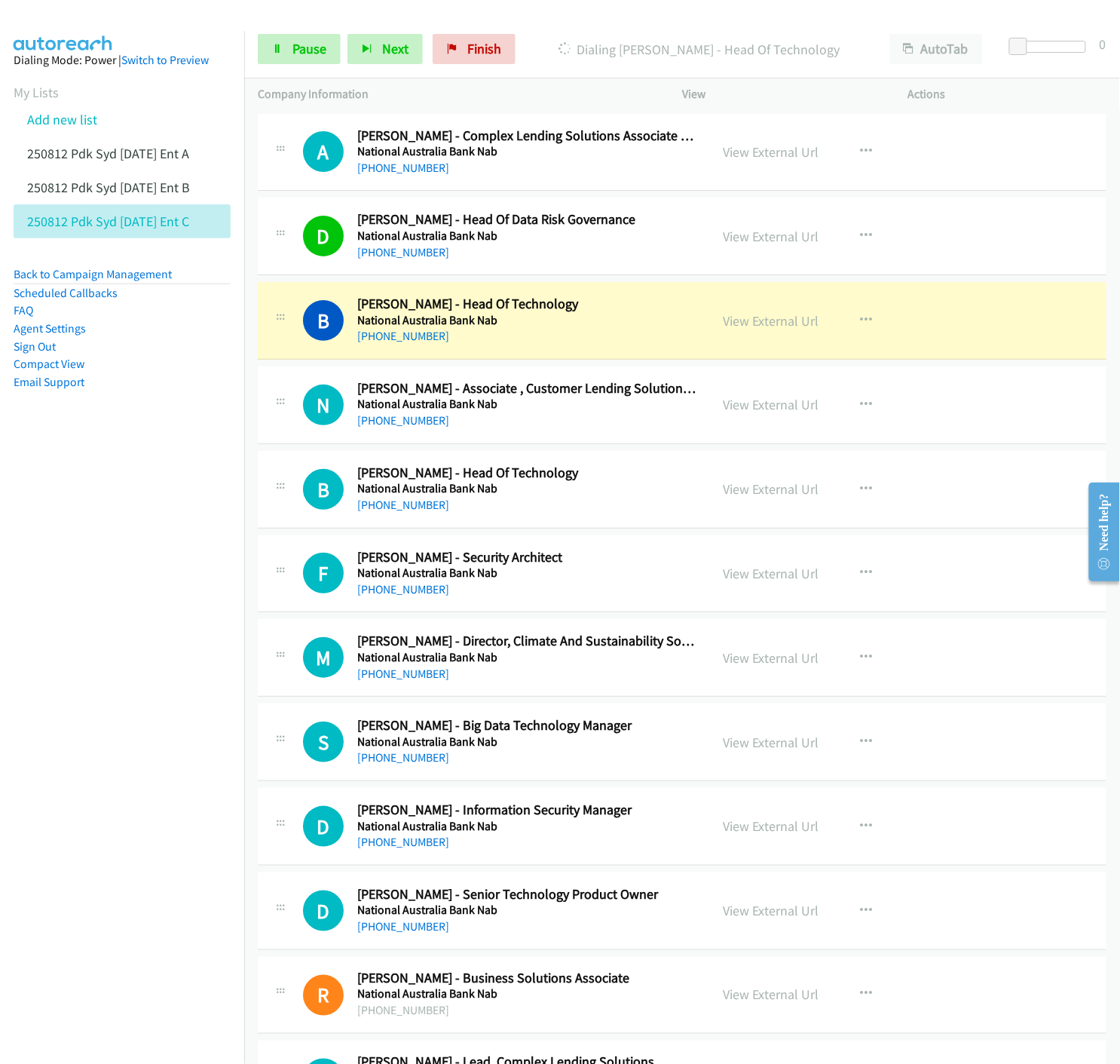
scroll to position [84, 0]
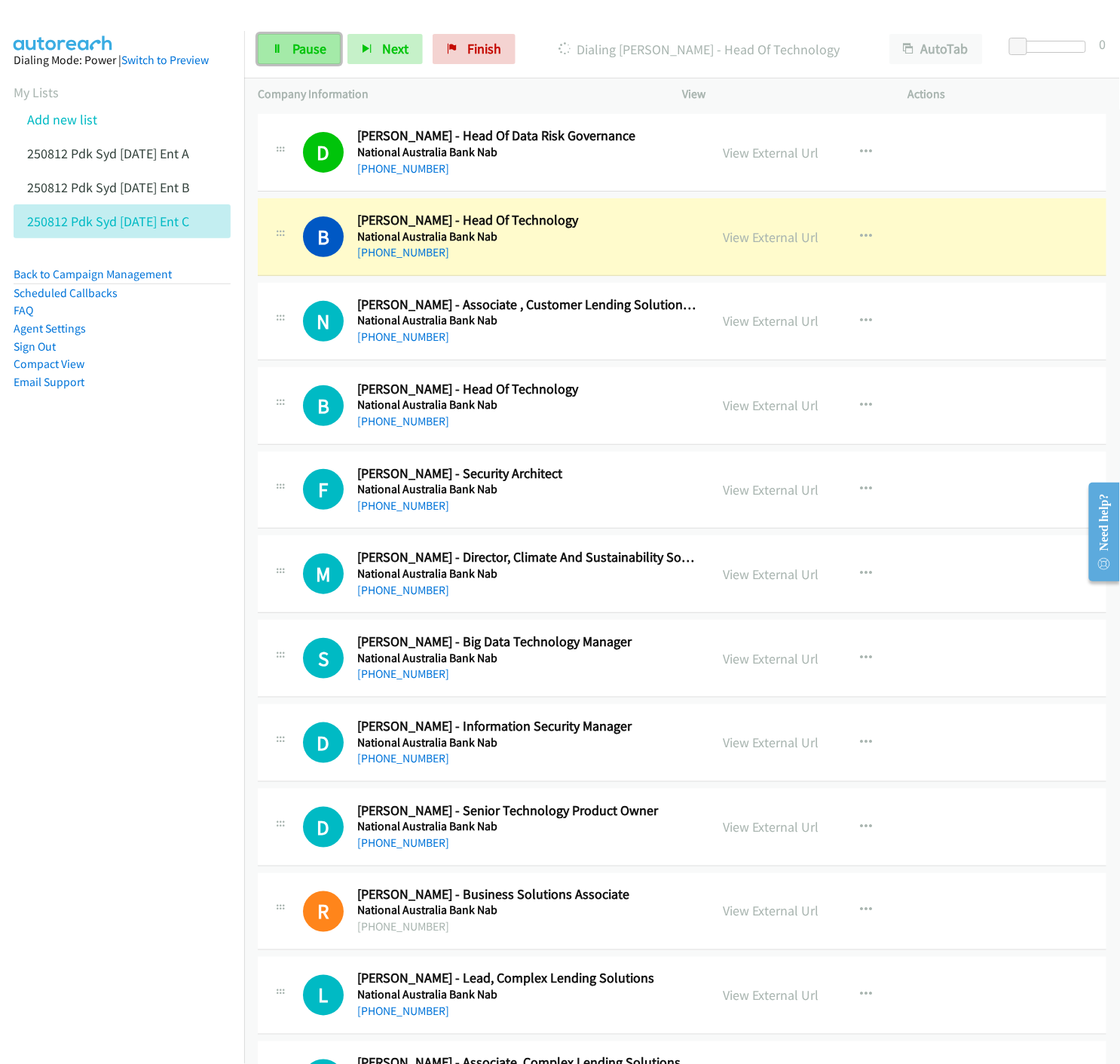
click at [302, 50] on span "Pause" at bounding box center [309, 49] width 33 height 18
click at [759, 236] on link "View External Url" at bounding box center [770, 237] width 95 height 18
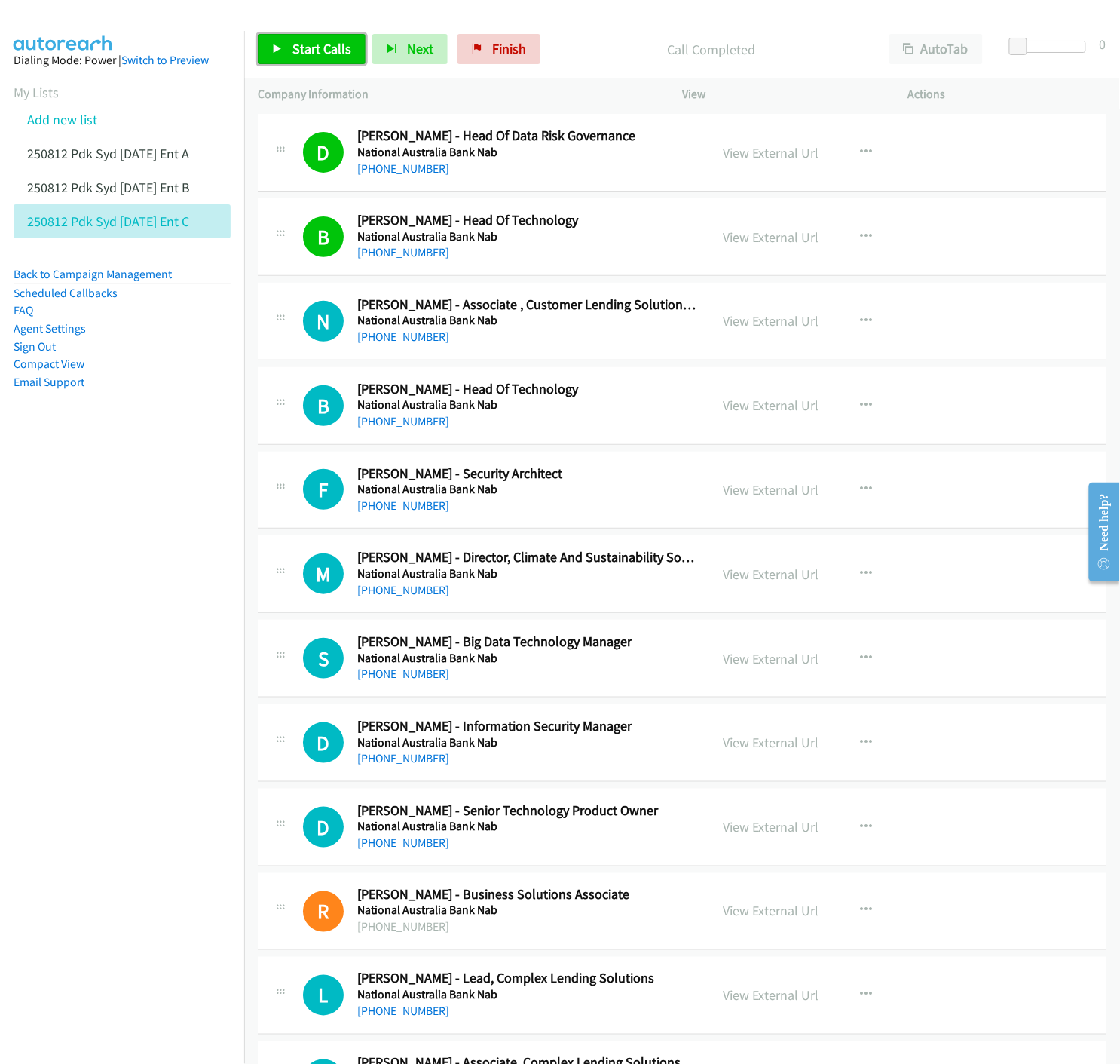
click at [289, 46] on link "Start Calls" at bounding box center [312, 48] width 108 height 30
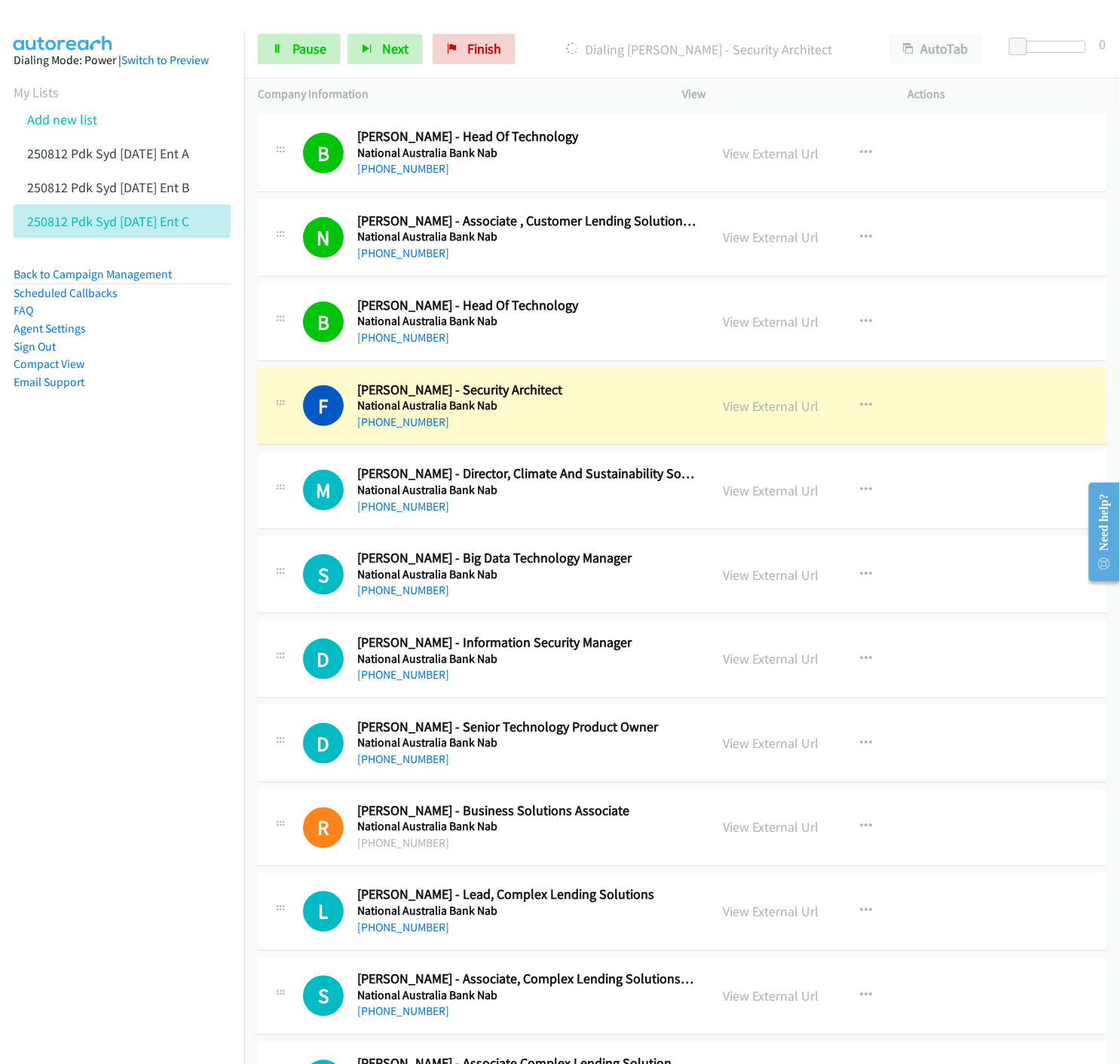
scroll to position [334, 0]
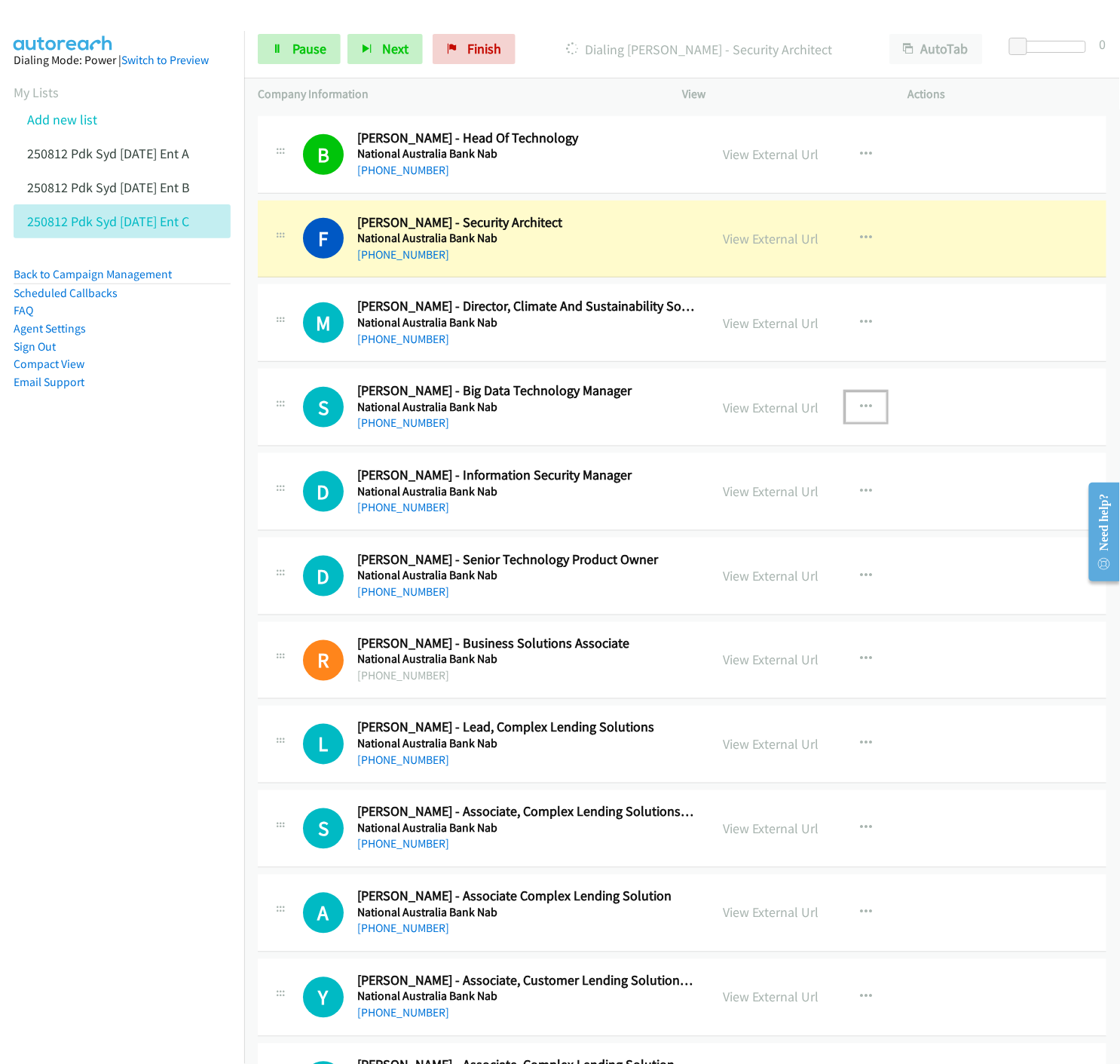
drag, startPoint x: 863, startPoint y: 402, endPoint x: 857, endPoint y: 413, distance: 12.5
click at [860, 402] on icon "button" at bounding box center [866, 407] width 12 height 12
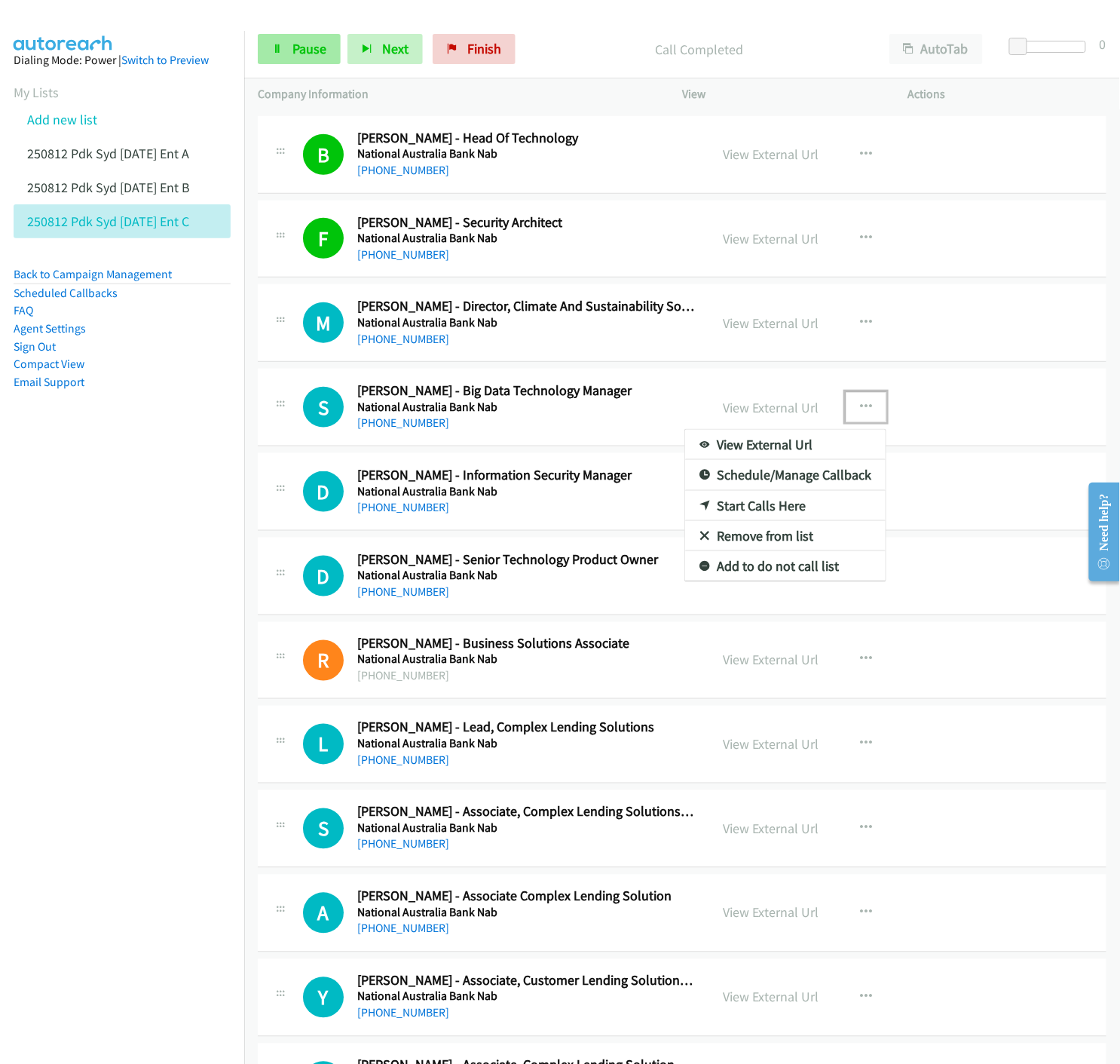
click at [304, 53] on div at bounding box center [560, 532] width 1120 height 1064
click at [279, 50] on icon at bounding box center [277, 49] width 11 height 11
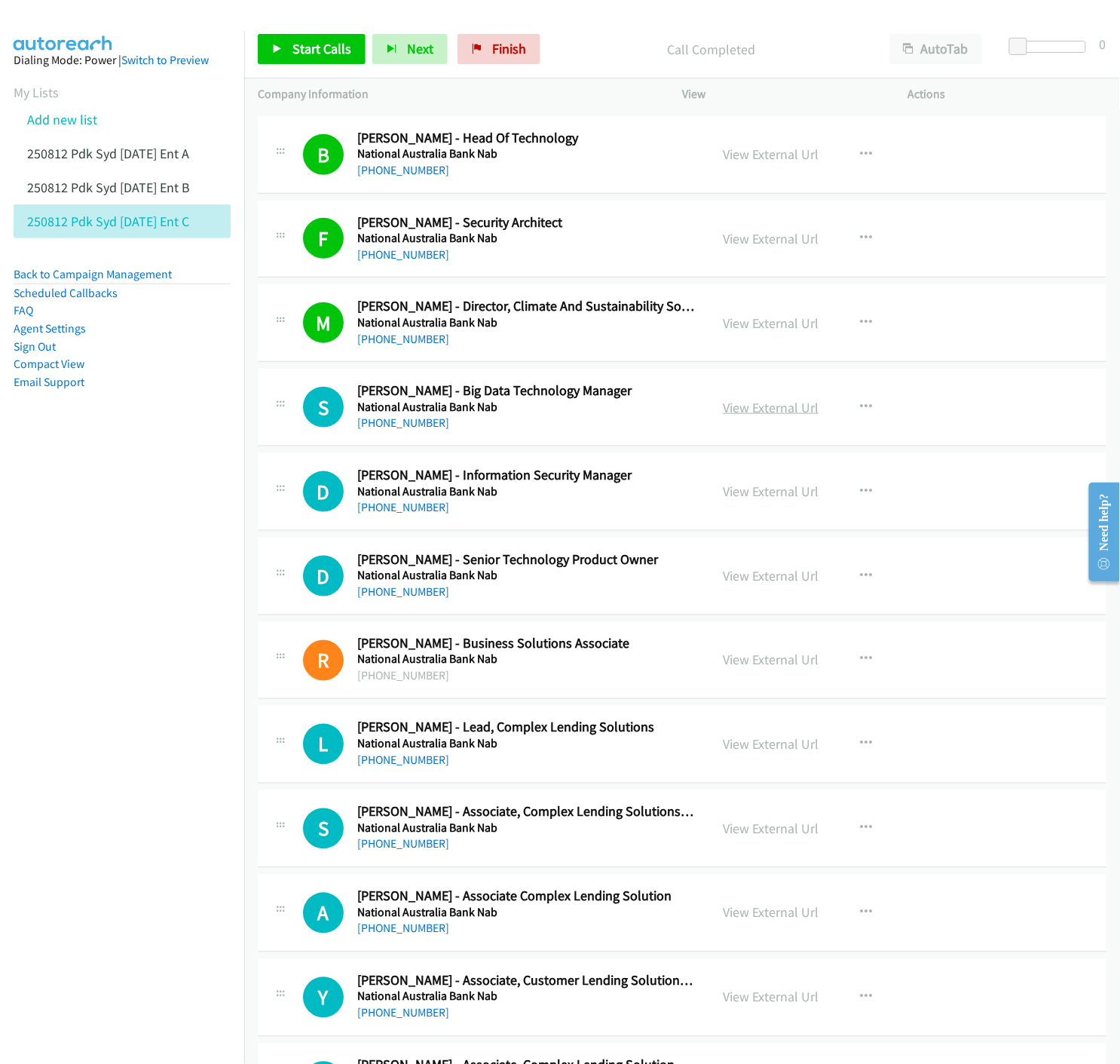
click at [742, 412] on link "View External Url" at bounding box center [770, 407] width 95 height 18
click at [269, 43] on link "Start Calls" at bounding box center [312, 48] width 108 height 30
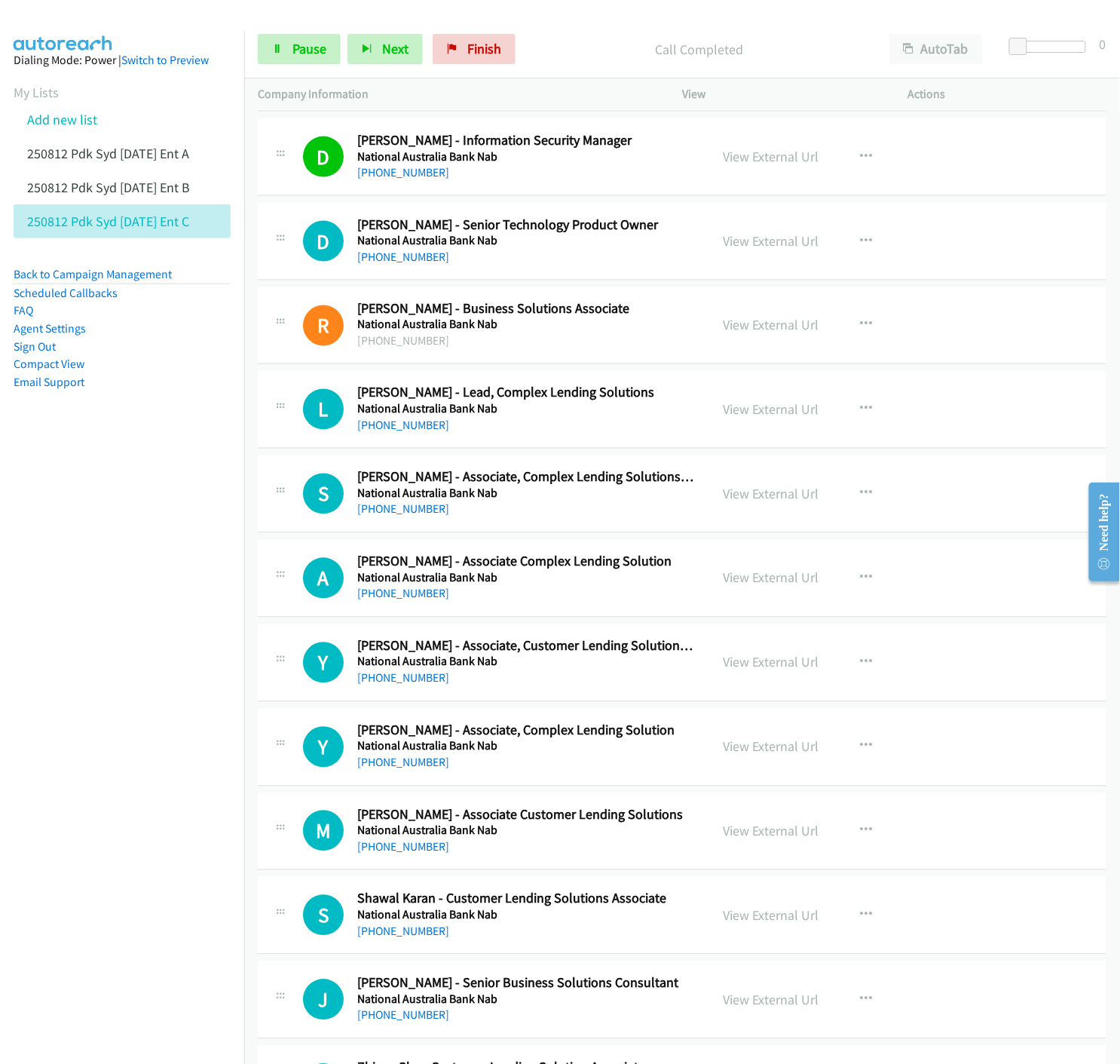
scroll to position [754, 0]
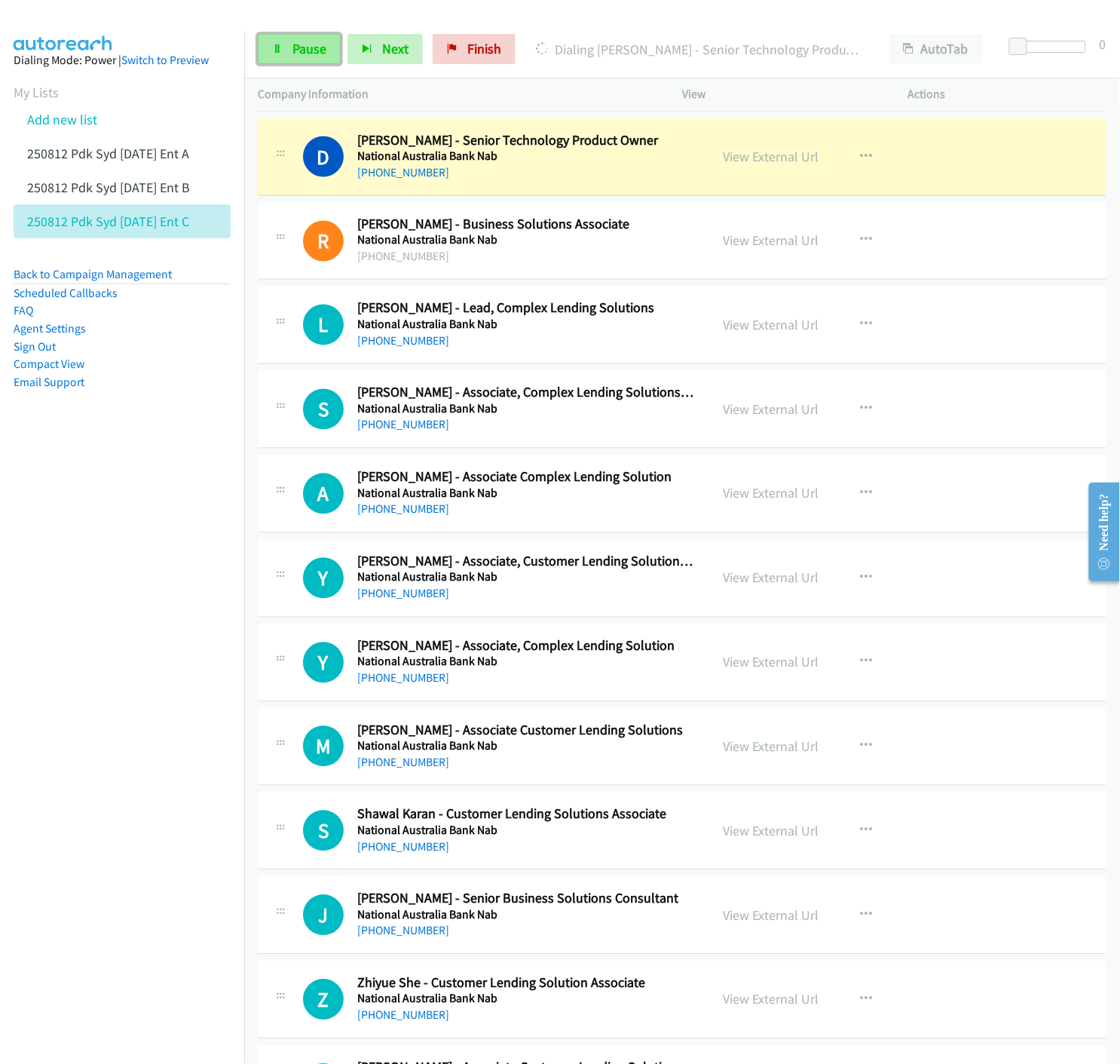
click at [295, 50] on span "Pause" at bounding box center [309, 49] width 33 height 18
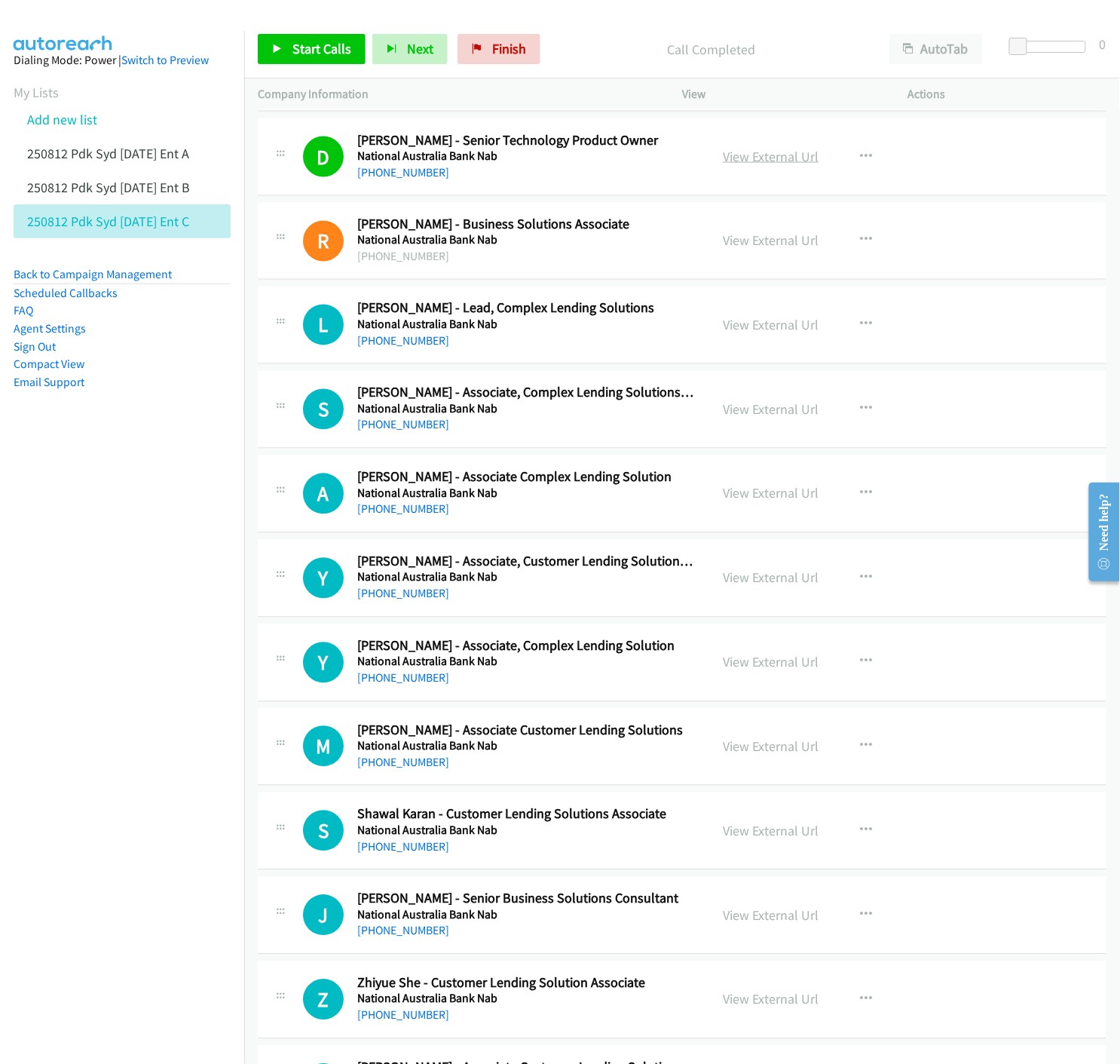
click at [758, 153] on link "View External Url" at bounding box center [770, 156] width 95 height 18
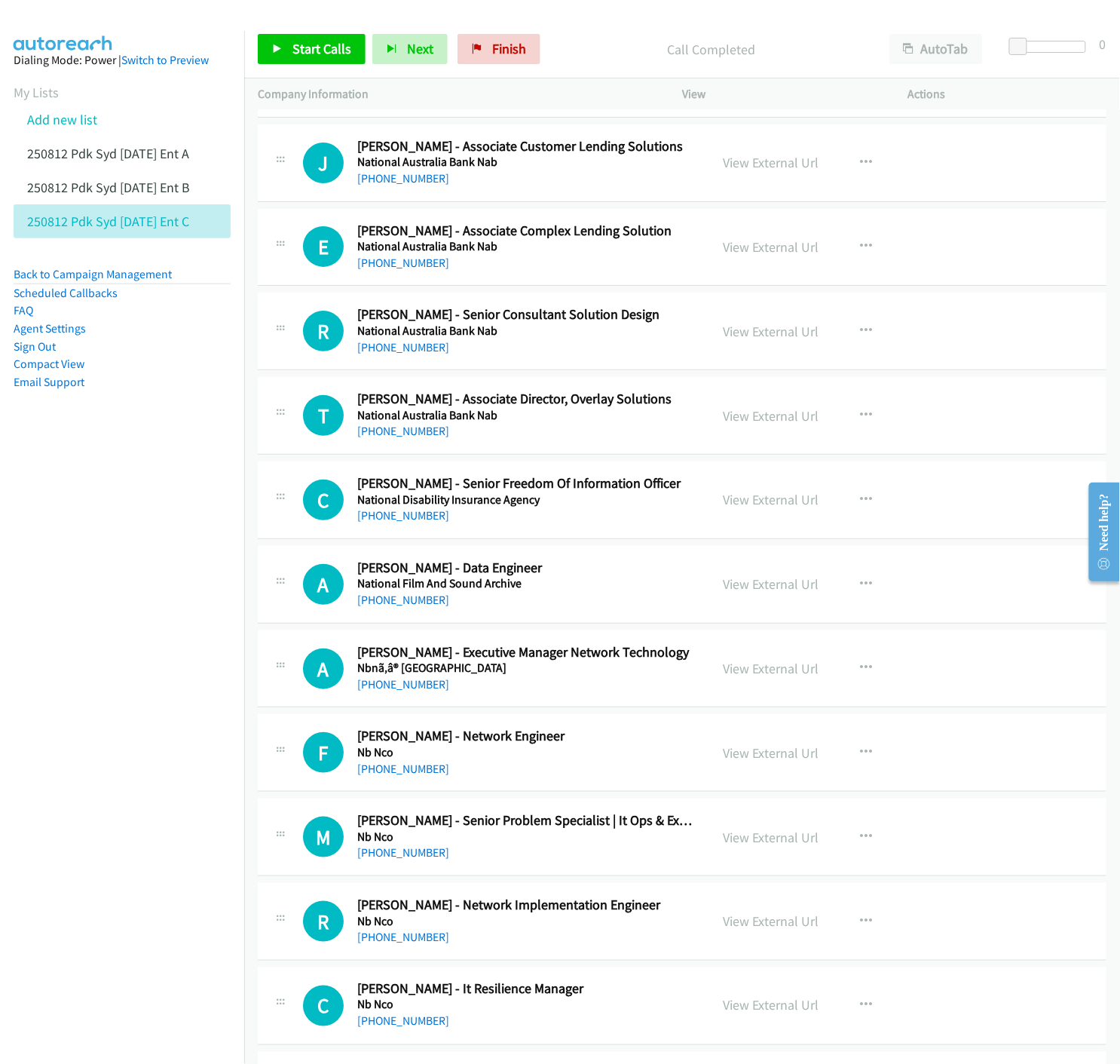
scroll to position [1758, 0]
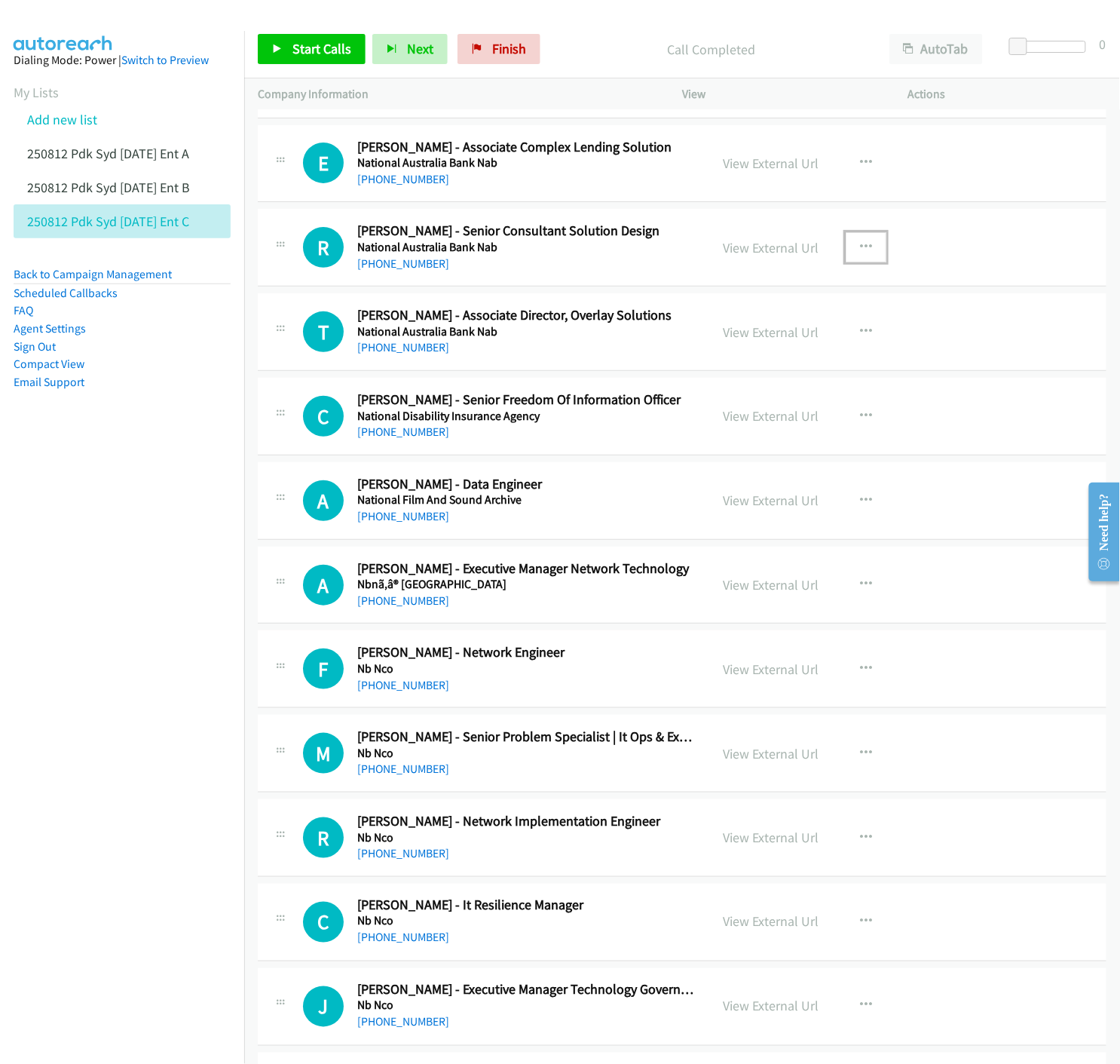
click at [860, 241] on icon "button" at bounding box center [866, 247] width 12 height 12
click at [699, 343] on icon at bounding box center [704, 346] width 11 height 11
click at [860, 247] on icon "button" at bounding box center [866, 247] width 12 height 12
click at [699, 344] on icon at bounding box center [704, 346] width 11 height 11
click at [266, 50] on link "Start Calls" at bounding box center [312, 48] width 108 height 30
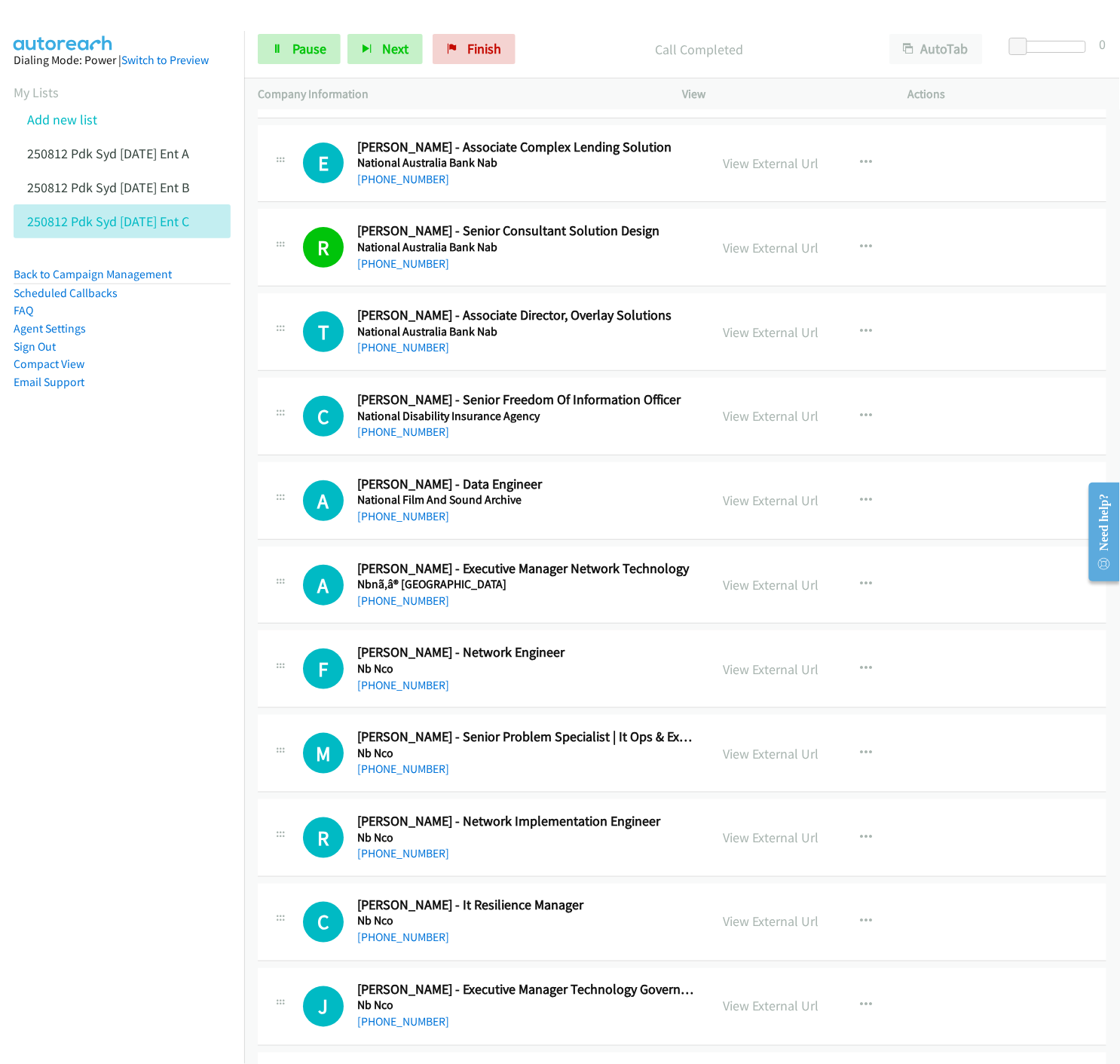
scroll to position [1842, 0]
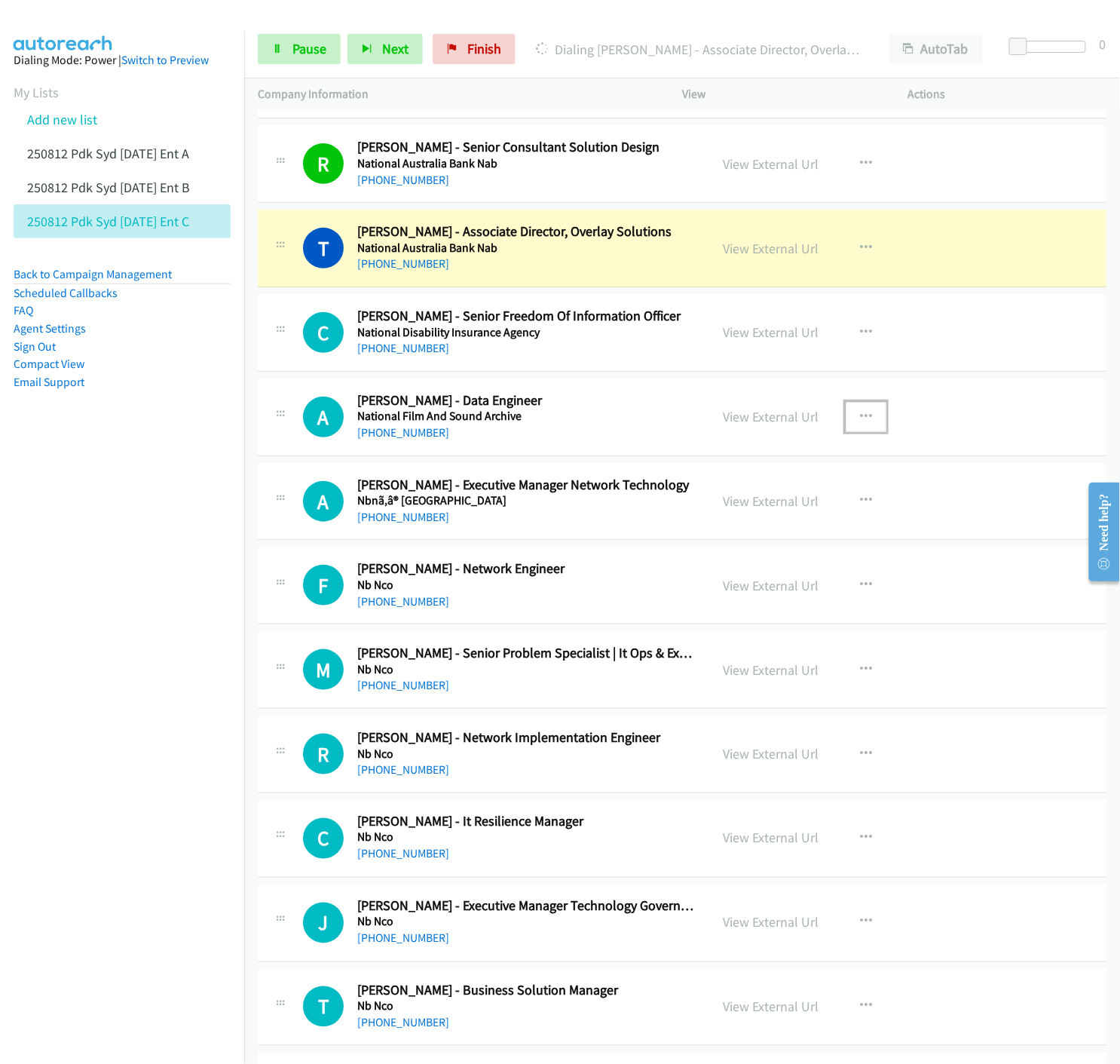
click at [860, 413] on icon "button" at bounding box center [866, 417] width 12 height 12
click at [699, 516] on icon at bounding box center [704, 515] width 11 height 11
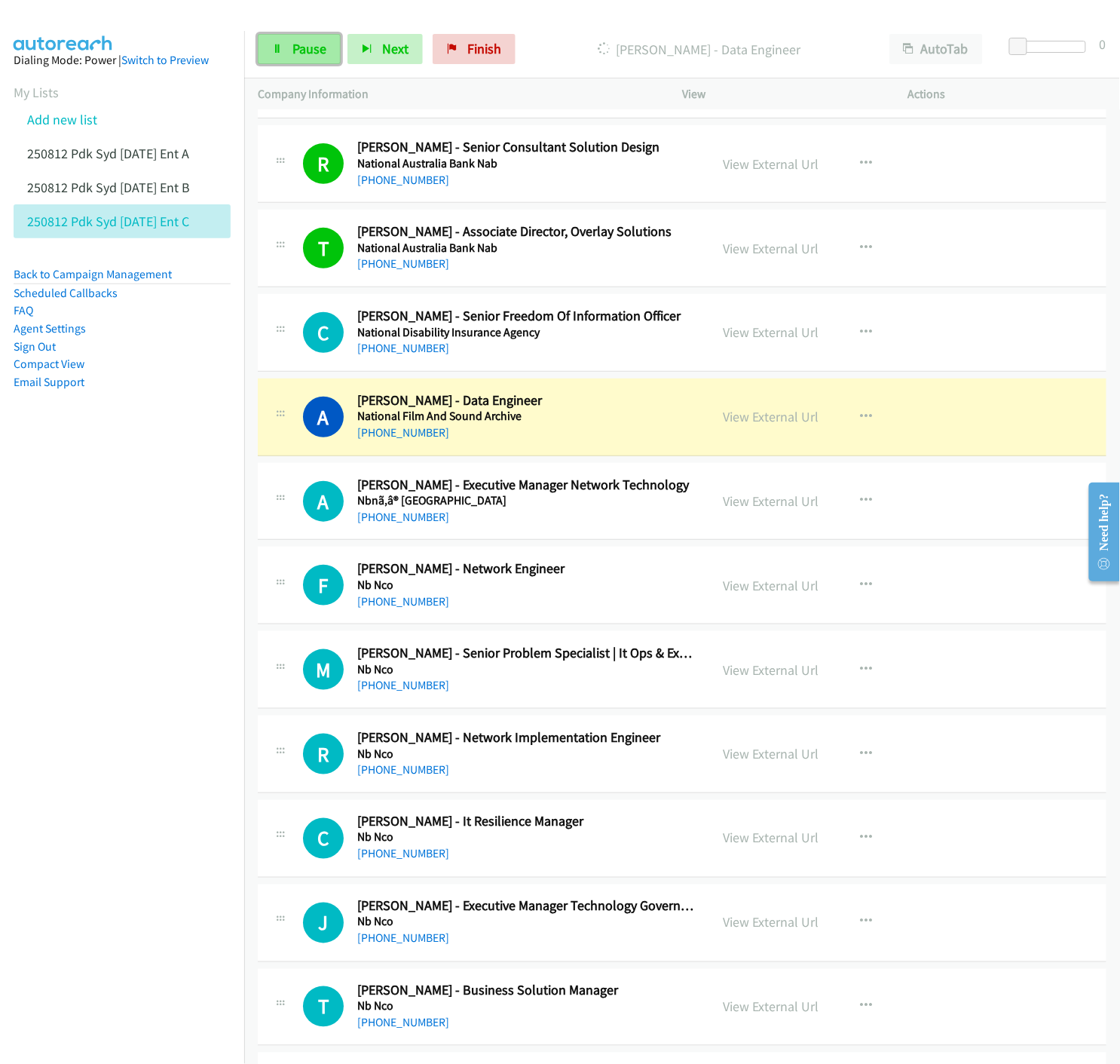
click at [289, 47] on link "Pause" at bounding box center [299, 48] width 83 height 30
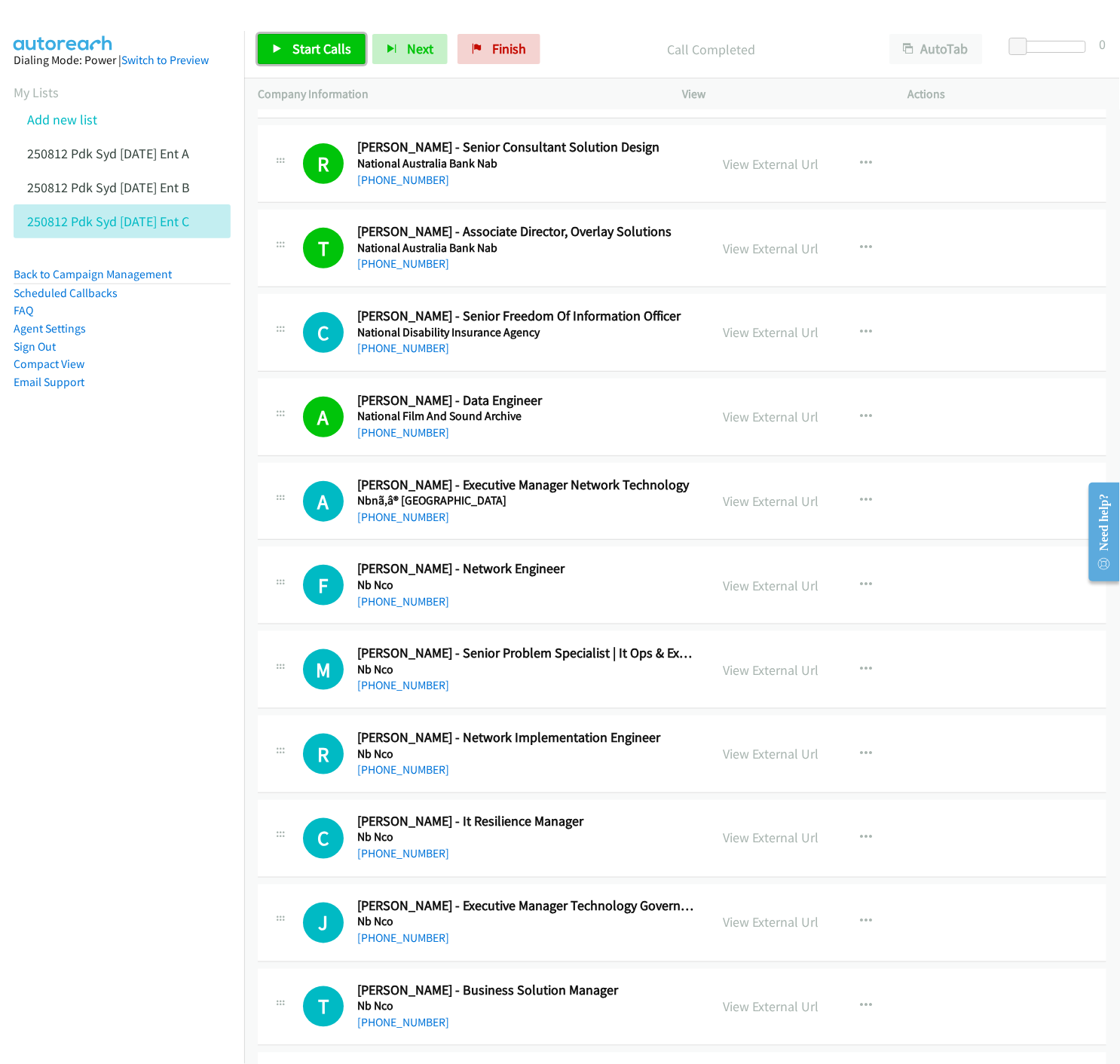
click at [275, 47] on icon at bounding box center [277, 49] width 11 height 11
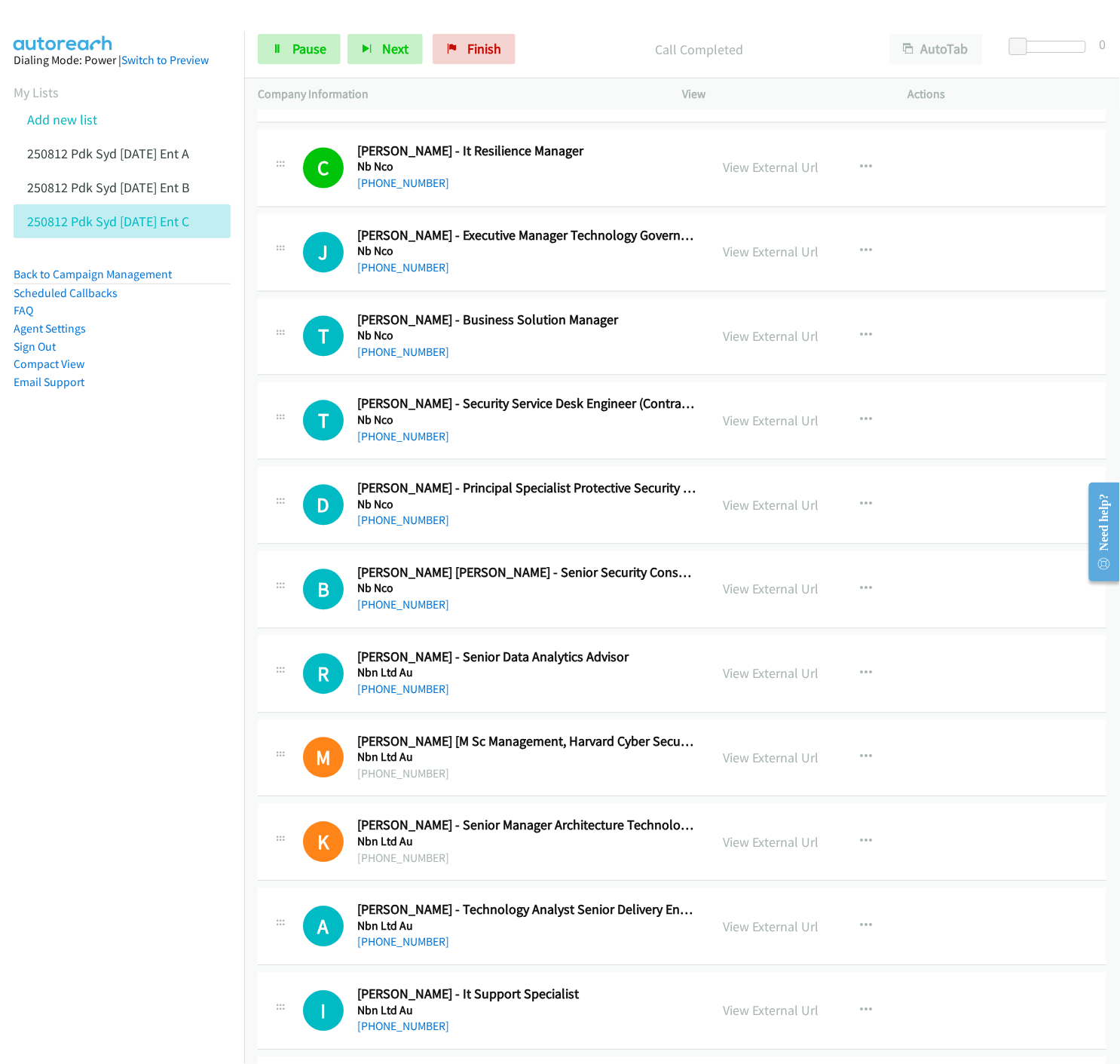
scroll to position [2596, 0]
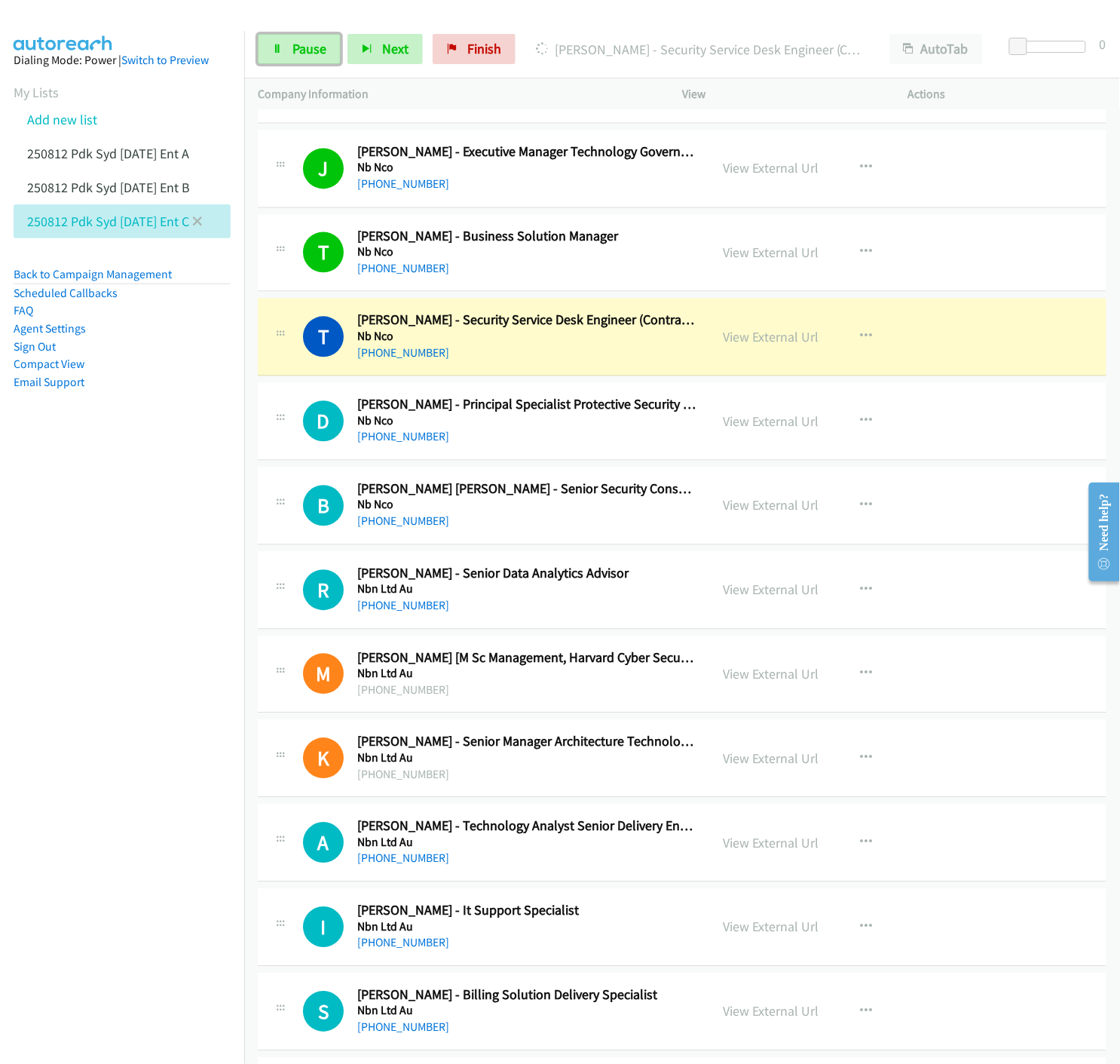
drag, startPoint x: 279, startPoint y: 49, endPoint x: 151, endPoint y: 206, distance: 202.6
click at [280, 48] on icon at bounding box center [277, 49] width 11 height 11
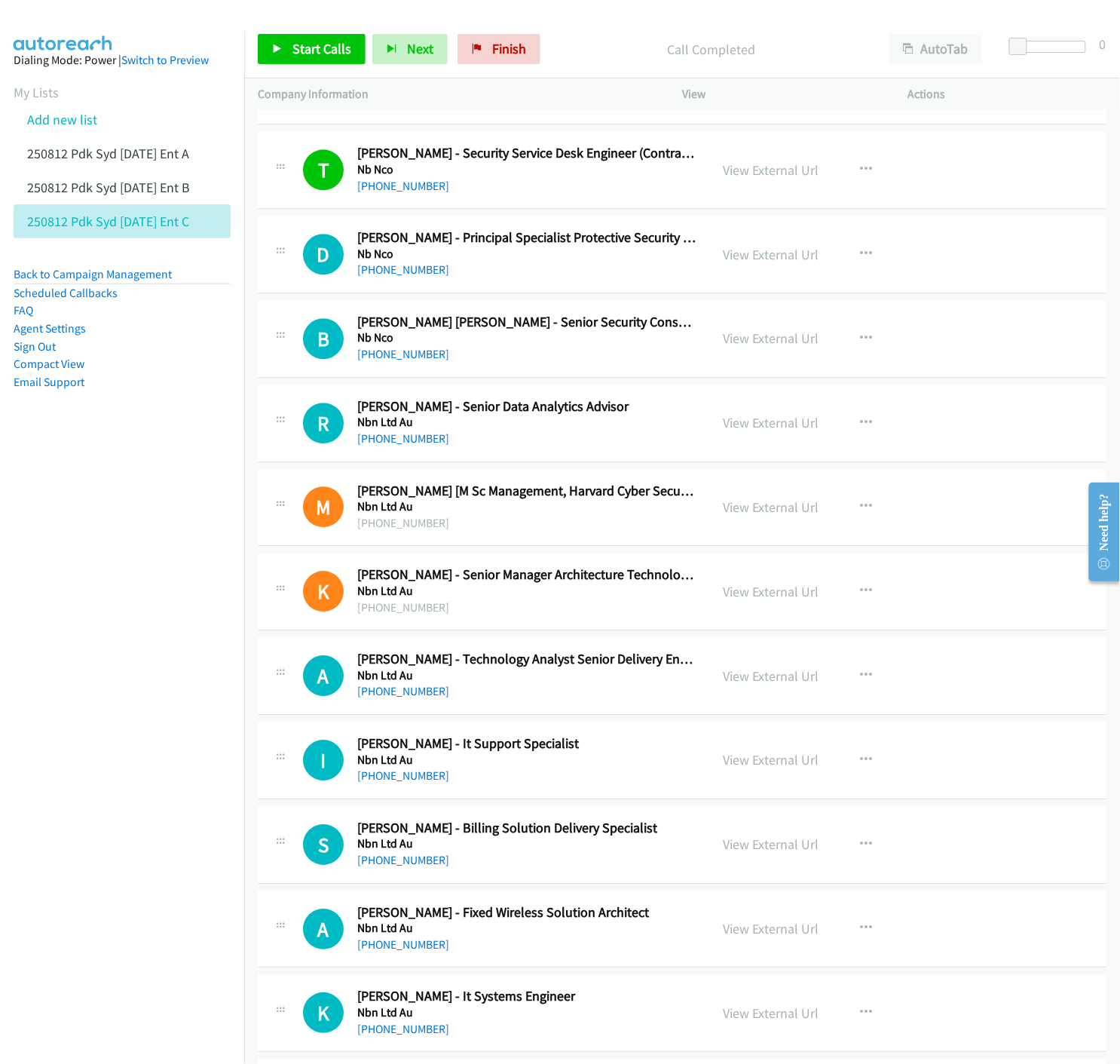
scroll to position [2847, 0]
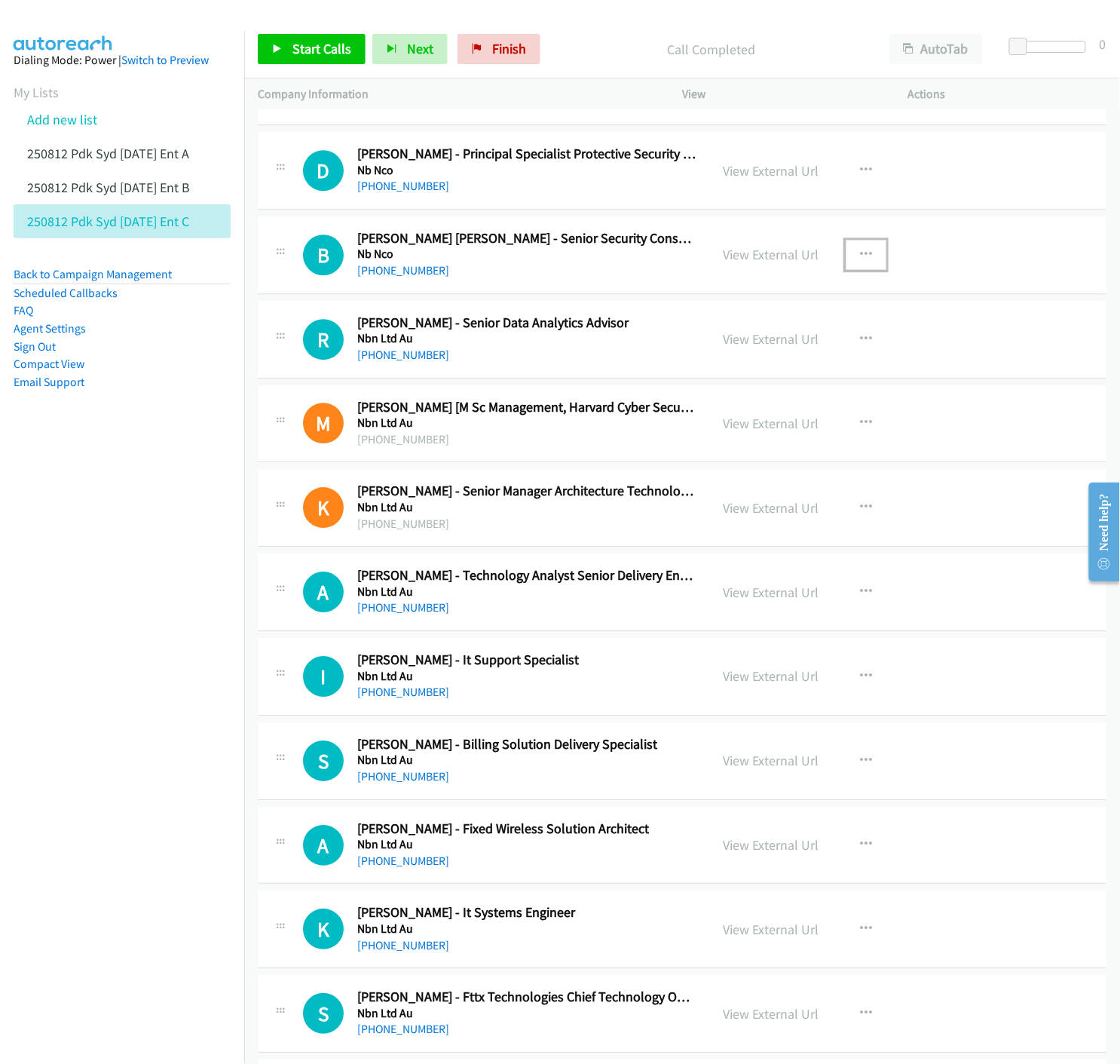
click at [860, 254] on icon "button" at bounding box center [866, 255] width 12 height 12
click at [699, 351] on icon at bounding box center [704, 353] width 11 height 11
click at [860, 253] on icon "button" at bounding box center [866, 255] width 12 height 12
click at [699, 355] on icon at bounding box center [704, 353] width 11 height 11
click at [263, 43] on link "Start Calls" at bounding box center [312, 48] width 108 height 30
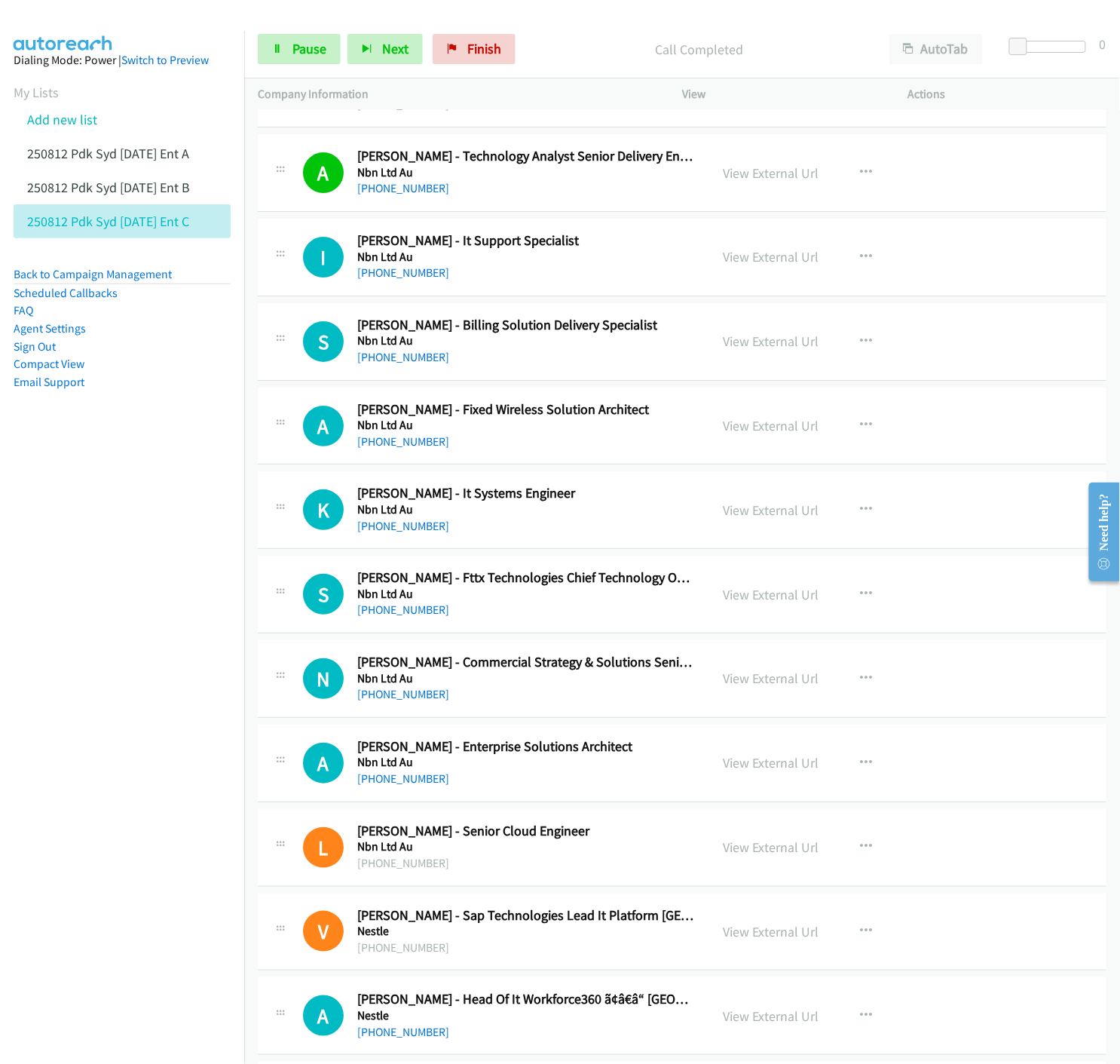
scroll to position [3349, 0]
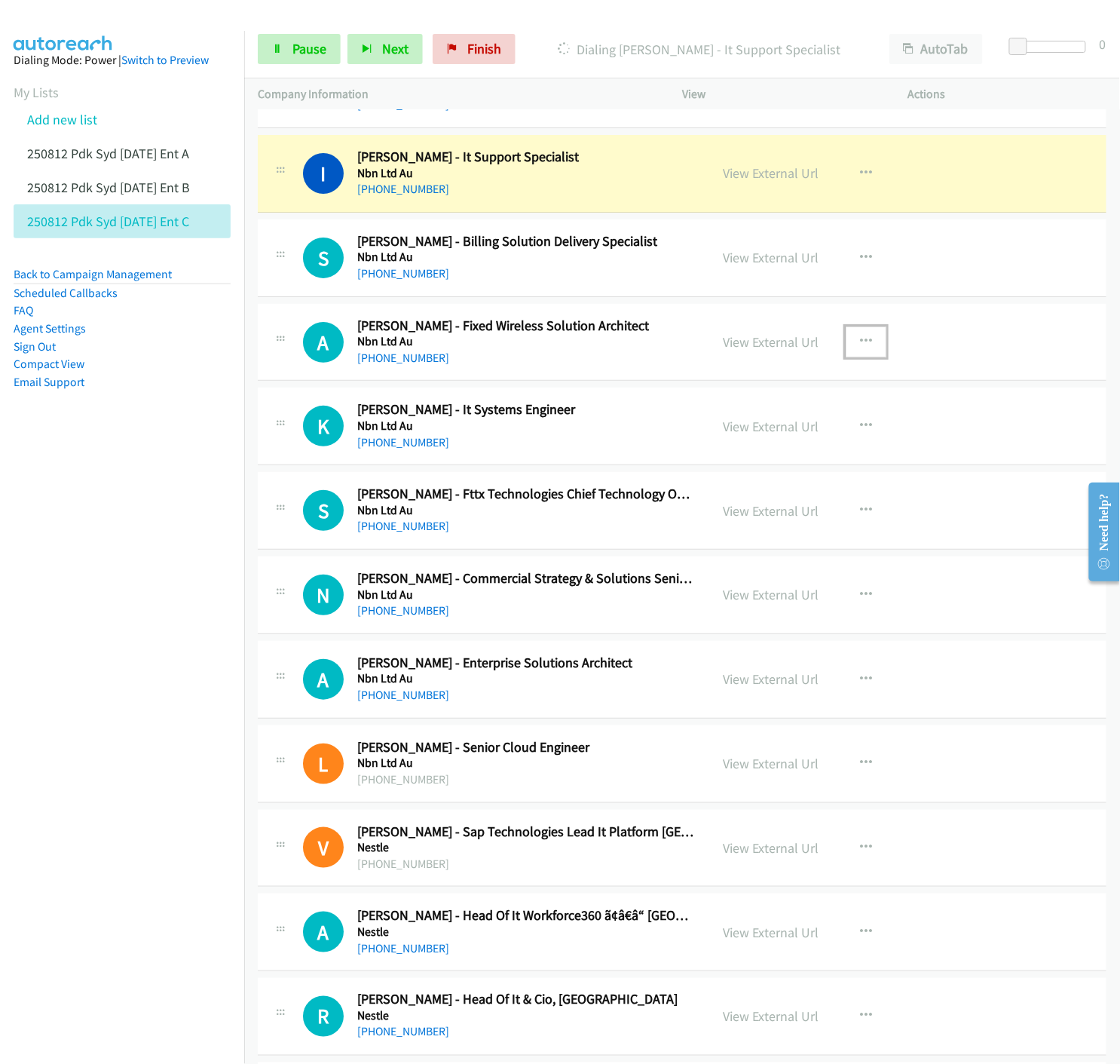
drag, startPoint x: 857, startPoint y: 341, endPoint x: 802, endPoint y: 415, distance: 92.2
click at [860, 340] on icon "button" at bounding box center [866, 341] width 12 height 12
click at [699, 440] on icon at bounding box center [704, 441] width 11 height 11
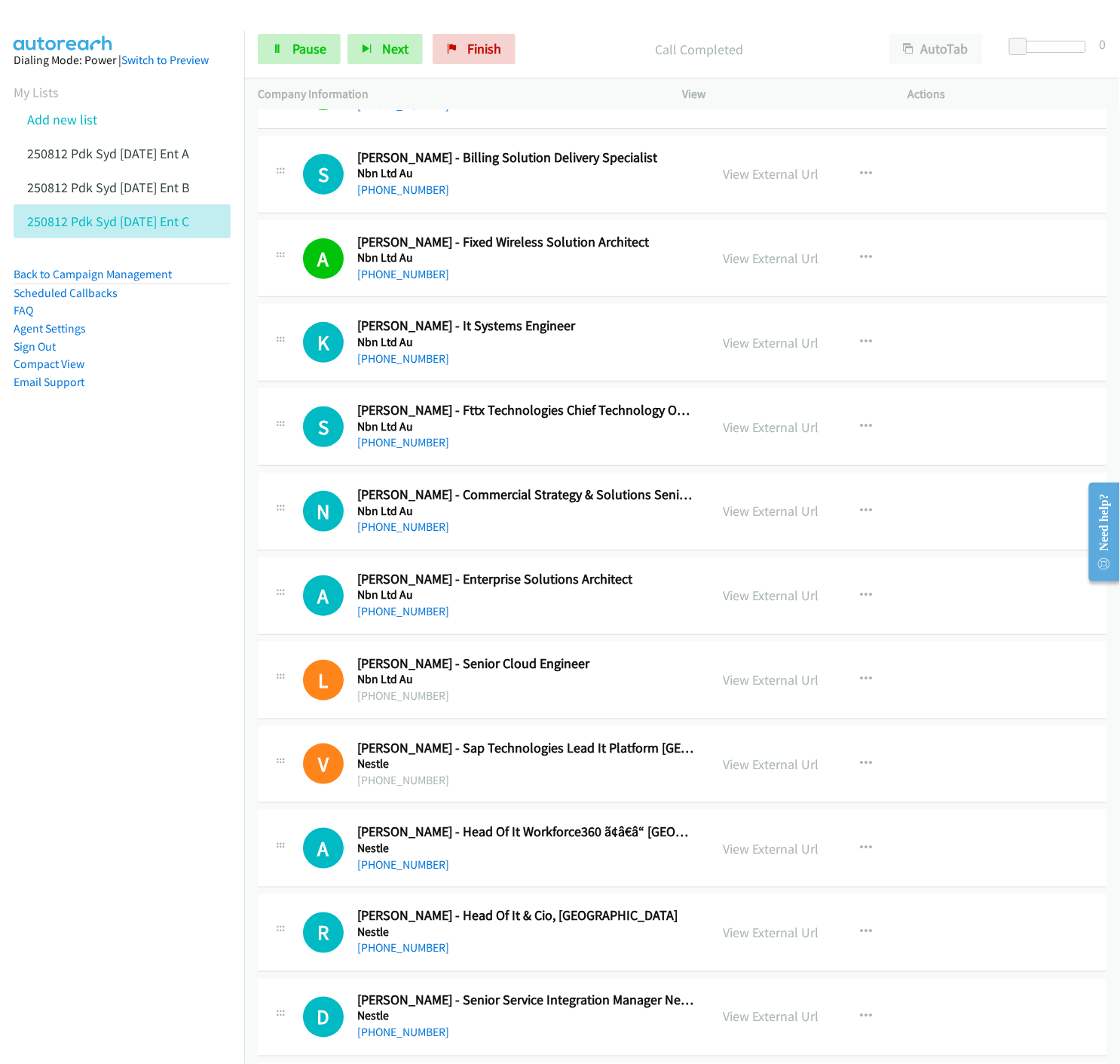
scroll to position [3517, 0]
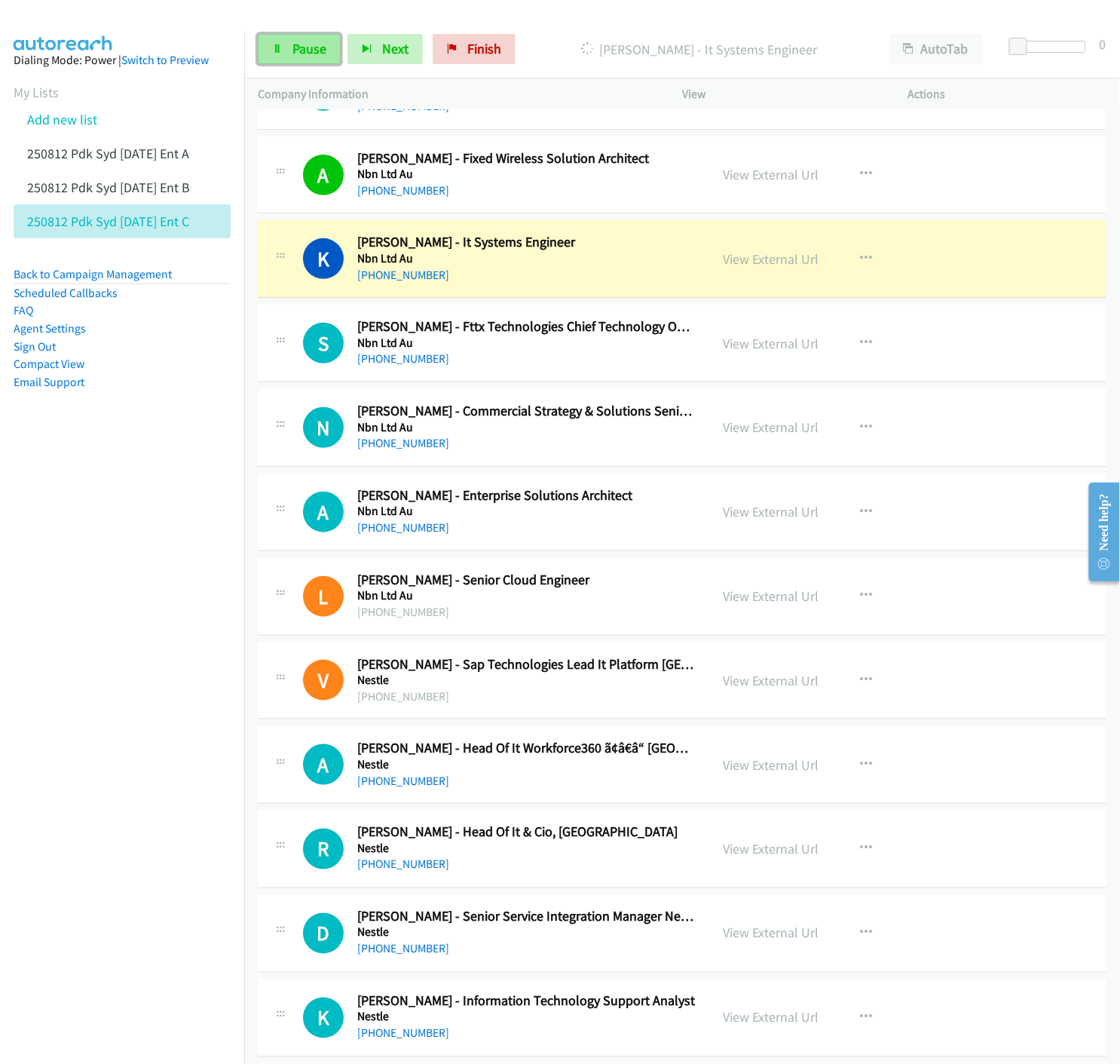
click at [302, 40] on span "Pause" at bounding box center [309, 49] width 33 height 18
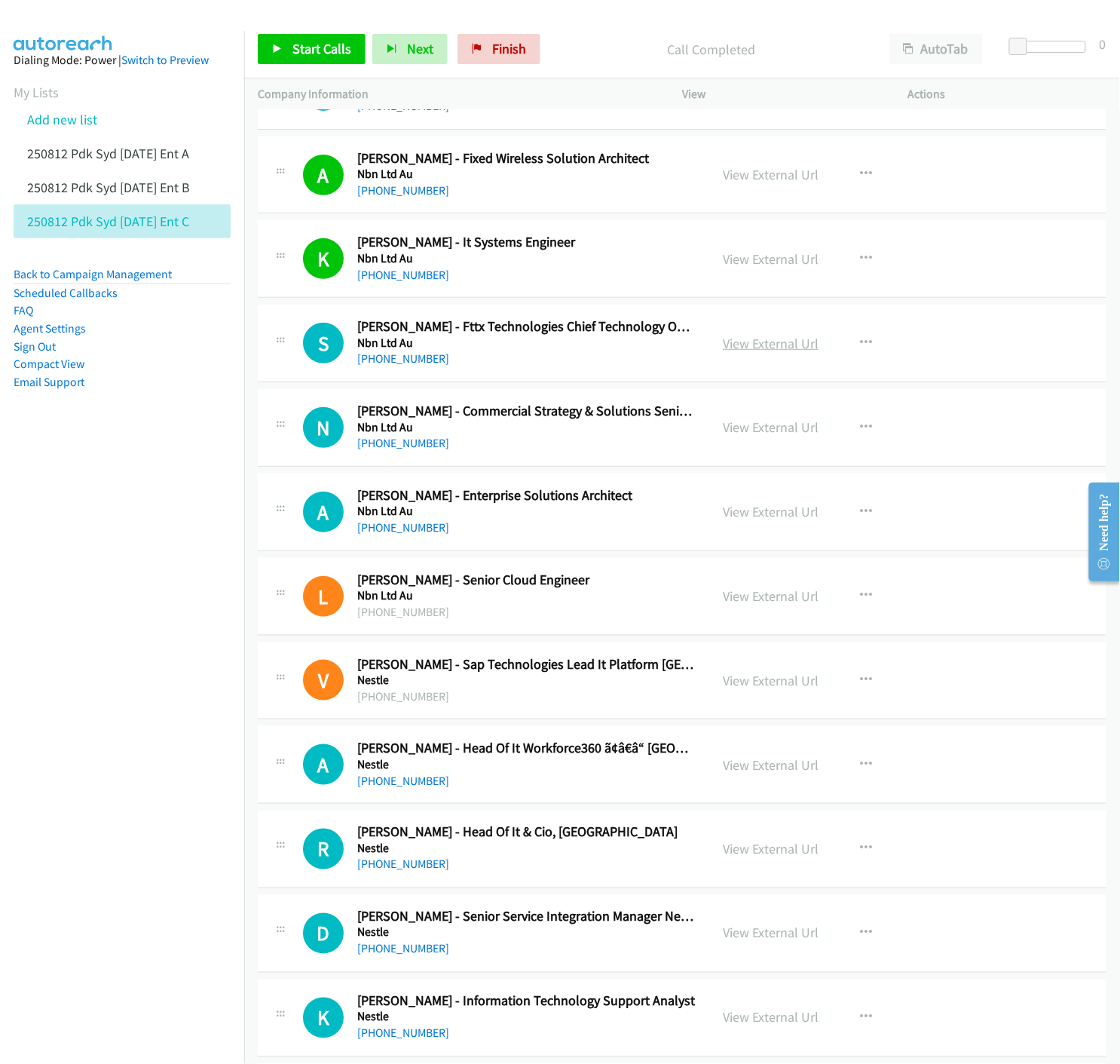
click at [780, 347] on link "View External Url" at bounding box center [770, 343] width 95 height 18
click at [295, 47] on span "Start Calls" at bounding box center [322, 49] width 59 height 18
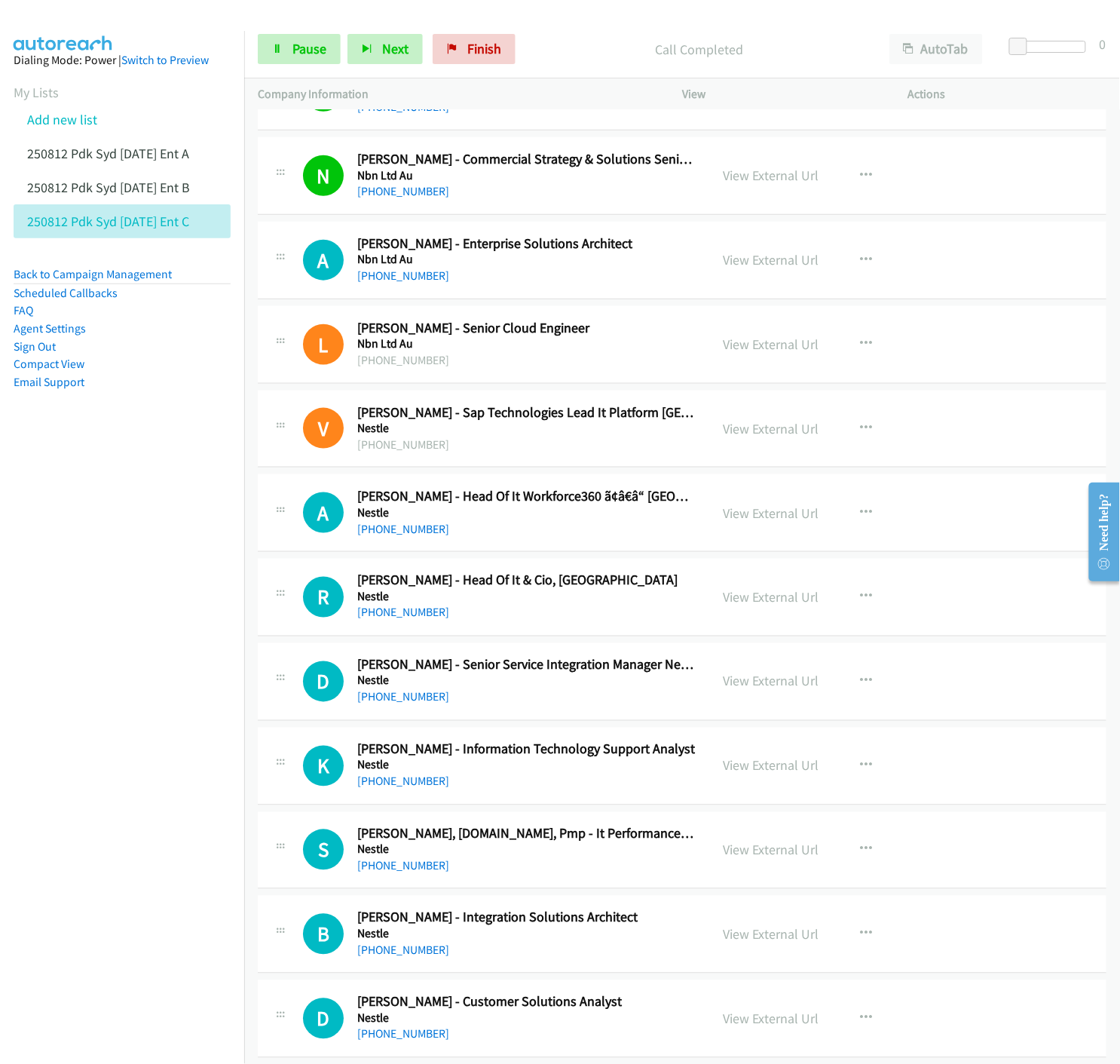
scroll to position [3853, 0]
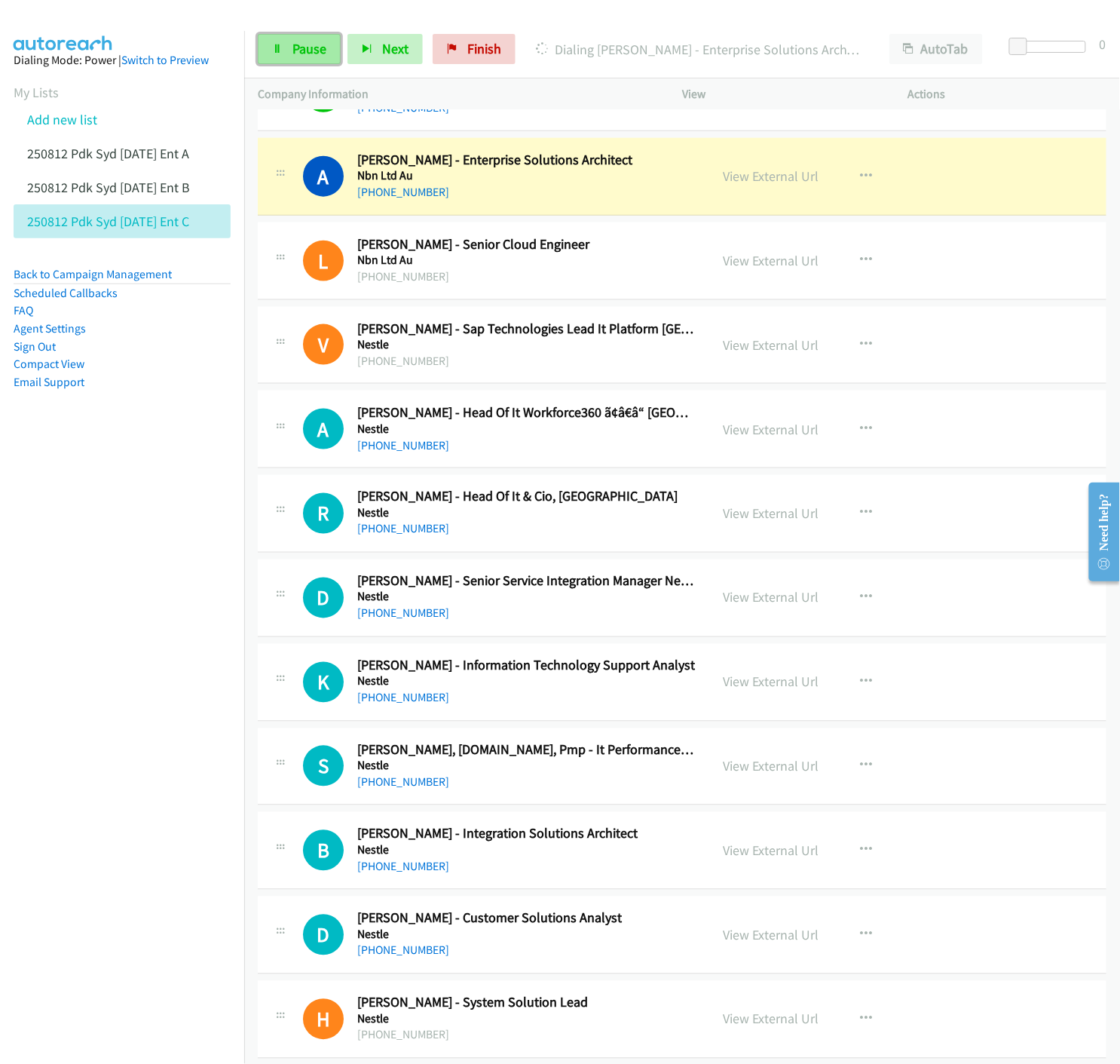
click at [287, 47] on link "Pause" at bounding box center [299, 48] width 83 height 30
click at [737, 182] on link "View External Url" at bounding box center [770, 176] width 95 height 18
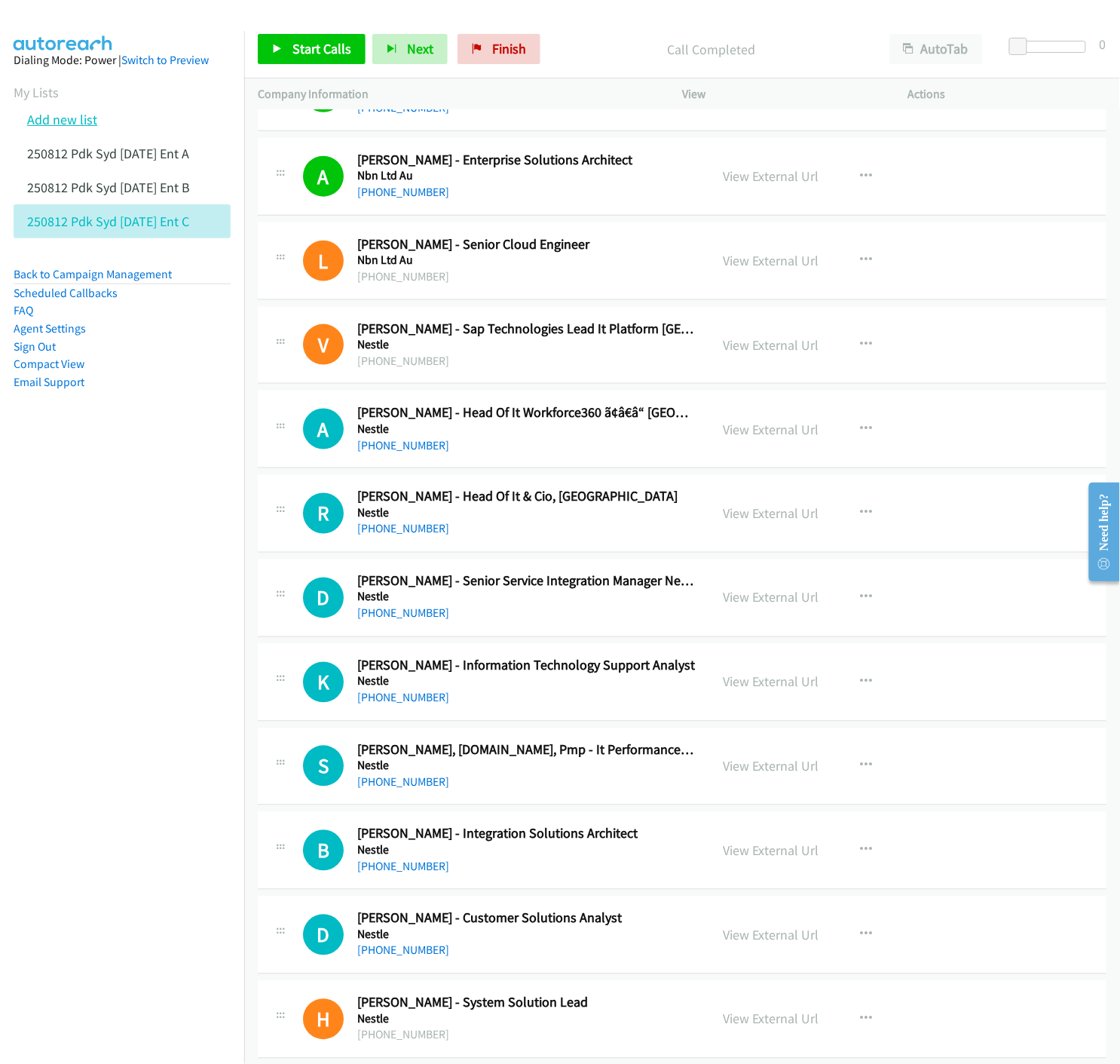
click at [54, 119] on link "Add new list" at bounding box center [62, 120] width 70 height 18
